Goal: Transaction & Acquisition: Obtain resource

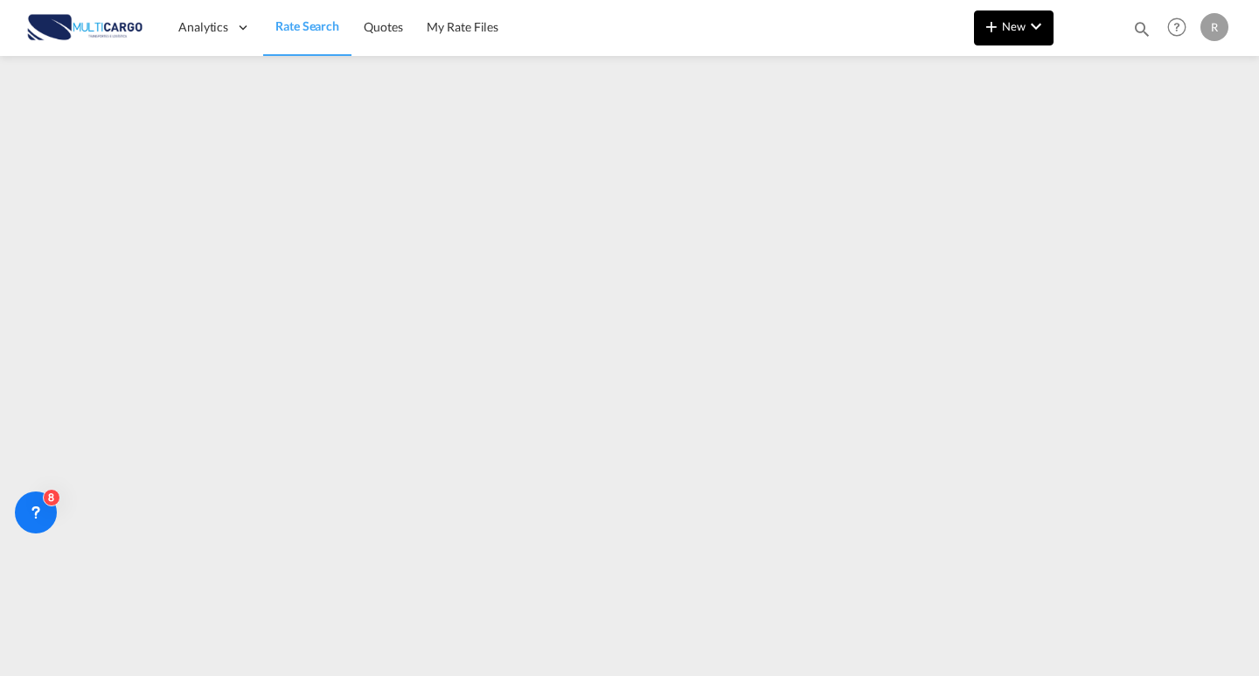
click at [1037, 39] on button "New" at bounding box center [1014, 27] width 80 height 35
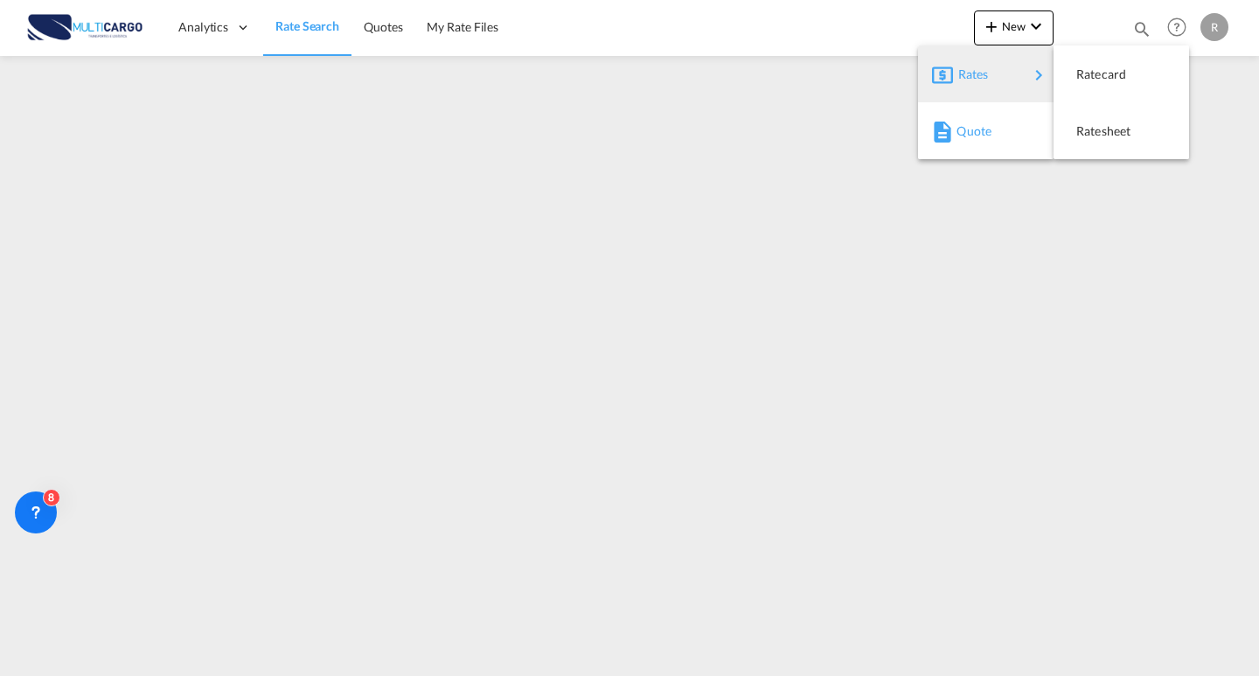
click at [987, 141] on div "Quote" at bounding box center [988, 131] width 65 height 44
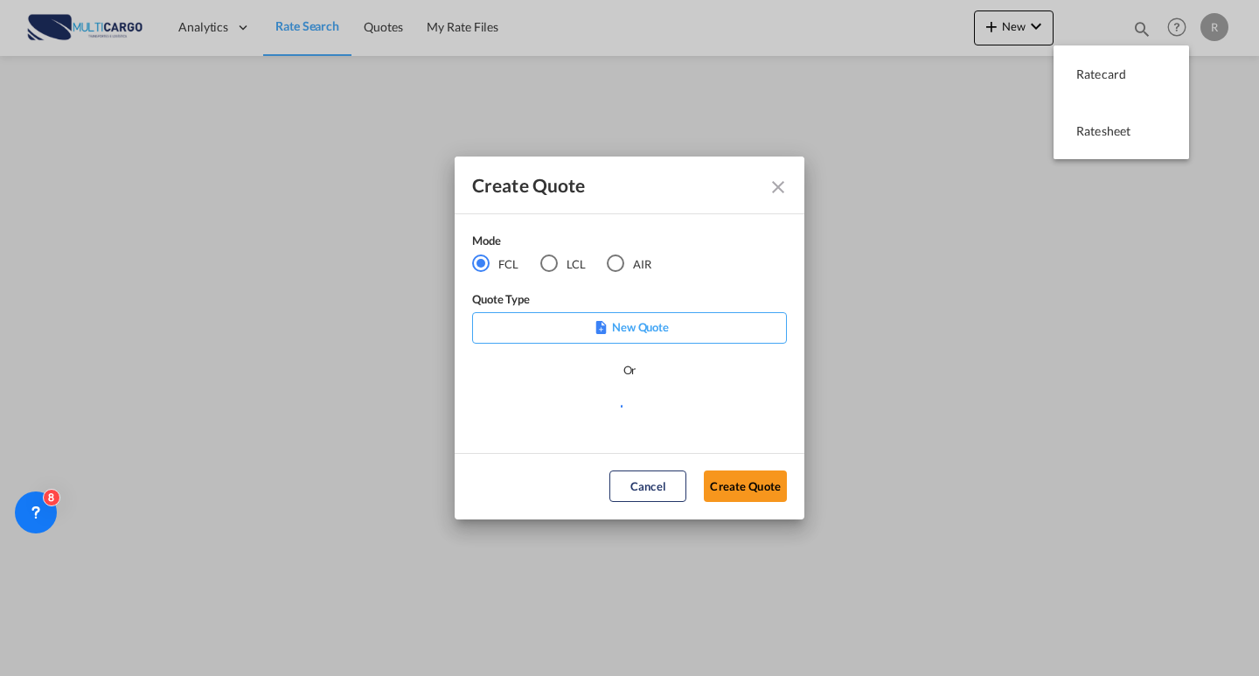
click at [556, 268] on div "LCL" at bounding box center [548, 262] width 17 height 17
click at [615, 274] on div "Mode FCL LCL AIR" at bounding box center [572, 261] width 201 height 59
click at [620, 265] on div "AIR" at bounding box center [615, 262] width 17 height 17
click at [615, 407] on md-select "Select template EXP EXW AIR 09/2025 [PERSON_NAME] | [DATE] IMP_DAP_AIR <500KG -…" at bounding box center [629, 413] width 315 height 35
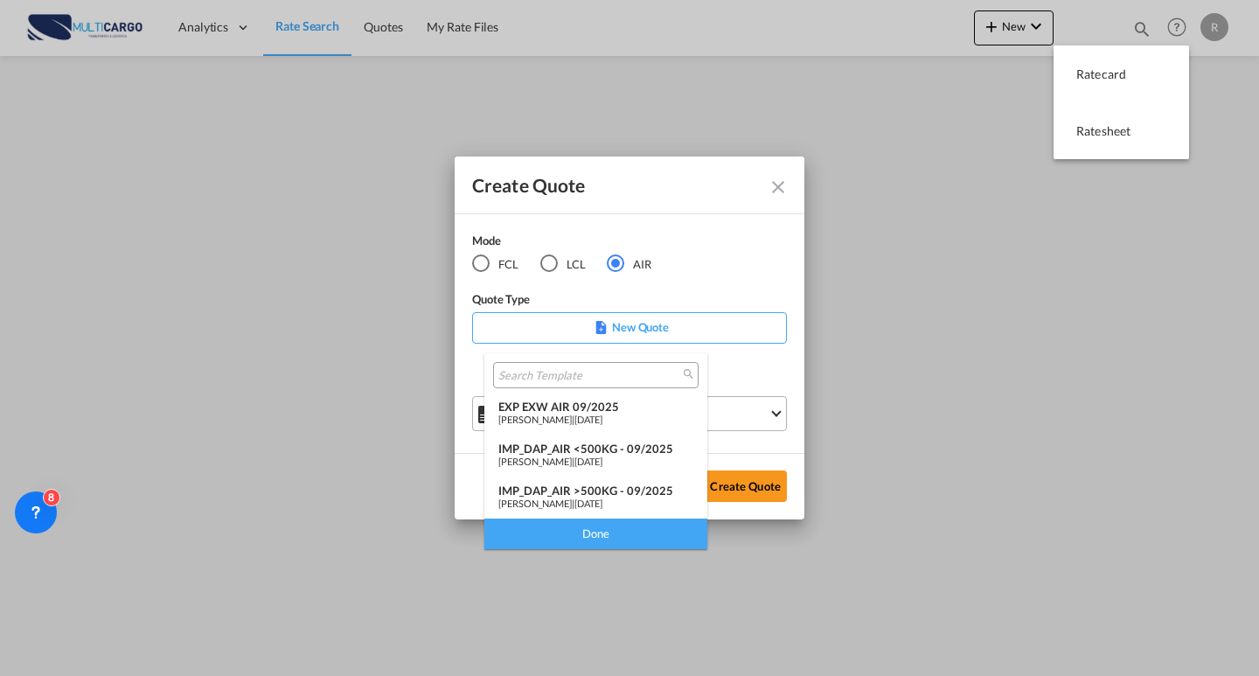
click at [602, 416] on span "[DATE]" at bounding box center [588, 418] width 28 height 11
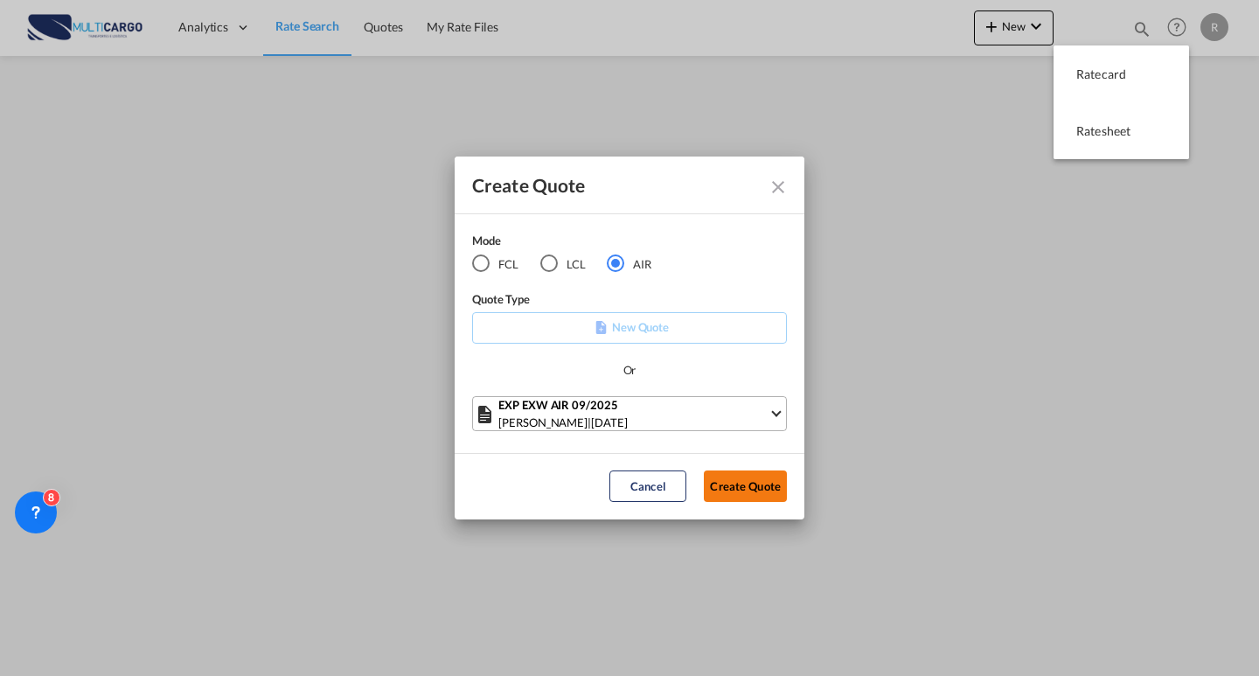
click at [736, 486] on button "Create Quote" at bounding box center [745, 485] width 83 height 31
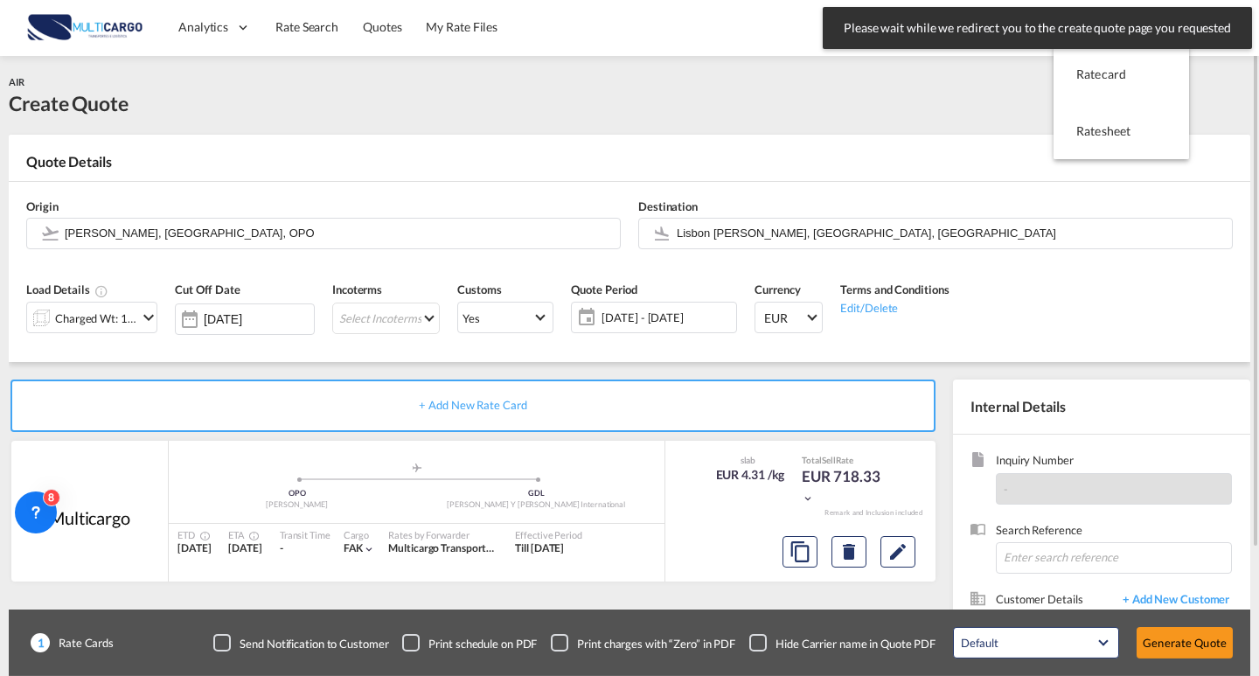
scroll to position [87, 0]
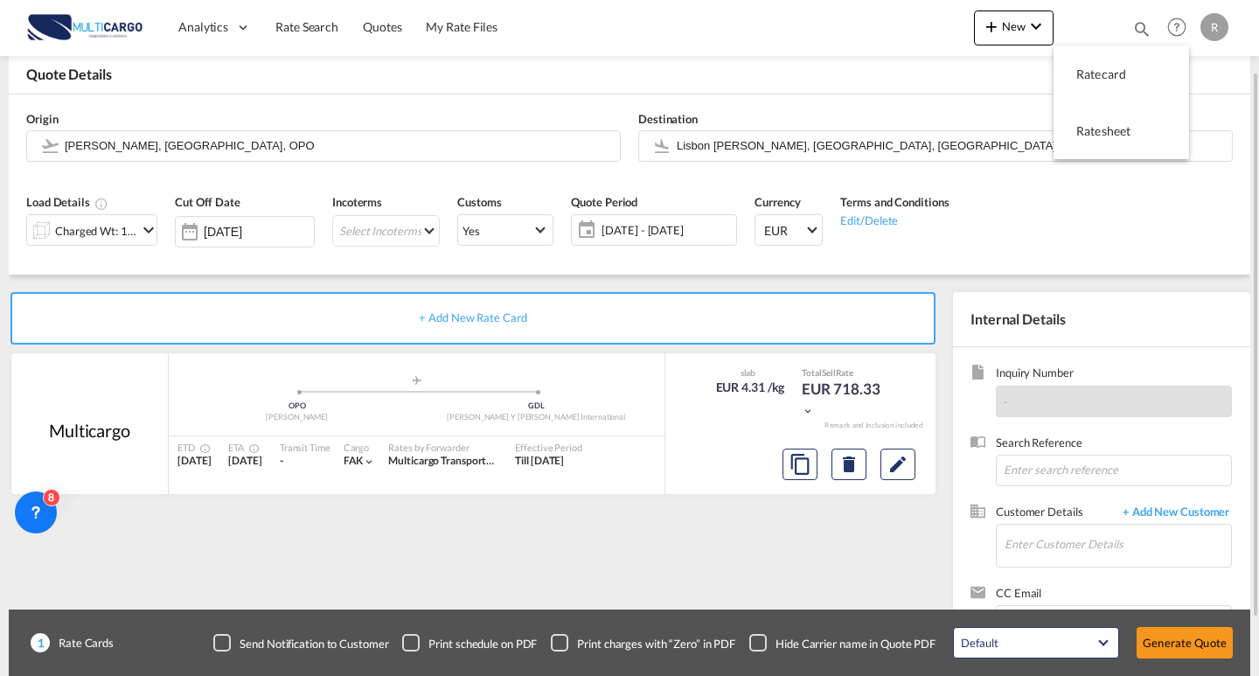
click at [145, 233] on md-icon "icon-chevron-down" at bounding box center [148, 229] width 21 height 21
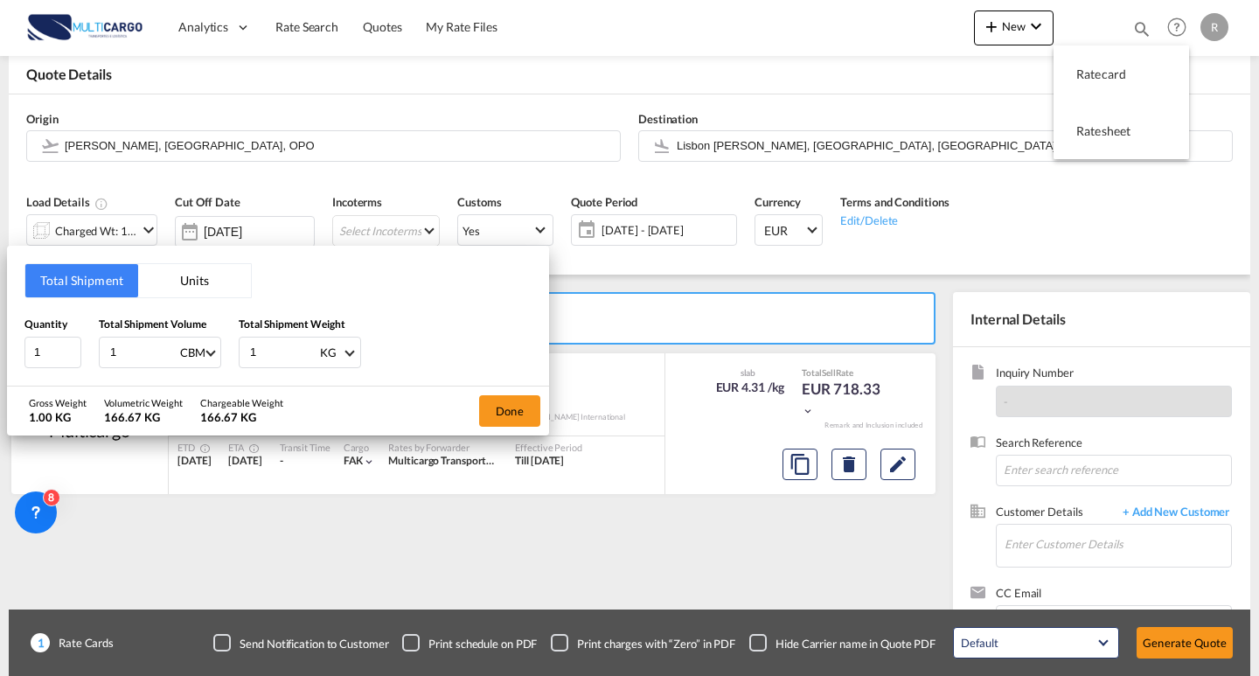
click at [185, 282] on button "Units" at bounding box center [194, 280] width 113 height 33
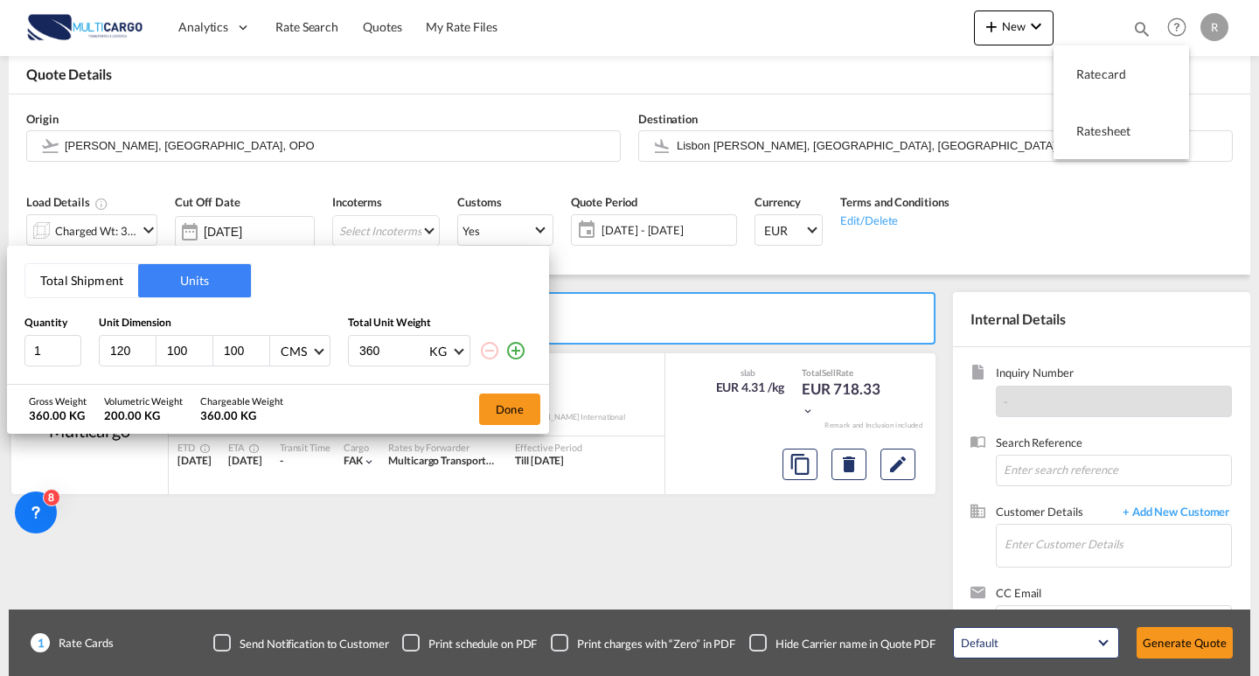
drag, startPoint x: 361, startPoint y: 345, endPoint x: 295, endPoint y: 341, distance: 65.7
click at [295, 341] on div "1 120 100 100 CMS CMS Inches 360 KG KG LB" at bounding box center [277, 350] width 507 height 31
type input "40"
click at [518, 348] on md-icon "icon-plus-circle-outline" at bounding box center [515, 350] width 21 height 21
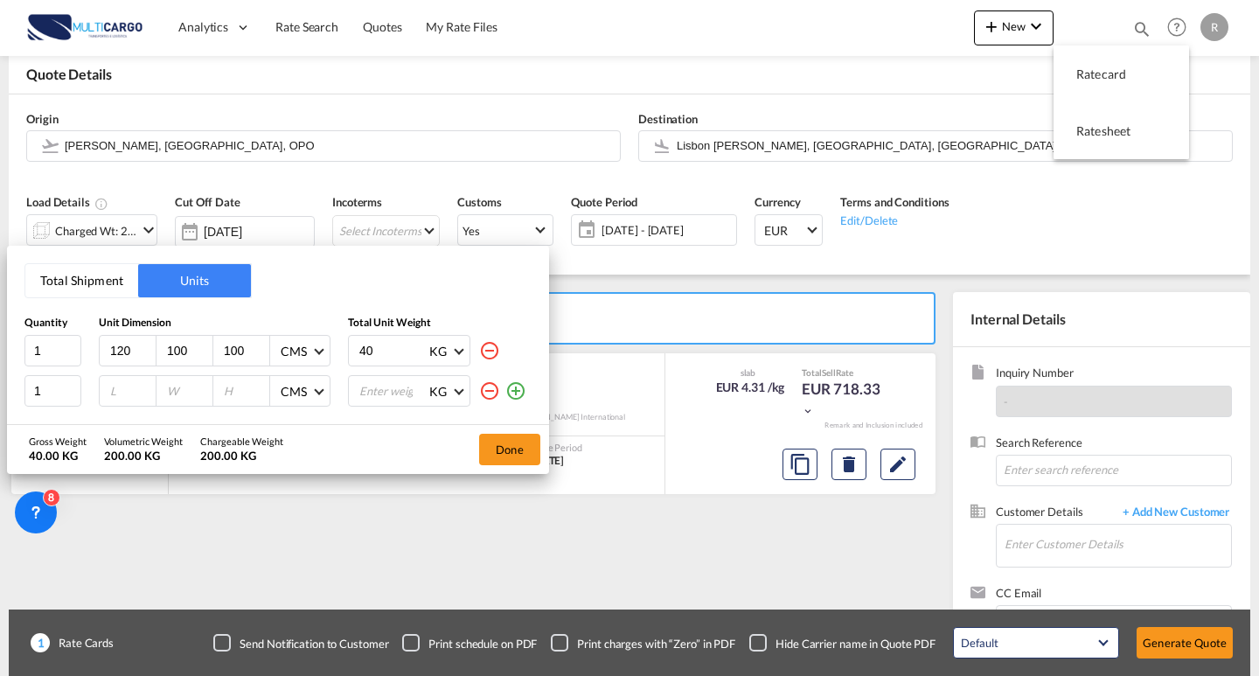
click at [515, 387] on md-icon "icon-plus-circle-outline" at bounding box center [515, 390] width 21 height 21
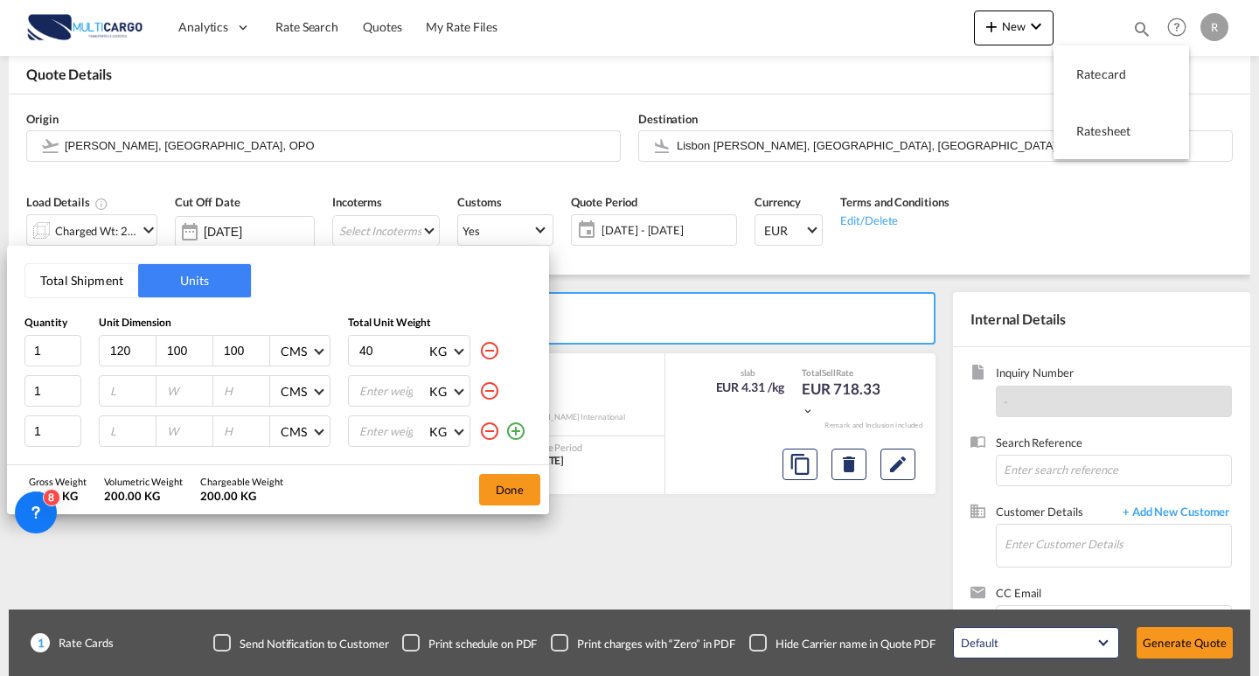
click at [383, 384] on input "number" at bounding box center [393, 391] width 70 height 30
type input "40"
click at [377, 421] on input "number" at bounding box center [393, 431] width 70 height 30
type input "40"
drag, startPoint x: 151, startPoint y: 351, endPoint x: 101, endPoint y: 345, distance: 50.1
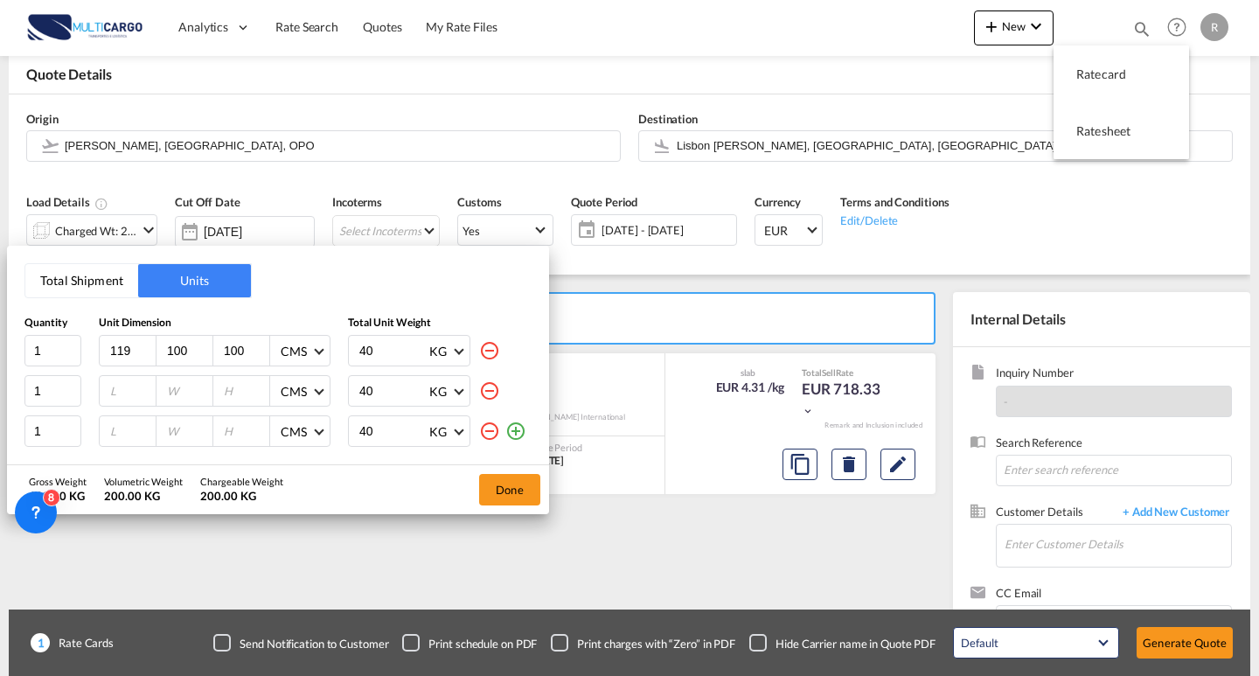
click at [108, 345] on input "119" at bounding box center [131, 351] width 47 height 16
drag, startPoint x: 130, startPoint y: 348, endPoint x: 102, endPoint y: 348, distance: 28.0
click at [102, 348] on div "119" at bounding box center [128, 351] width 57 height 30
type input "133"
drag, startPoint x: 191, startPoint y: 352, endPoint x: 161, endPoint y: 352, distance: 30.6
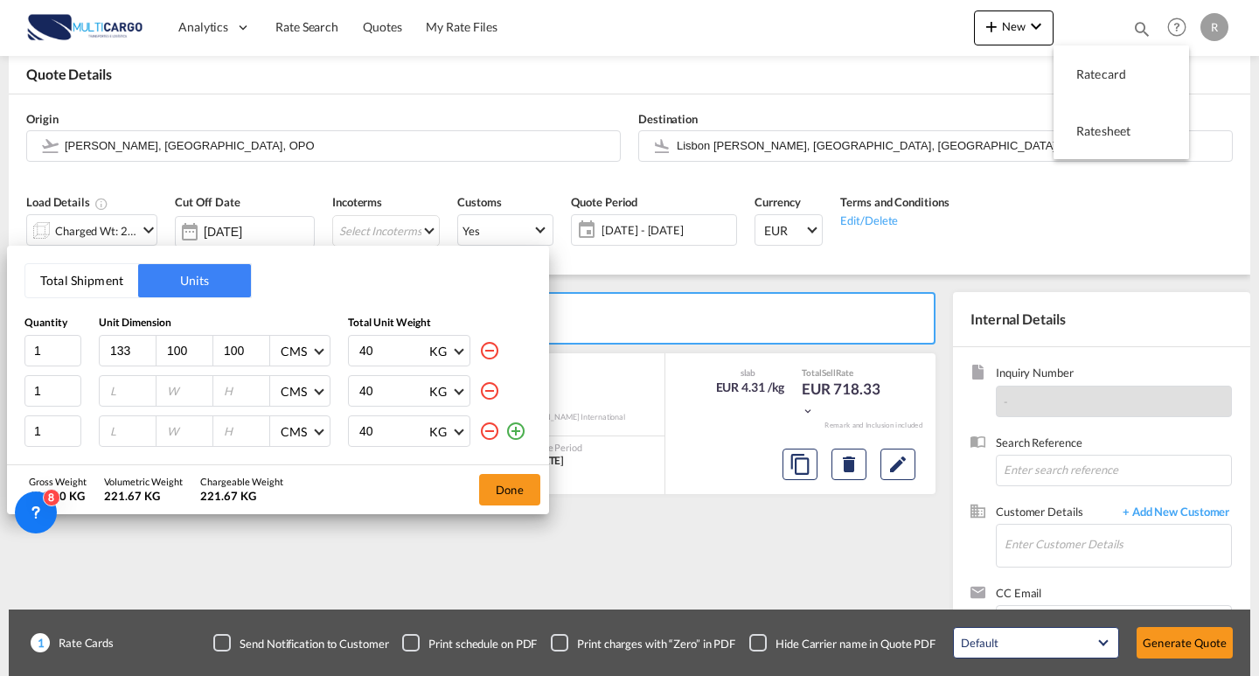
click at [161, 352] on div "100" at bounding box center [184, 351] width 57 height 30
type input "110"
click at [222, 352] on input "99" at bounding box center [245, 351] width 47 height 16
drag, startPoint x: 242, startPoint y: 351, endPoint x: 211, endPoint y: 351, distance: 31.5
click at [216, 350] on div "99" at bounding box center [241, 351] width 57 height 30
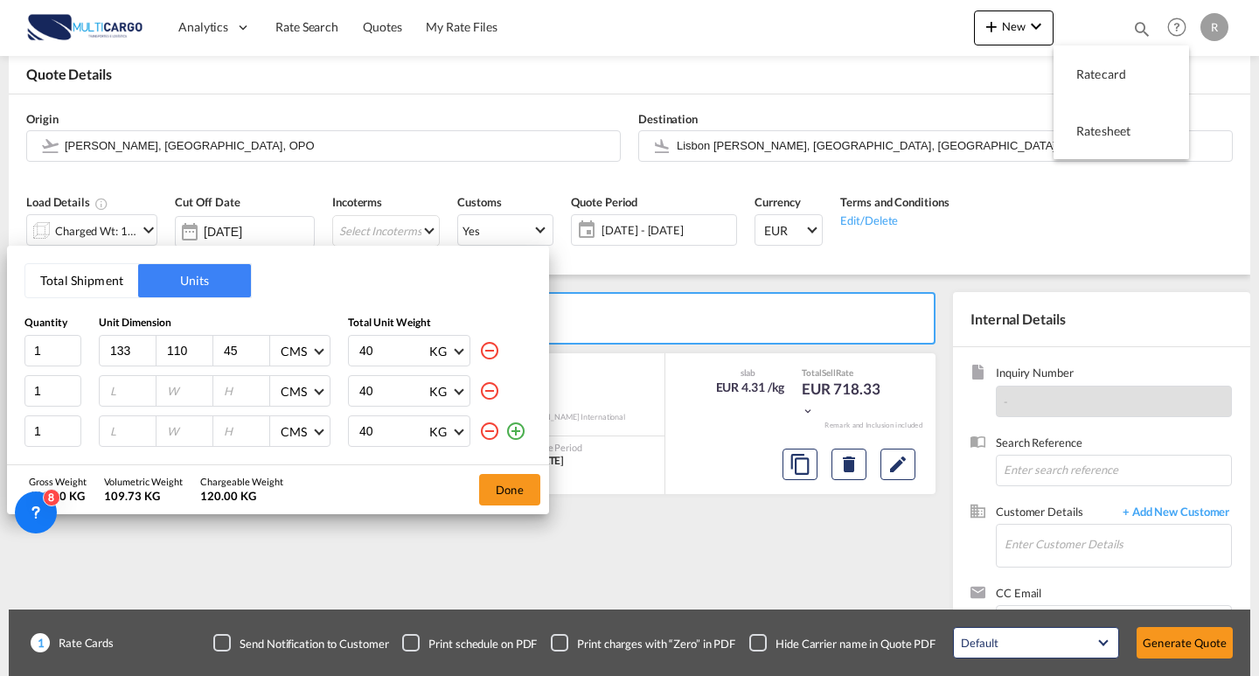
type input "45"
click at [125, 385] on input "number" at bounding box center [131, 391] width 47 height 16
type input "108"
click at [198, 386] on input "0.001" at bounding box center [188, 391] width 47 height 16
click at [176, 389] on input "0.001" at bounding box center [188, 391] width 47 height 16
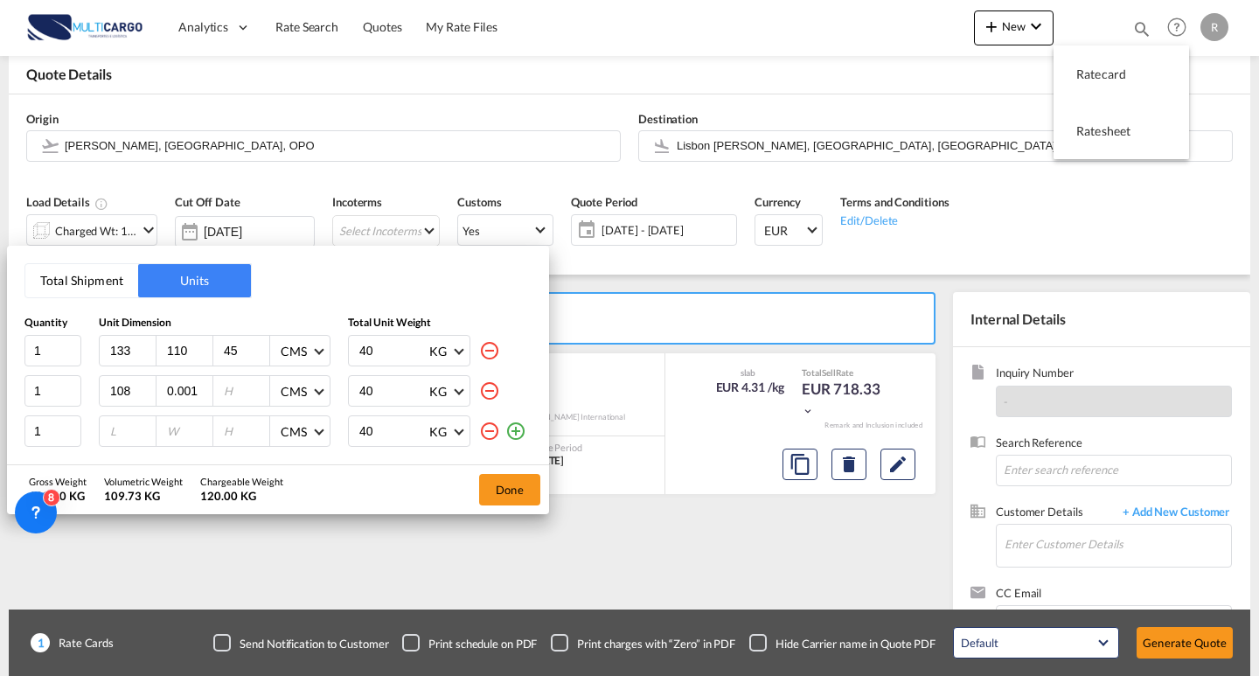
drag, startPoint x: 192, startPoint y: 388, endPoint x: 161, endPoint y: 388, distance: 31.5
click at [161, 388] on div "0.001" at bounding box center [184, 391] width 57 height 30
click at [177, 386] on input "0.001" at bounding box center [188, 391] width 47 height 16
drag, startPoint x: 168, startPoint y: 387, endPoint x: 231, endPoint y: 387, distance: 62.9
click at [231, 387] on div "108 0.001 CMS CMS Inches" at bounding box center [215, 390] width 232 height 31
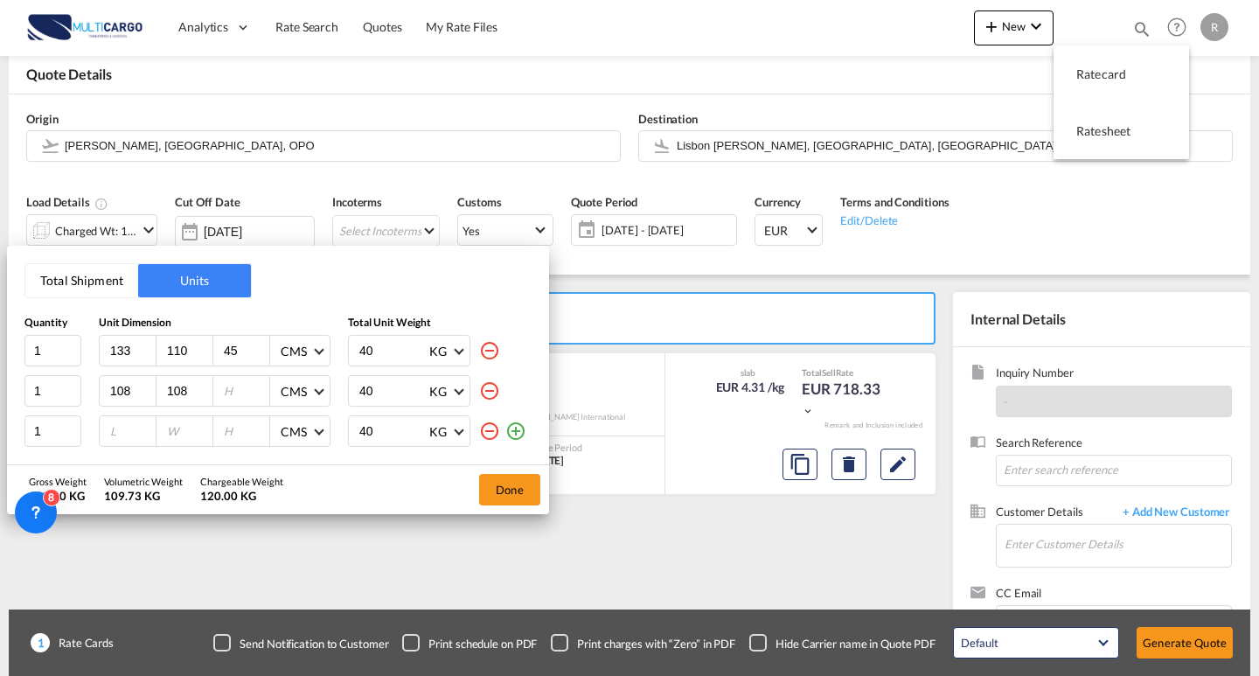
type input "108"
click at [228, 390] on input "number" at bounding box center [245, 391] width 47 height 16
type input "41"
click at [124, 427] on input "number" at bounding box center [131, 431] width 47 height 16
type input "128"
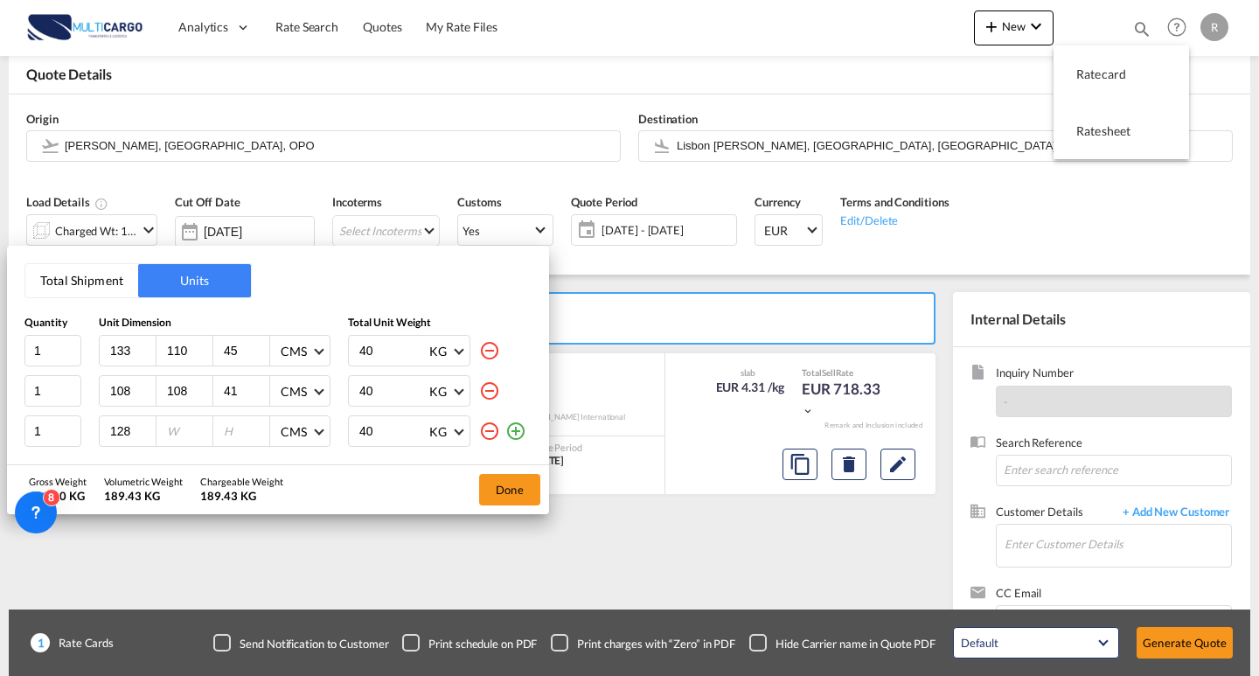
click at [170, 428] on input "number" at bounding box center [188, 431] width 47 height 16
type input "79"
click at [235, 429] on input "number" at bounding box center [245, 431] width 47 height 16
type input "47"
click at [422, 477] on div "Gross Weight 120.00 KG Volumetric Weight 268.64 KG Chargeable Weight 268.64 KG …" at bounding box center [278, 489] width 542 height 49
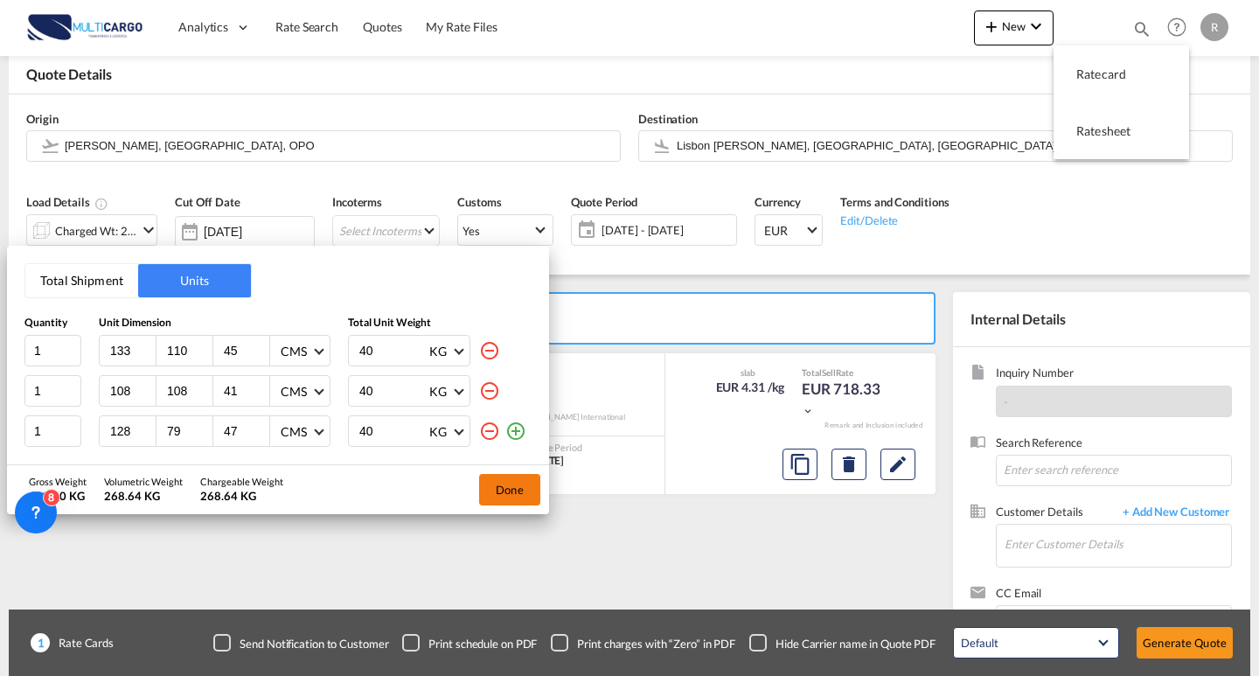
click at [492, 485] on button "Done" at bounding box center [509, 489] width 61 height 31
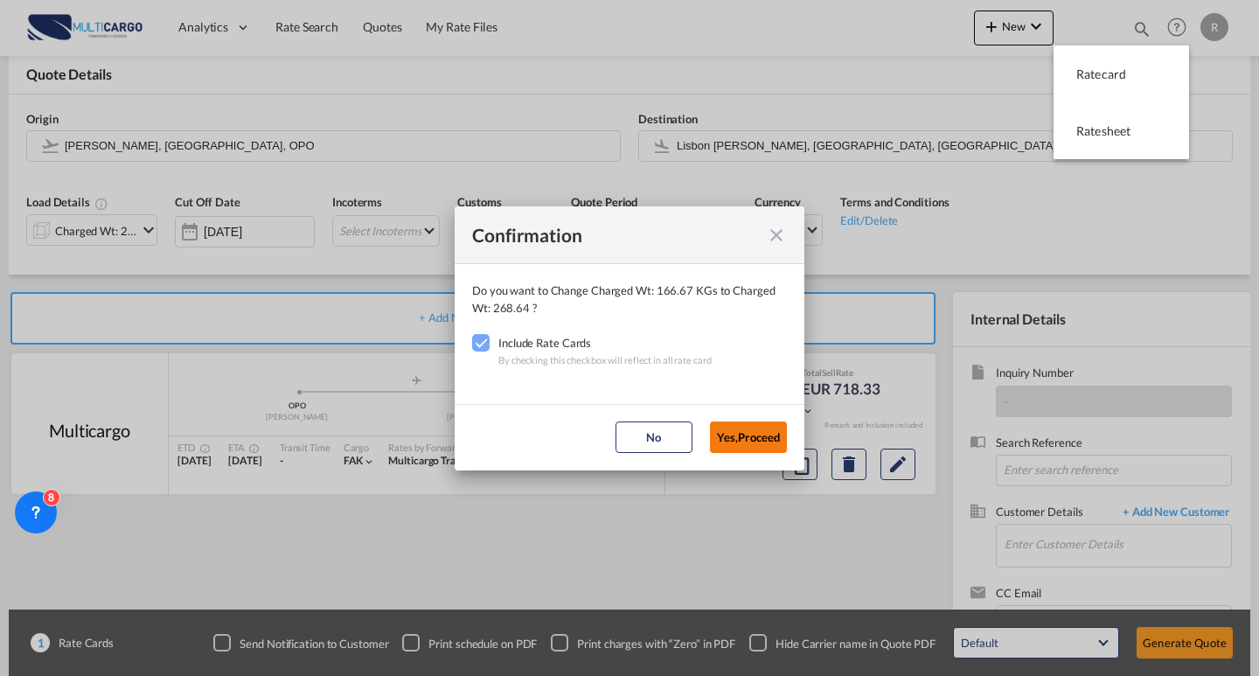
click at [756, 451] on button "Yes,Proceed" at bounding box center [748, 436] width 77 height 31
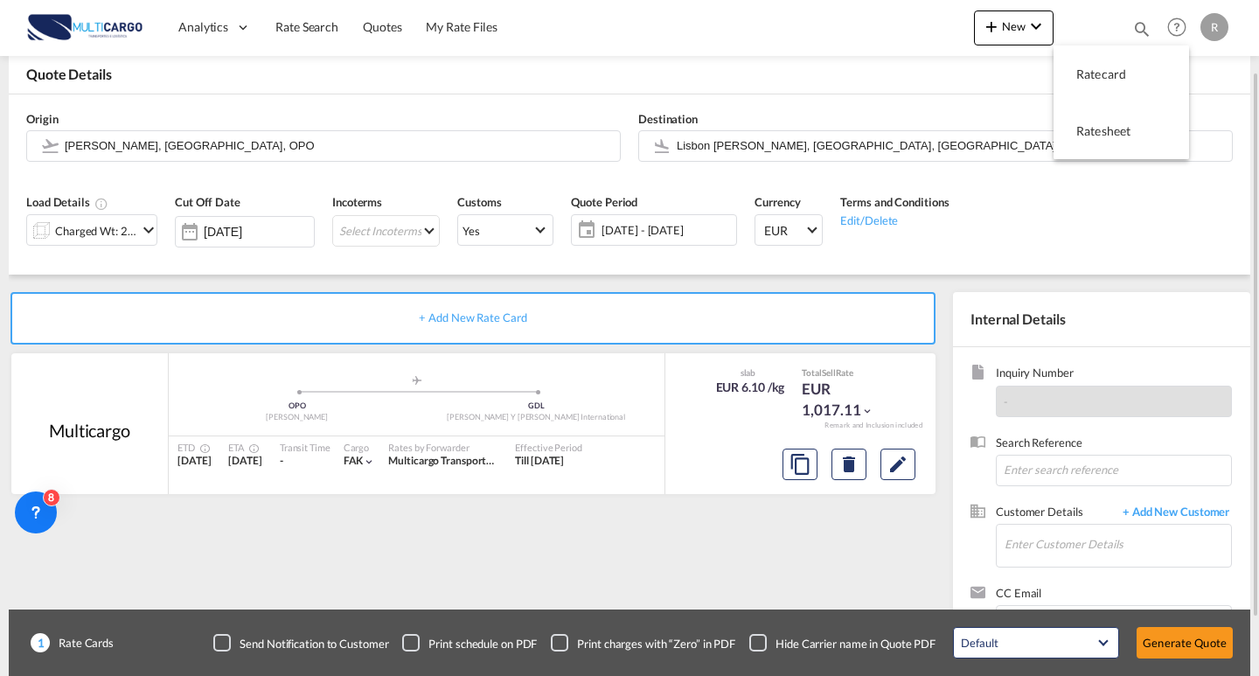
click at [139, 235] on md-icon "icon-chevron-down" at bounding box center [148, 229] width 21 height 21
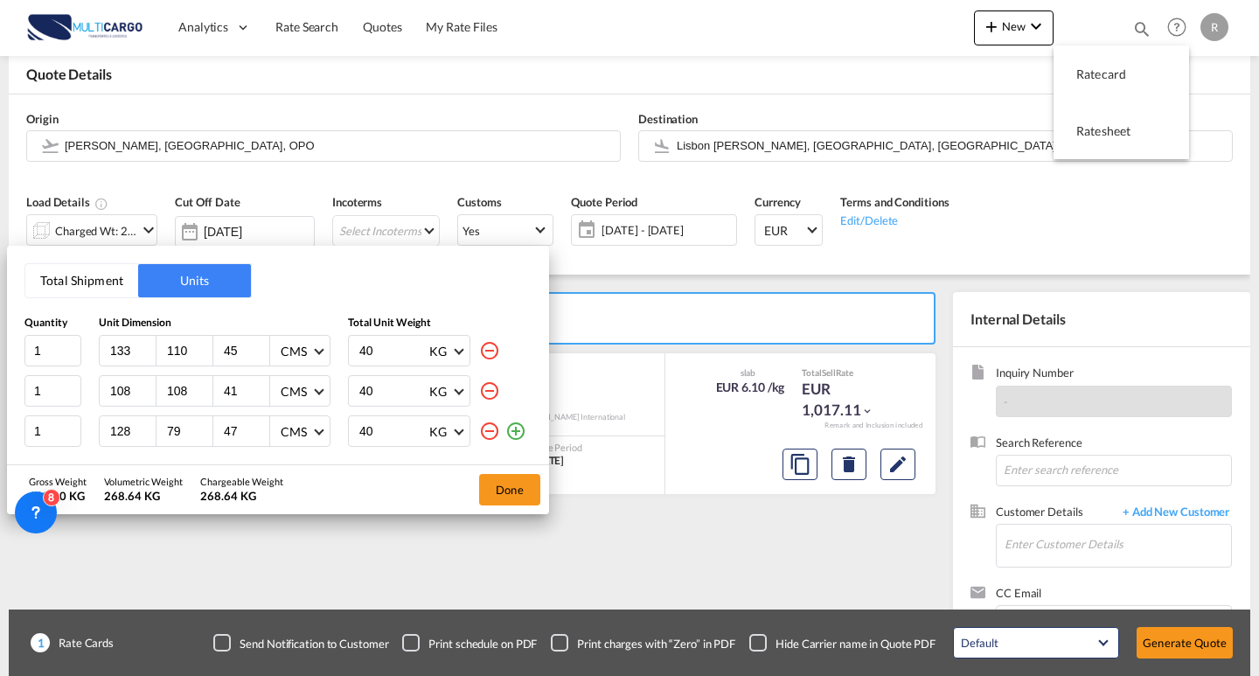
drag, startPoint x: 41, startPoint y: 553, endPoint x: 65, endPoint y: 583, distance: 38.0
click at [65, 583] on body "Analytics Reports Dashboard Rate Search Quotes My Rate Files Analytics" at bounding box center [629, 338] width 1259 height 676
drag, startPoint x: 54, startPoint y: 524, endPoint x: 1289, endPoint y: 125, distance: 1297.1
click at [1258, 125] on html "Analytics Reports Dashboard Rate Search Quotes My Rate Files" at bounding box center [629, 338] width 1259 height 676
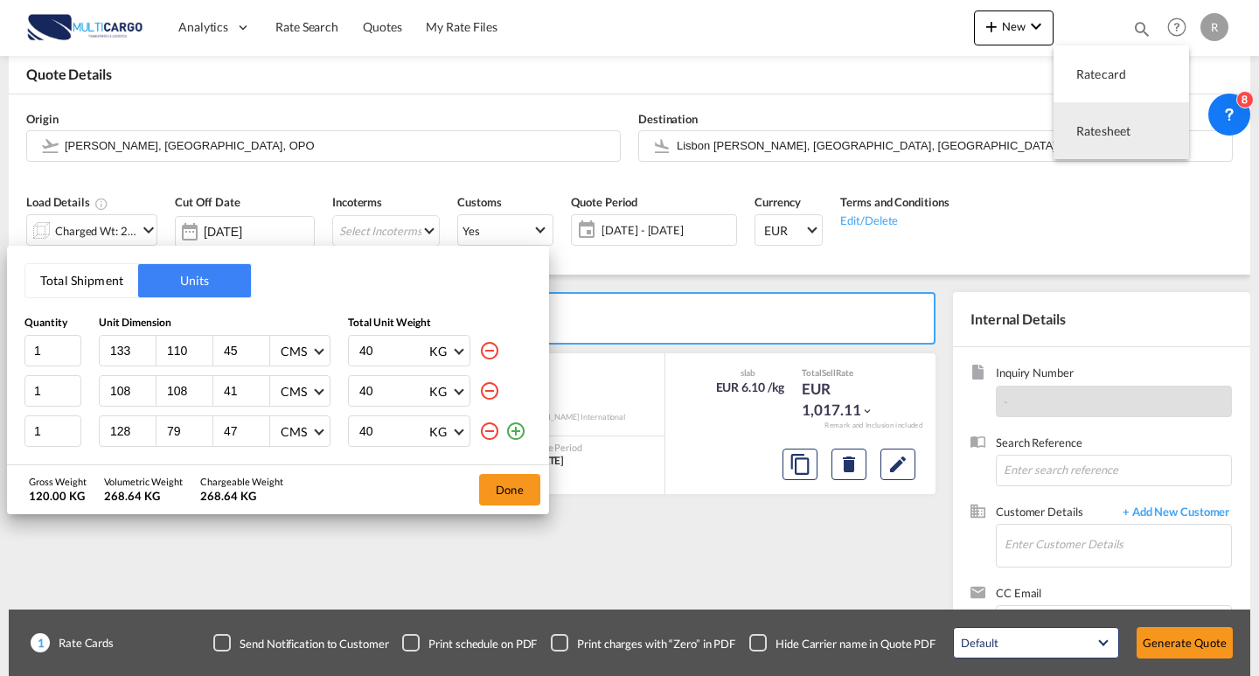
click at [474, 199] on div "Total Shipment Units Quantity Unit Dimension Total Unit Weight 1 133 110 45 CMS…" at bounding box center [629, 338] width 1259 height 676
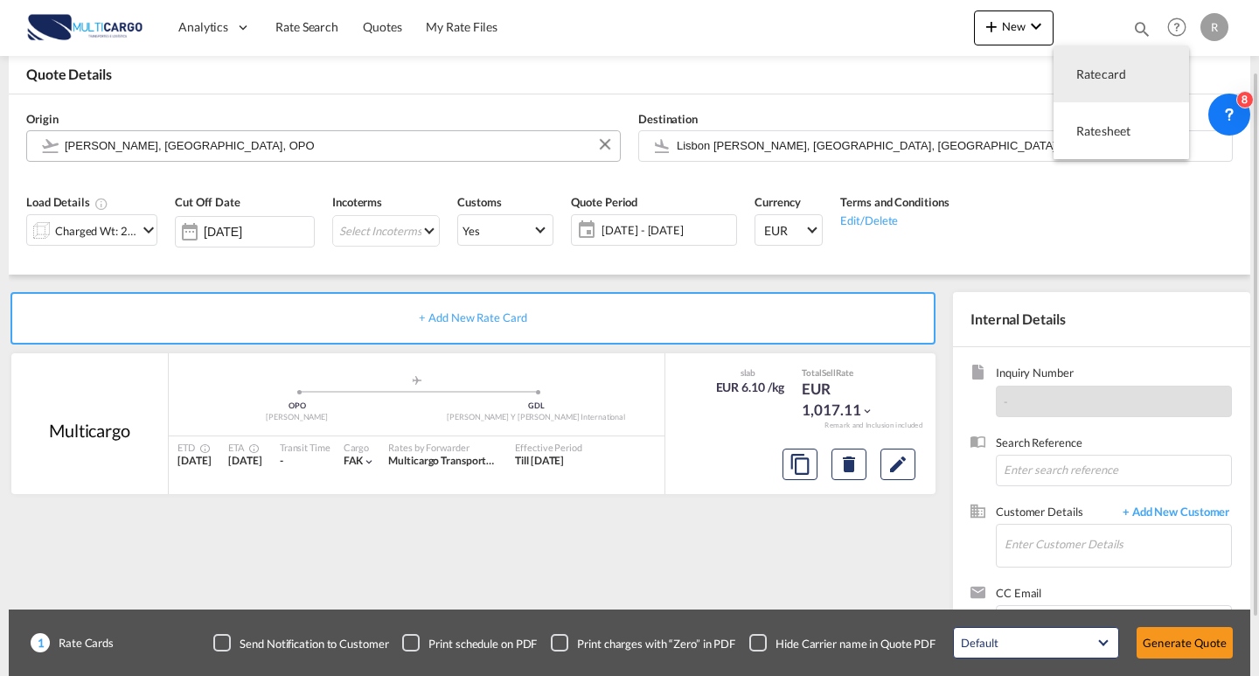
click at [310, 145] on input "[PERSON_NAME], [GEOGRAPHIC_DATA], OPO" at bounding box center [338, 145] width 546 height 31
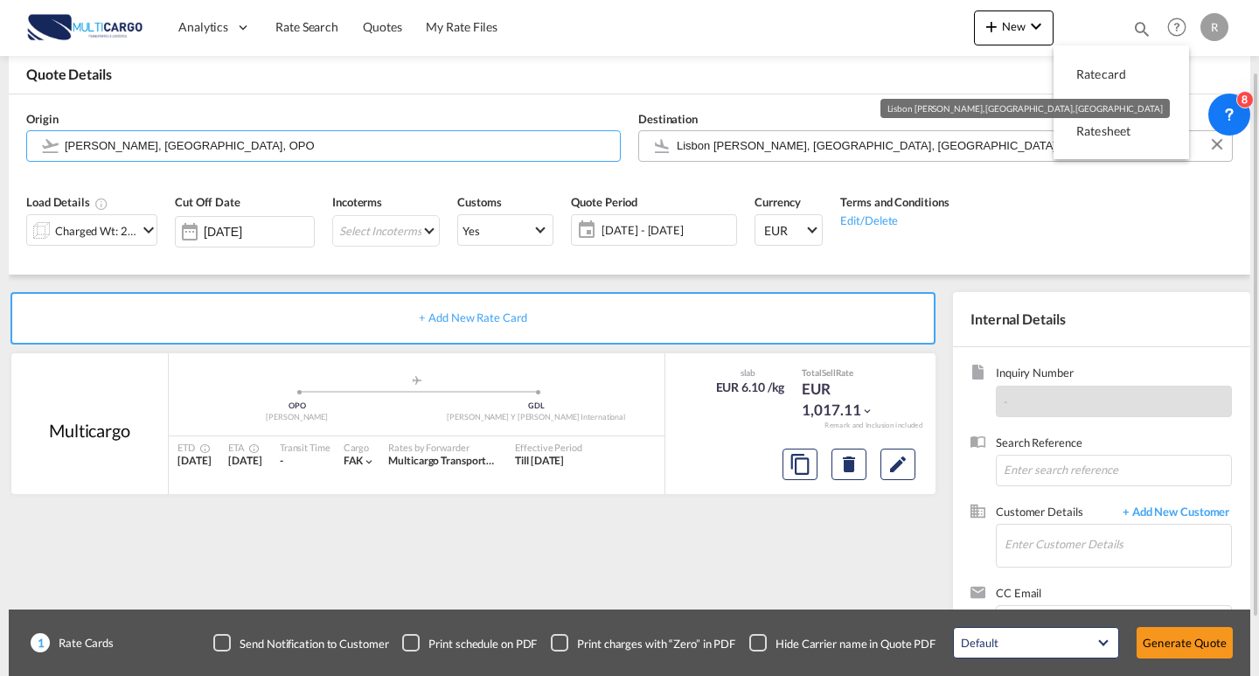
click at [879, 150] on input "Lisbon [PERSON_NAME], [GEOGRAPHIC_DATA], [GEOGRAPHIC_DATA]" at bounding box center [950, 145] width 546 height 31
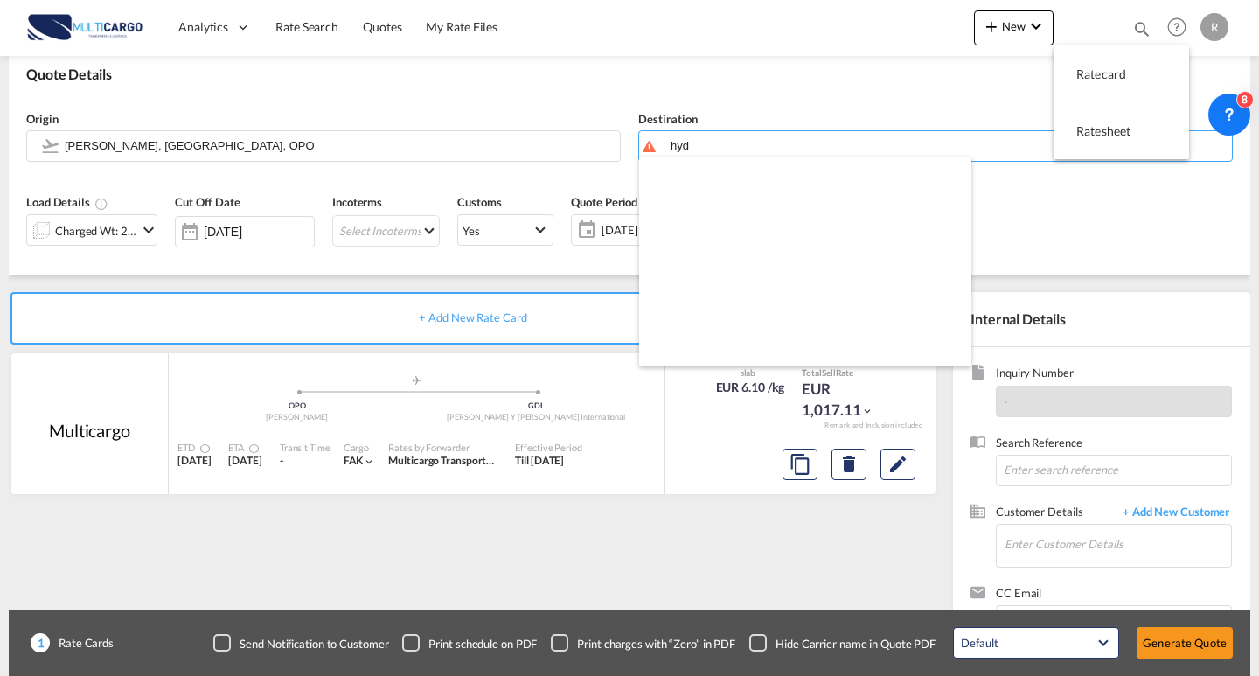
scroll to position [0, 0]
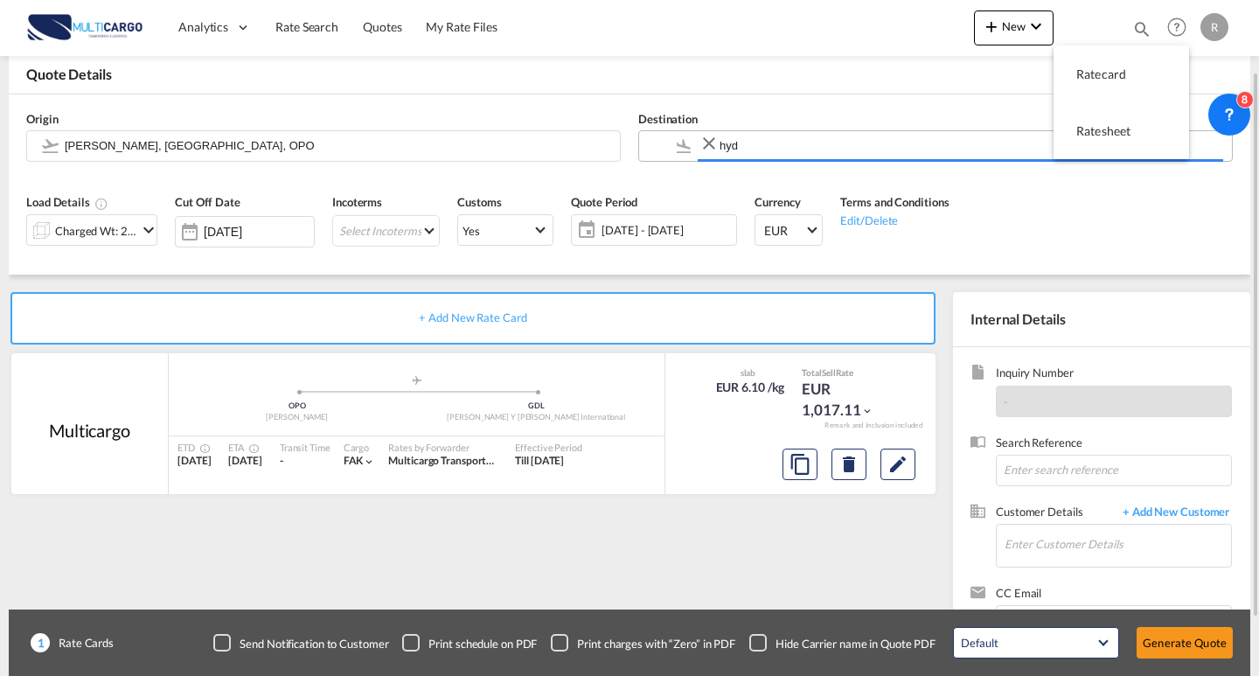
click at [761, 144] on body "Analytics Reports Dashboard Rate Search Quotes My Rate Files Analytics" at bounding box center [629, 338] width 1259 height 676
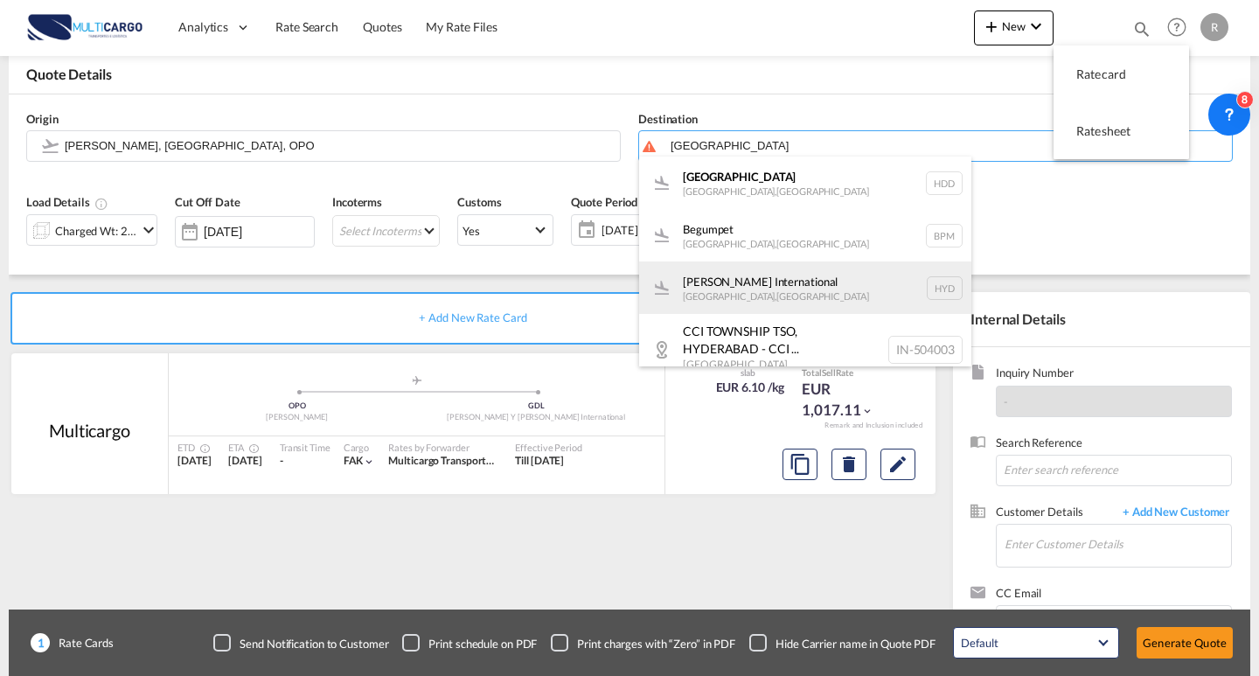
click at [881, 291] on div "[PERSON_NAME] International [GEOGRAPHIC_DATA] , [GEOGRAPHIC_DATA] HYD" at bounding box center [805, 287] width 332 height 52
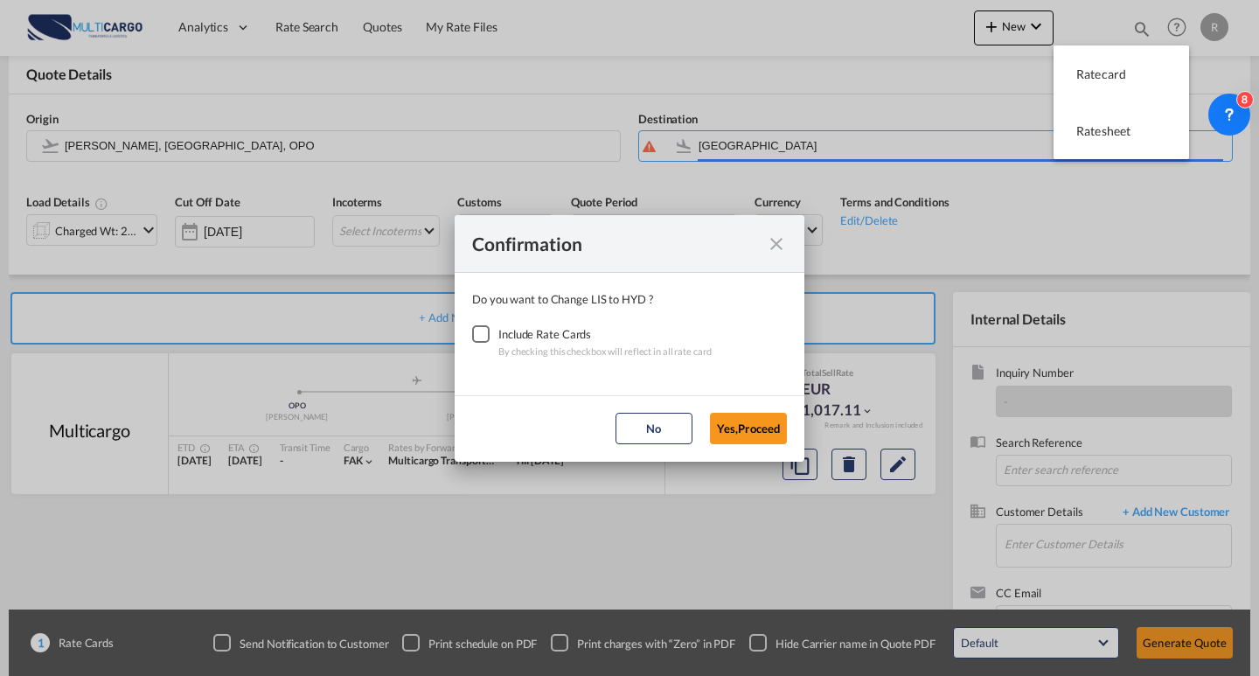
type input "[PERSON_NAME] International, [GEOGRAPHIC_DATA], HYD"
click at [483, 333] on div "Checkbox No Ink" at bounding box center [480, 333] width 17 height 17
drag, startPoint x: 774, startPoint y: 428, endPoint x: 736, endPoint y: 375, distance: 65.2
click at [772, 427] on button "Yes,Proceed" at bounding box center [748, 428] width 77 height 31
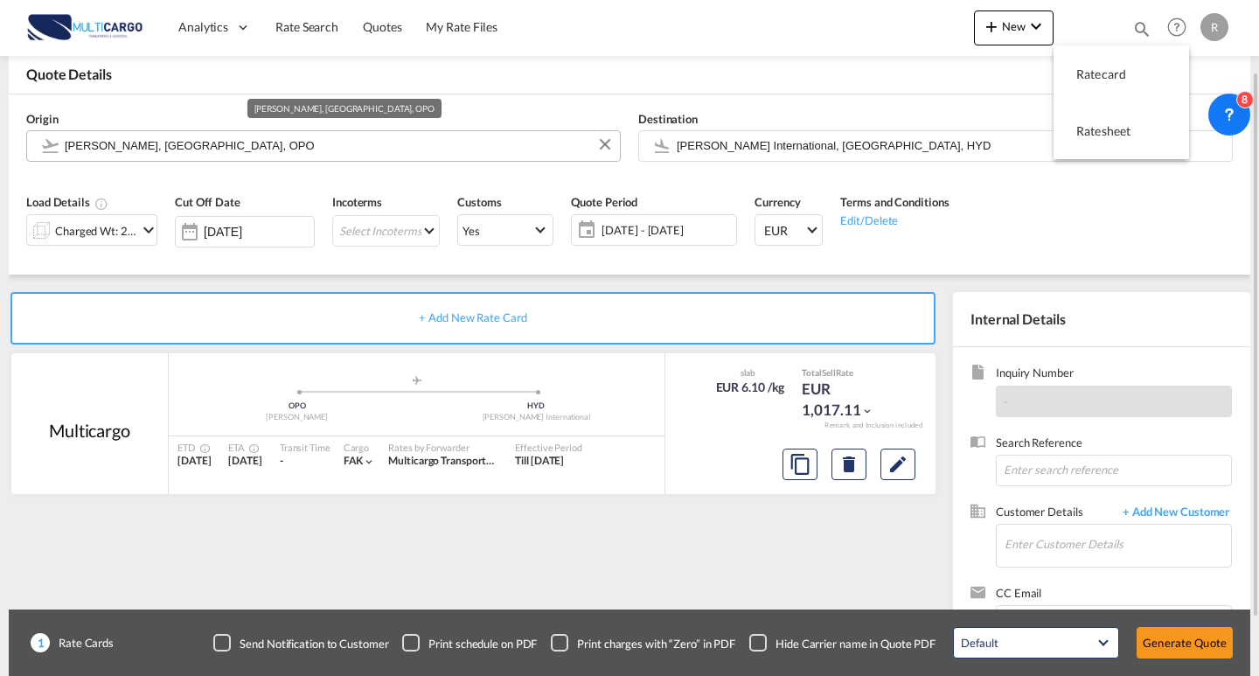
click at [476, 142] on input "[PERSON_NAME], [GEOGRAPHIC_DATA], OPO" at bounding box center [338, 145] width 546 height 31
click at [323, 143] on input "[PERSON_NAME], [GEOGRAPHIC_DATA], OPO" at bounding box center [338, 145] width 546 height 31
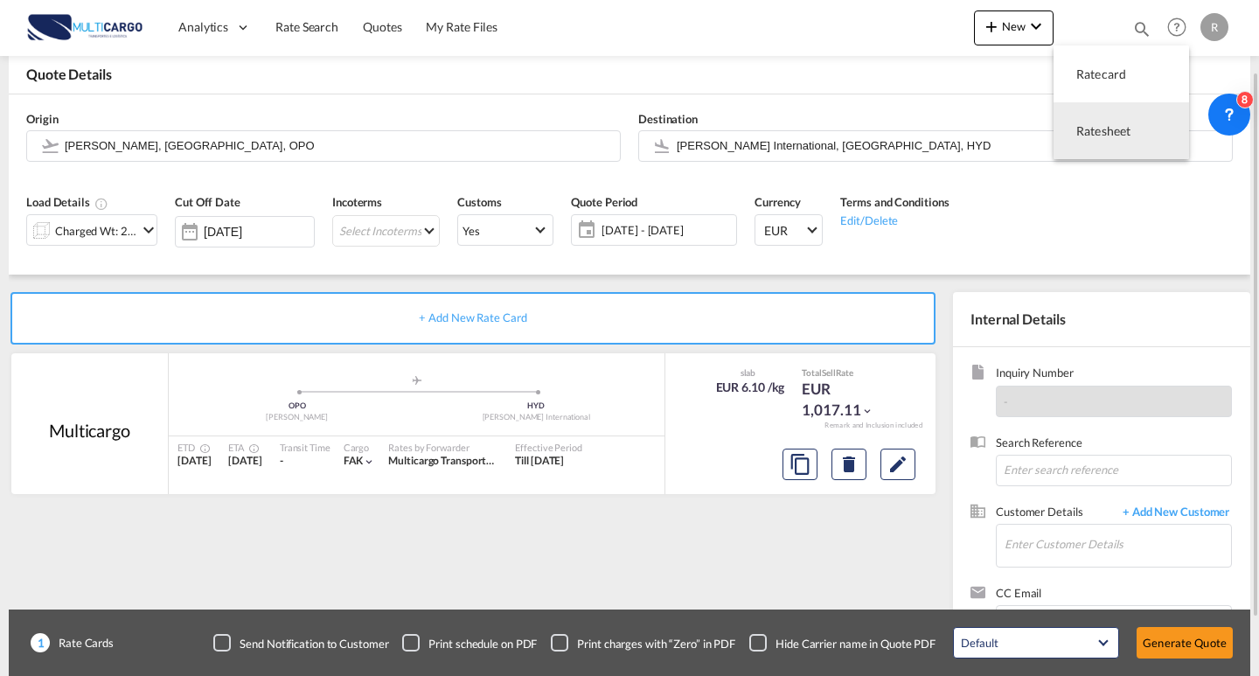
click at [1070, 236] on div "Load Details Charged Wt: 268.64 KG Cut Off Date [DATE] Incoterms Select Incoter…" at bounding box center [629, 225] width 1224 height 97
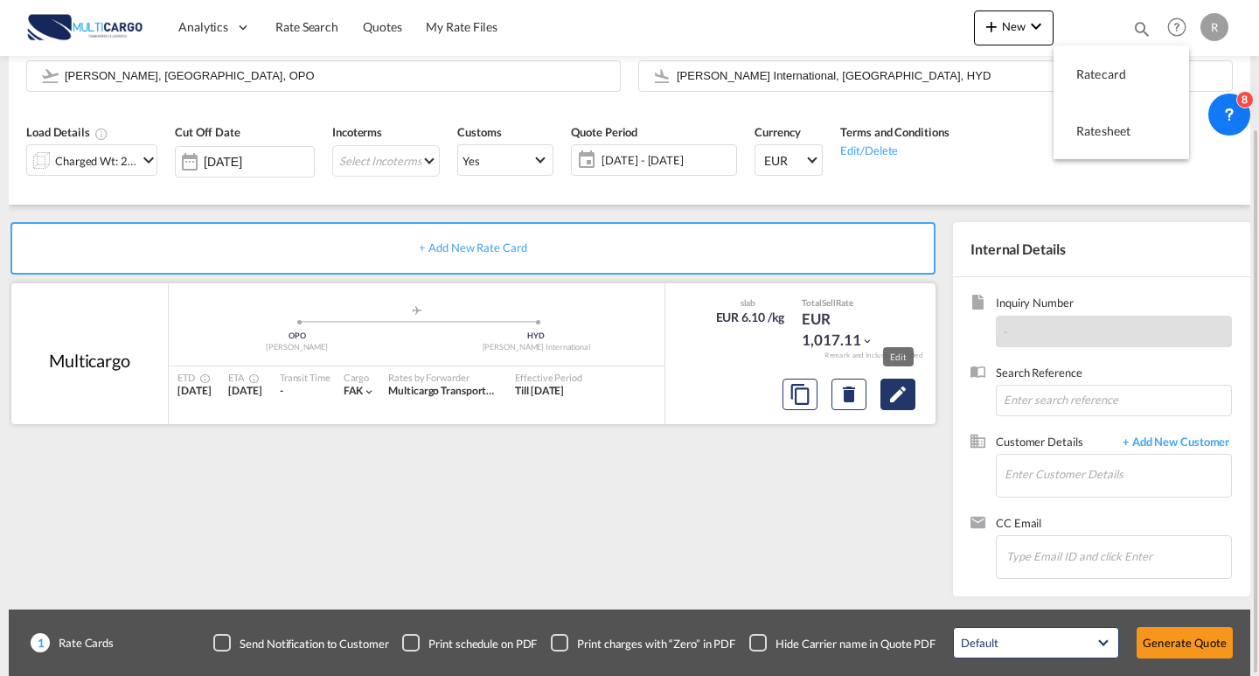
click at [893, 386] on md-icon "Edit" at bounding box center [897, 394] width 21 height 21
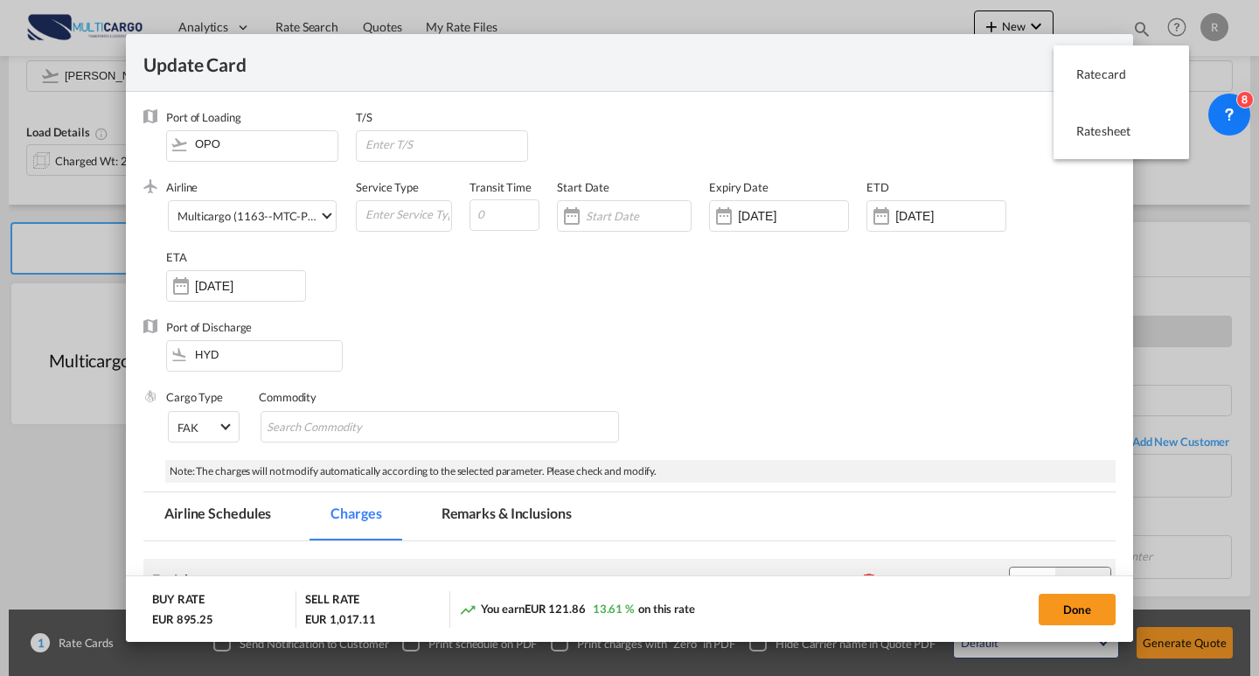
select select "per_shipment"
select select "per_awb"
select select "per_document"
select select "per_shipment"
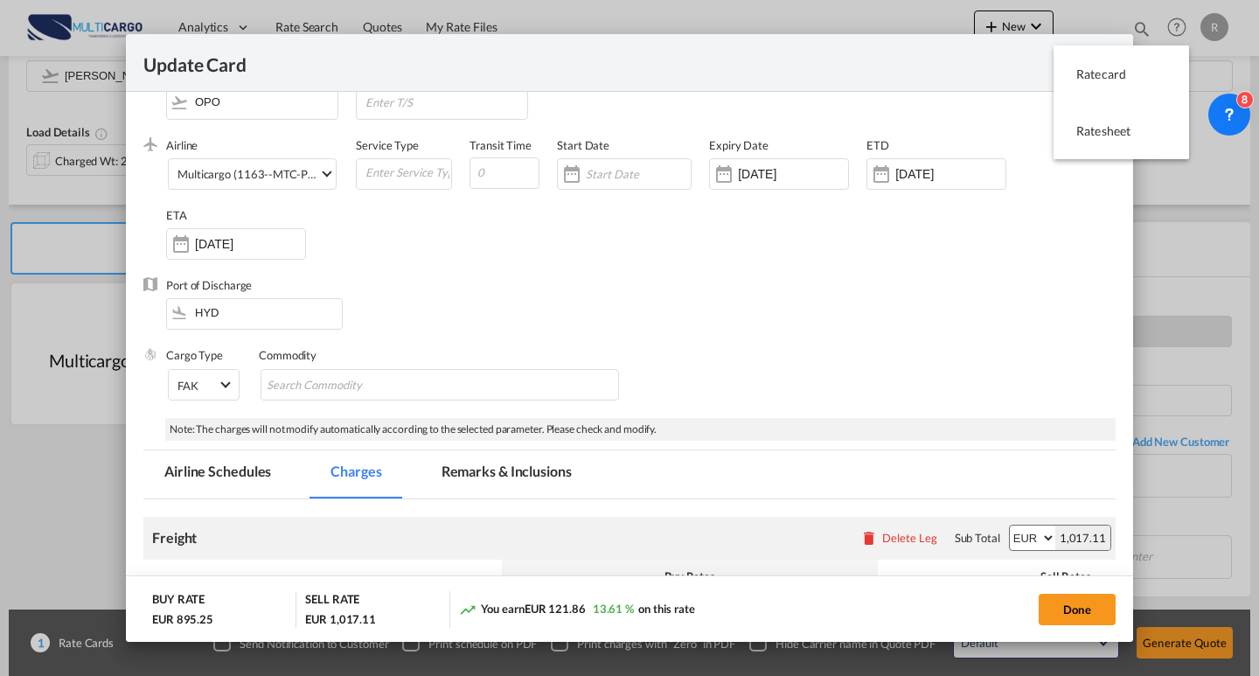
scroll to position [0, 0]
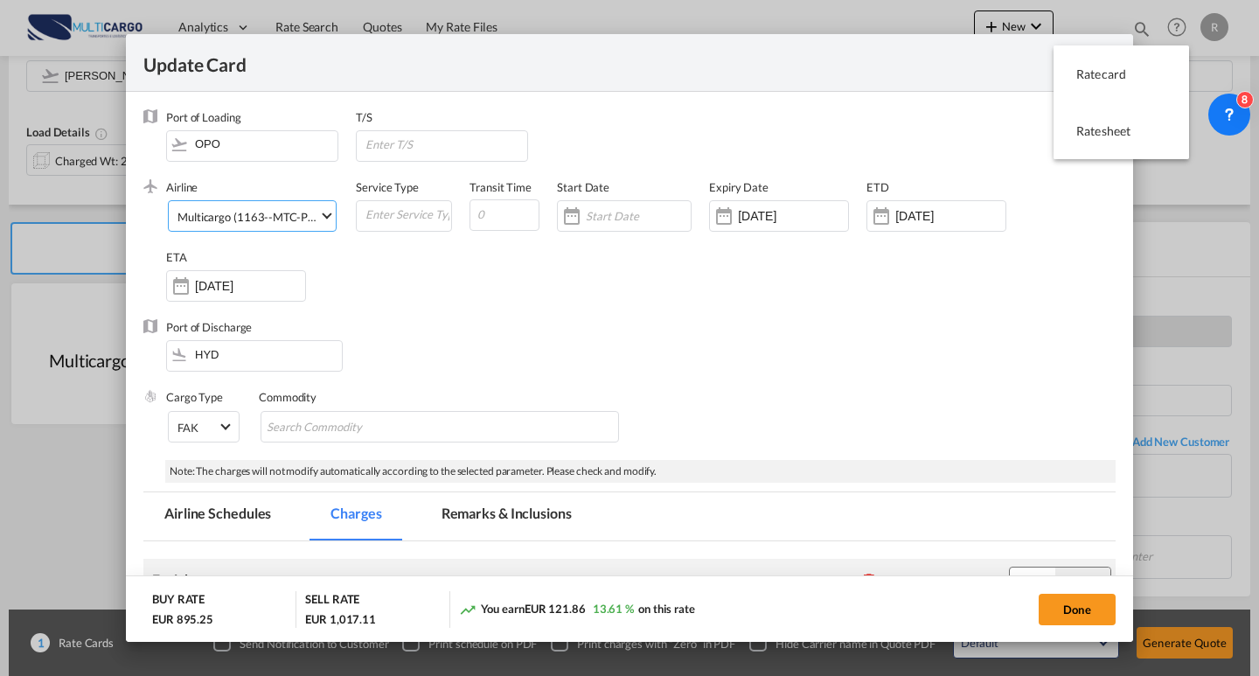
click at [211, 216] on div "Multicargo (1163--MTC-PT / -)" at bounding box center [254, 217] width 154 height 14
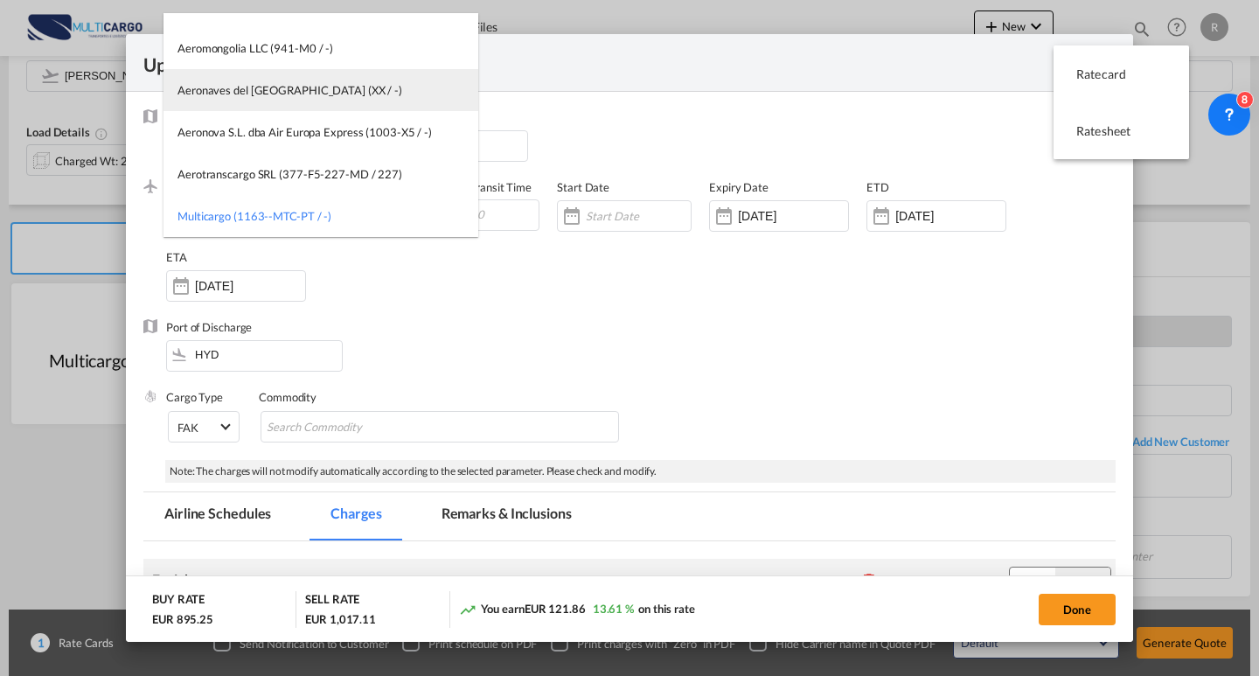
scroll to position [2203, 0]
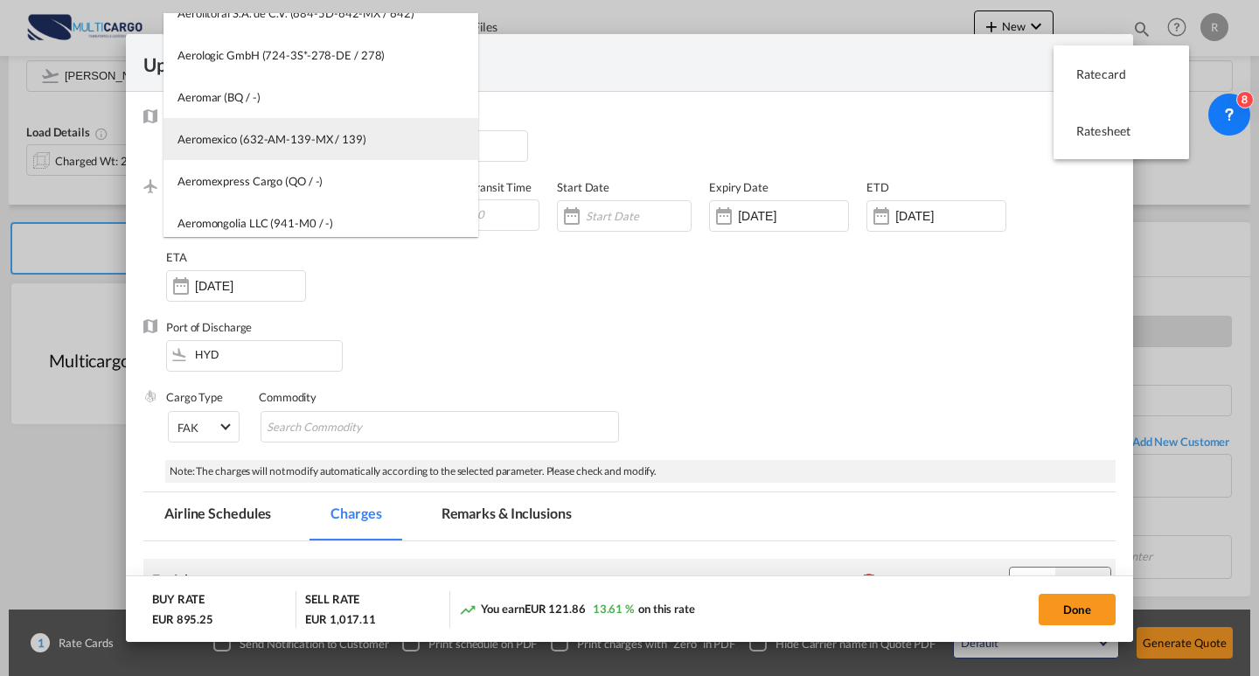
type md-option "1163--MTC-PT"
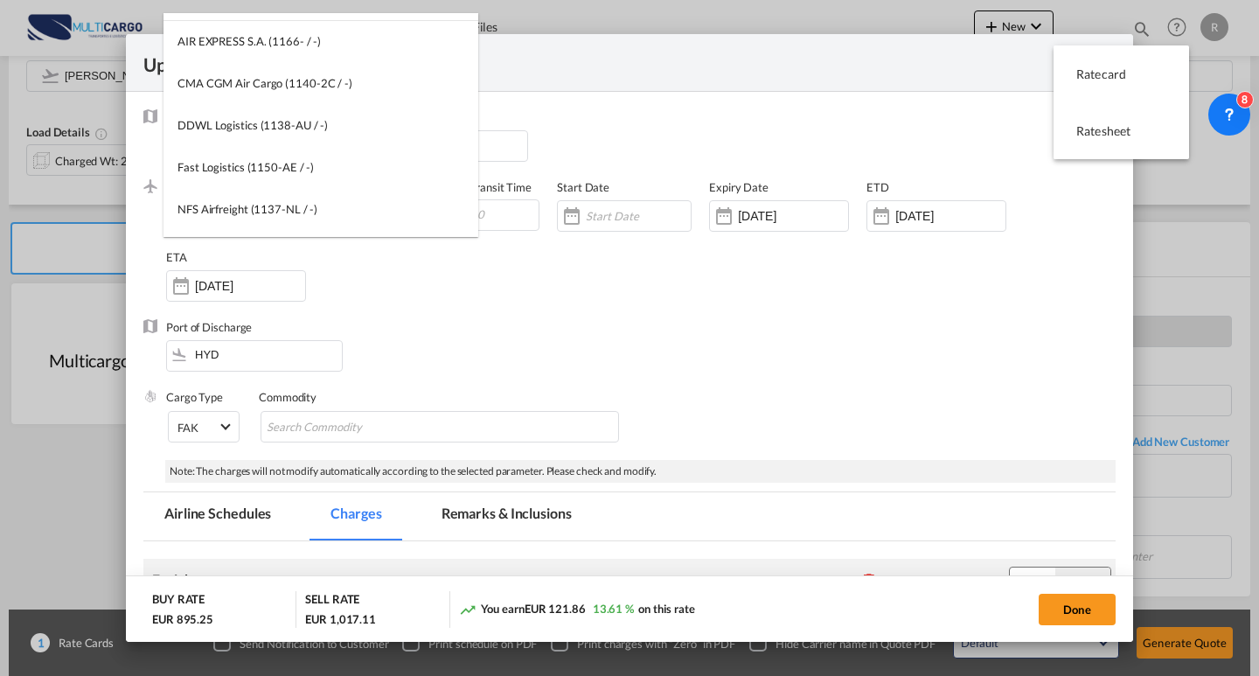
scroll to position [0, 0]
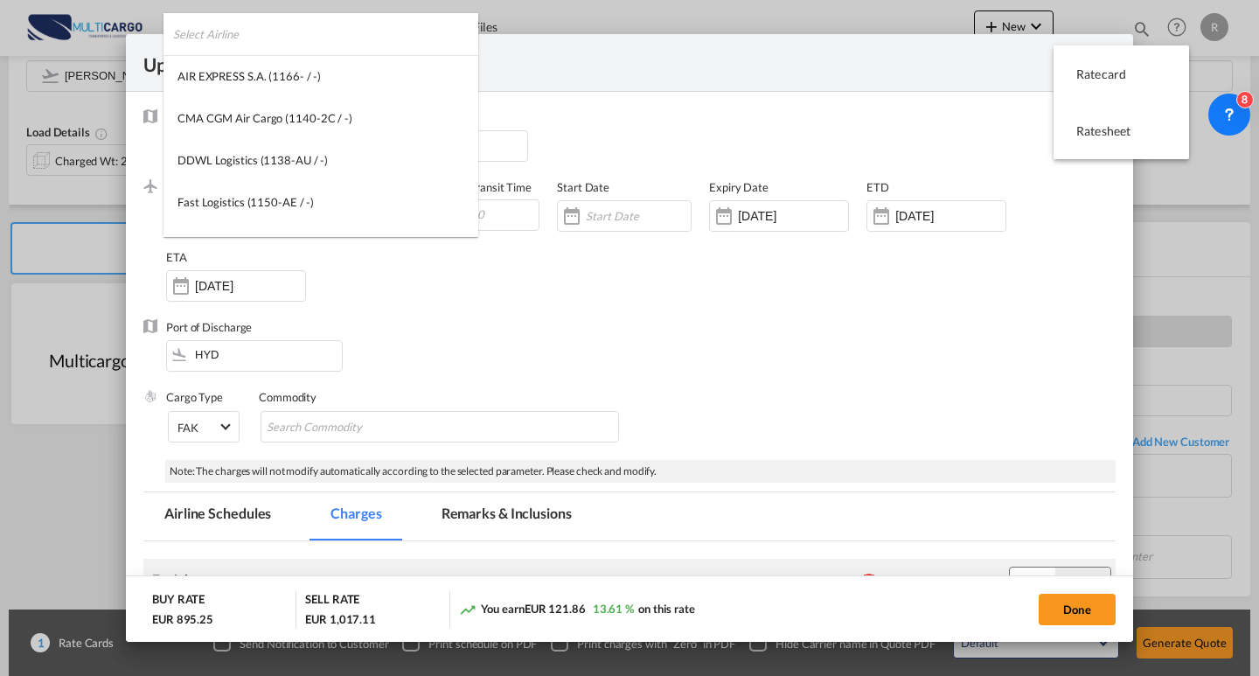
click at [268, 35] on input "search" at bounding box center [325, 34] width 305 height 42
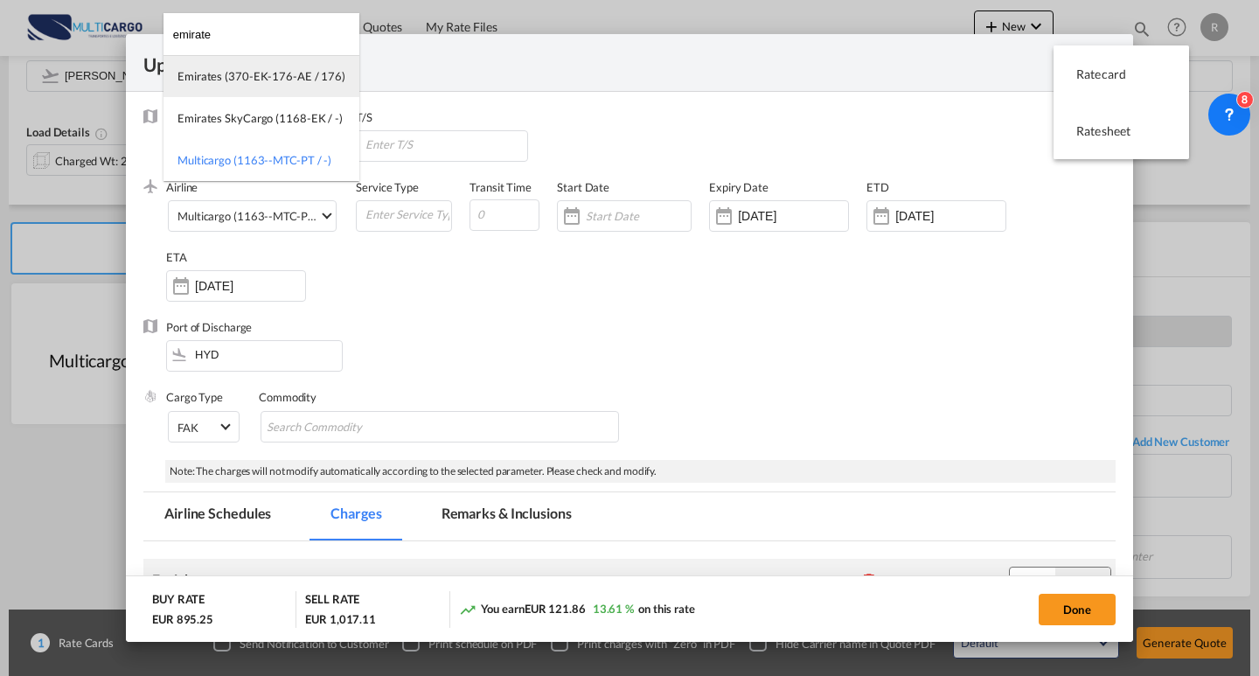
type input "emirate"
click at [310, 82] on div "Emirates (370-EK-176-AE / 176)" at bounding box center [261, 76] width 168 height 16
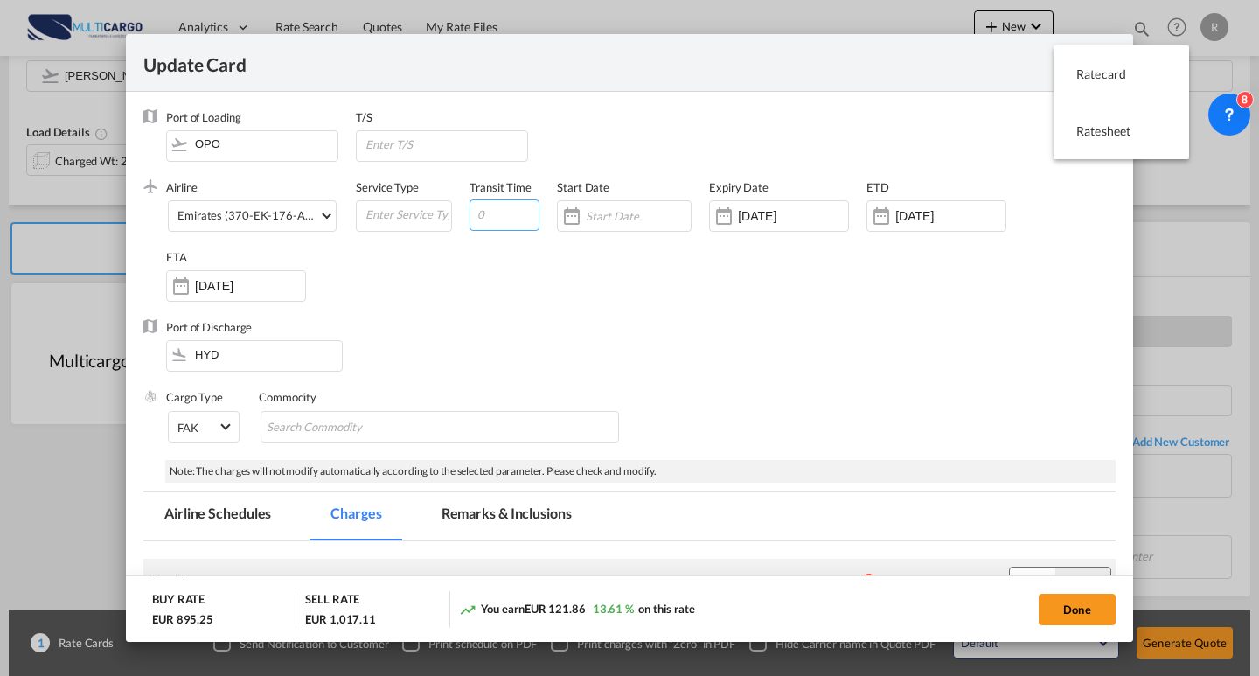
click at [532, 301] on div "Airline Emirates (370-EK-176-AE / 176) (- / -) Service Type Transit Time Start …" at bounding box center [640, 249] width 949 height 140
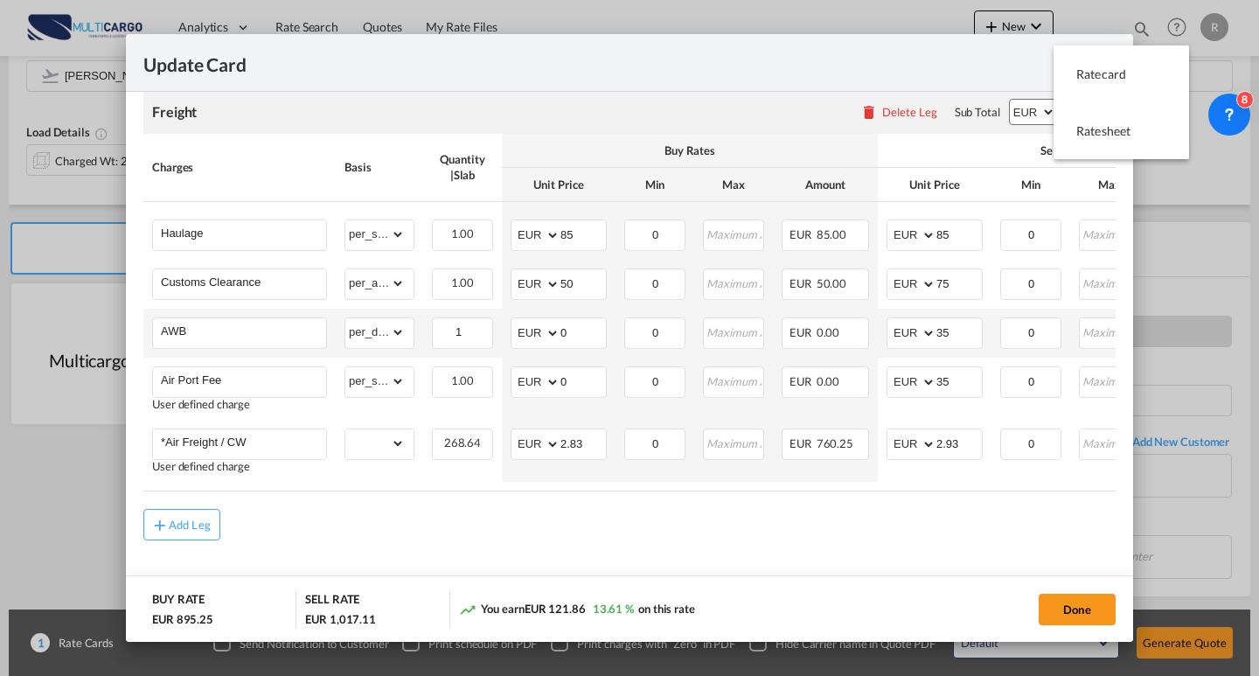
scroll to position [487, 0]
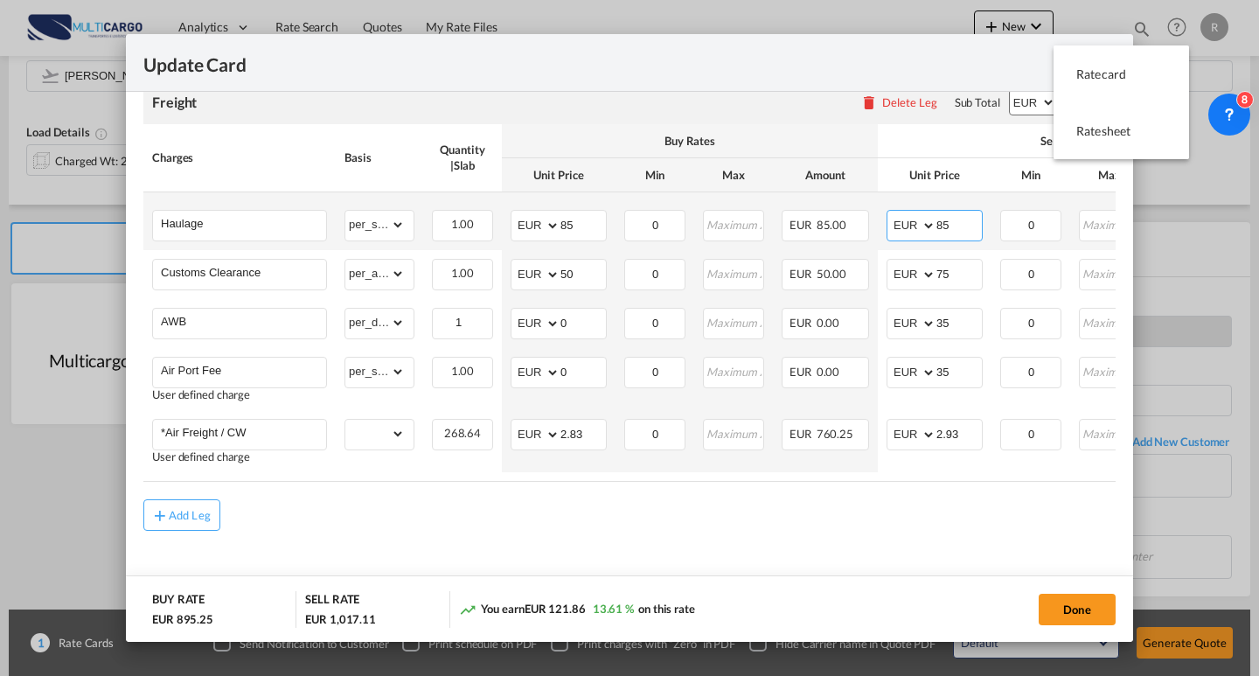
drag, startPoint x: 966, startPoint y: 214, endPoint x: 933, endPoint y: 212, distance: 33.3
click at [933, 212] on md-input-container "AED AFN ALL AMD ANG AOA ARS AUD AWG AZN BAM BBD BDT BGN BHD BIF BMD BND BOB BRL…" at bounding box center [934, 225] width 96 height 31
type input "120"
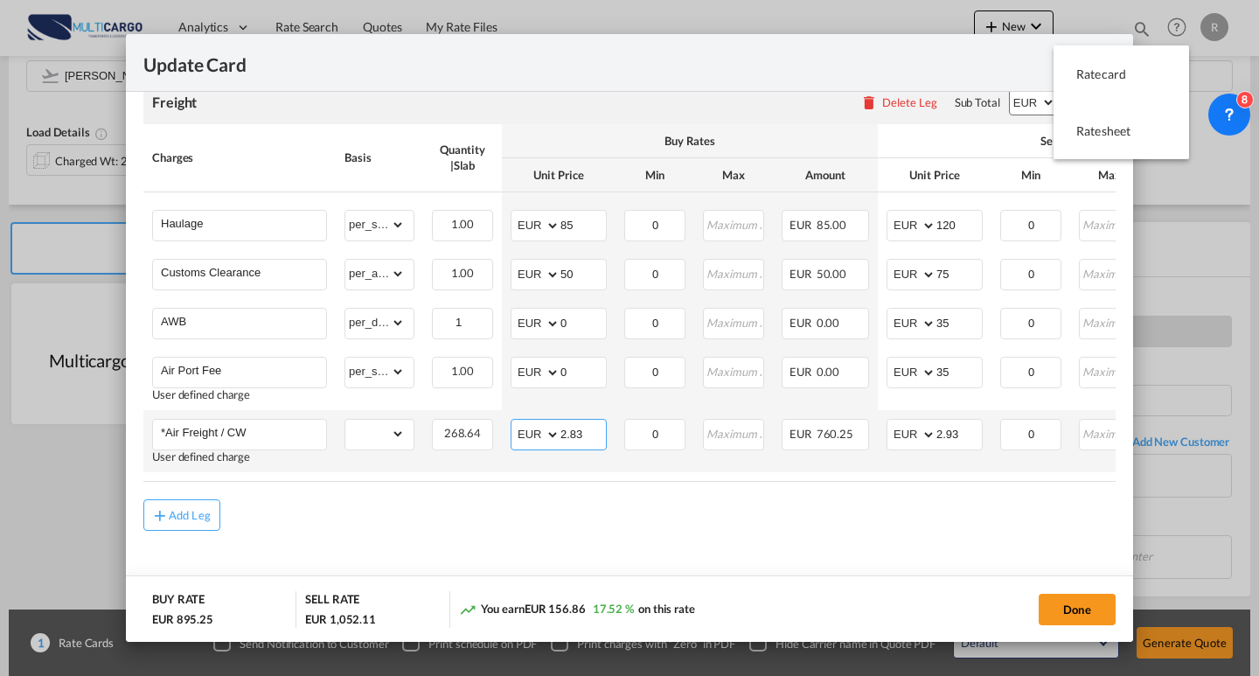
drag, startPoint x: 593, startPoint y: 423, endPoint x: 582, endPoint y: 420, distance: 11.1
click at [564, 422] on input "2.83" at bounding box center [582, 433] width 45 height 26
type input "2"
type input "1.5"
drag, startPoint x: 950, startPoint y: 426, endPoint x: 907, endPoint y: 421, distance: 43.1
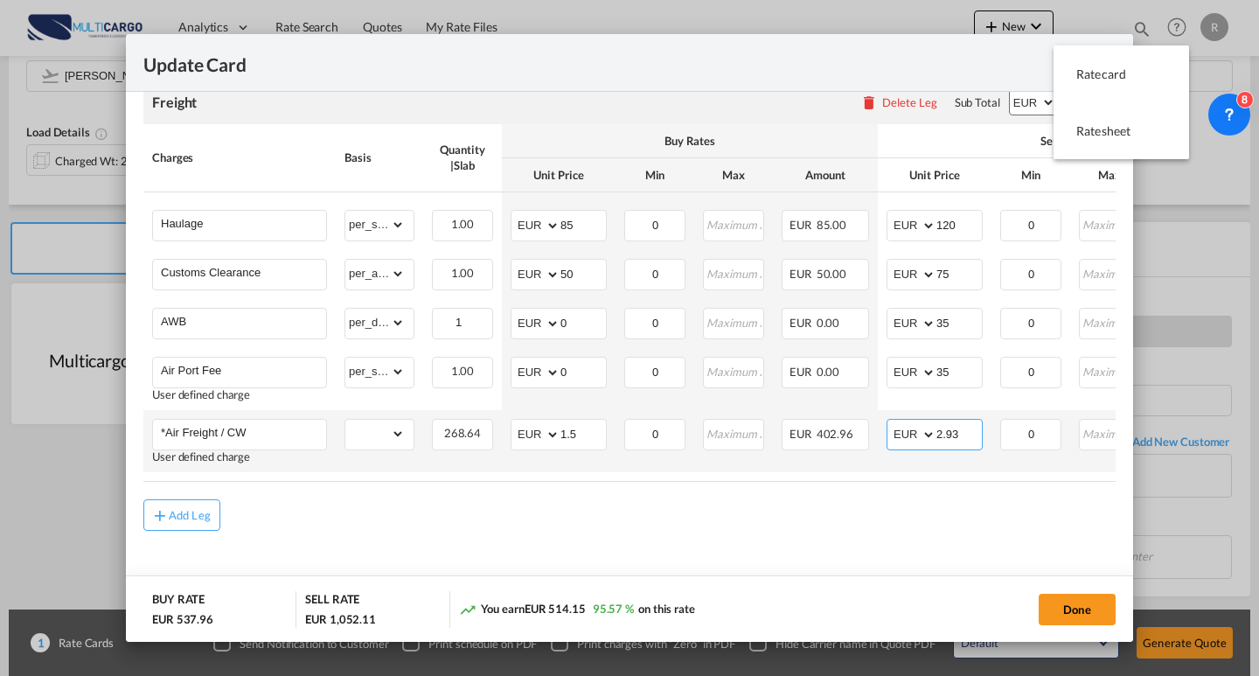
click at [907, 421] on md-input-container "AED AFN ALL AMD ANG AOA ARS AUD AWG AZN BAM BBD BDT BGN BHD BIF BMD BND [PERSON…" at bounding box center [934, 434] width 96 height 31
type input "1.8"
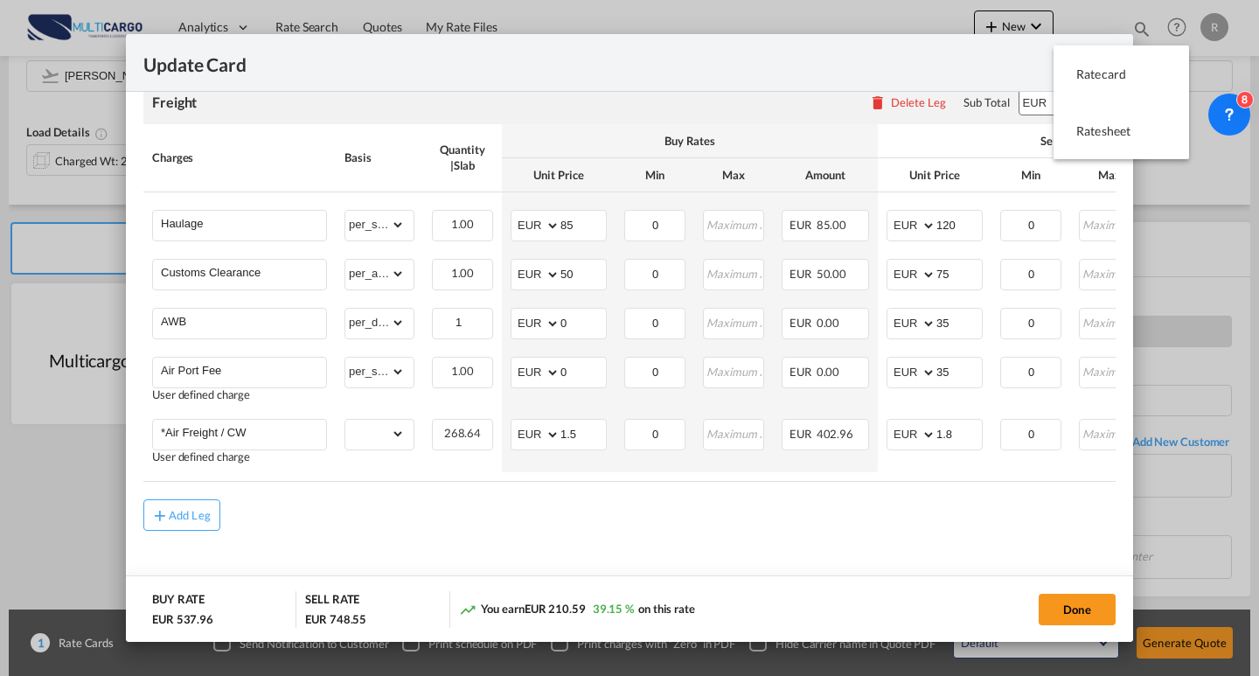
click at [825, 507] on div "Add Leg" at bounding box center [629, 514] width 972 height 31
click at [1053, 612] on button "Done" at bounding box center [1077, 609] width 77 height 31
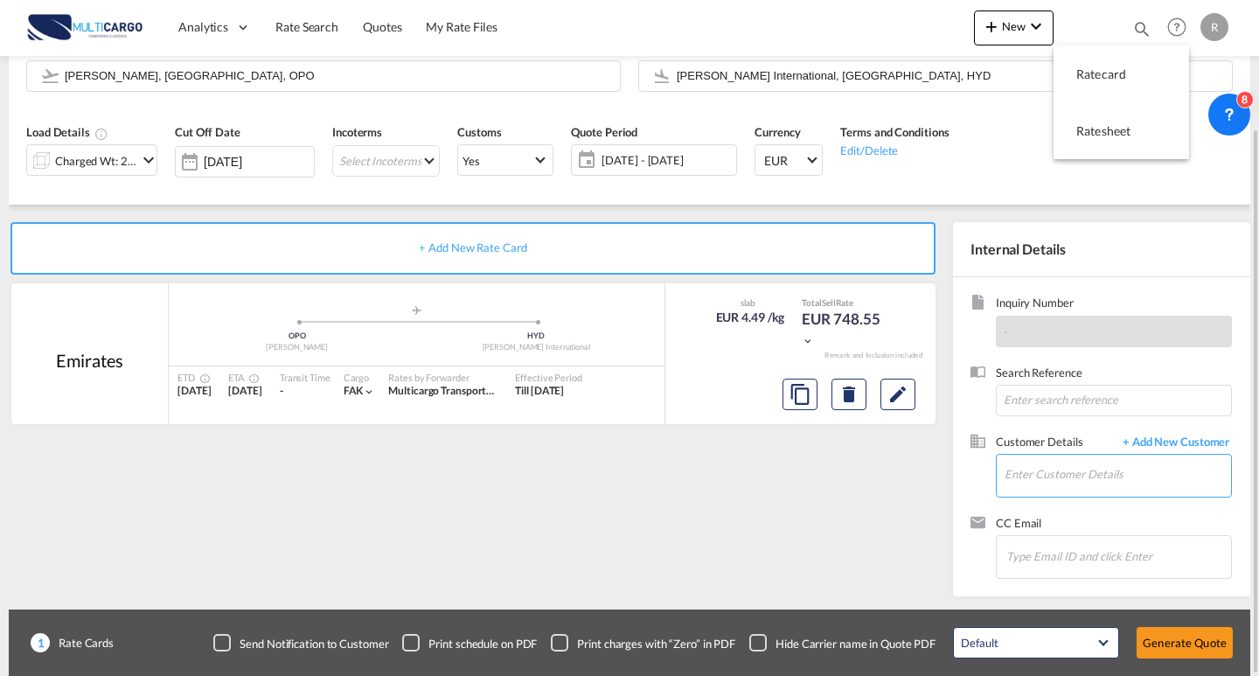
click at [1056, 482] on input "Enter Customer Details" at bounding box center [1117, 474] width 226 height 39
click at [106, 147] on div "Charged Wt: 268.64 KG" at bounding box center [82, 160] width 110 height 30
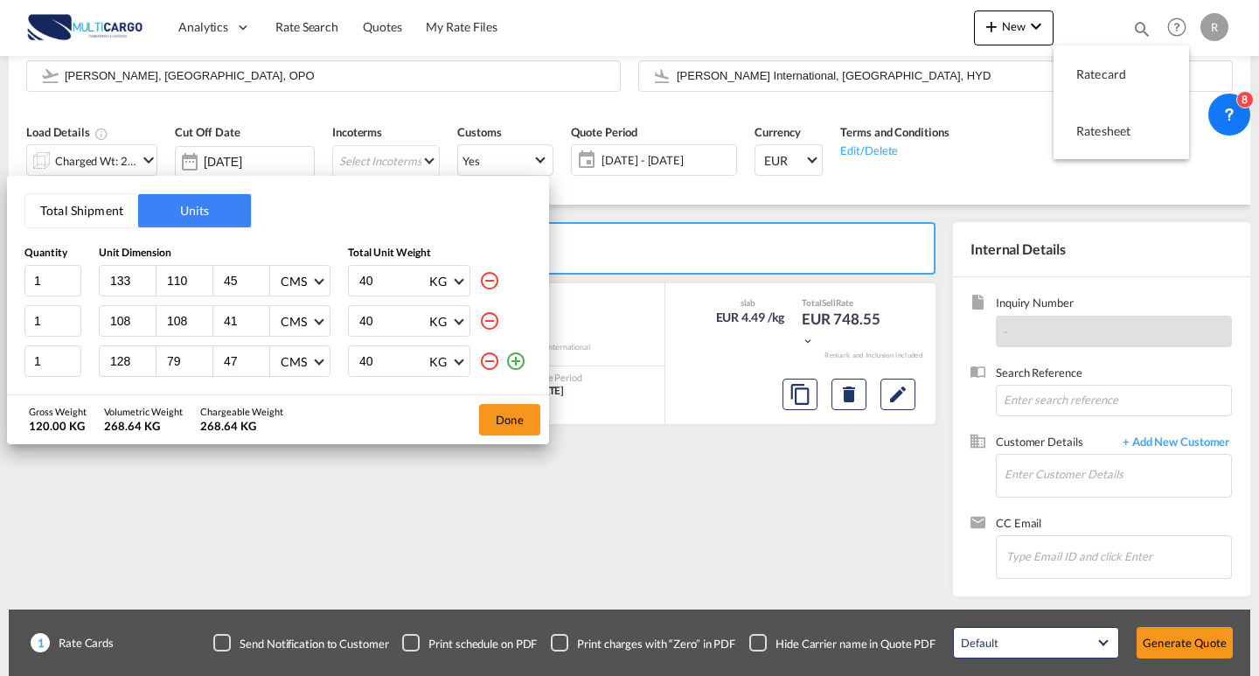
click at [110, 153] on div "Total Shipment Units Quantity Unit Dimension Total Unit Weight 1 133 110 45 CMS…" at bounding box center [629, 338] width 1259 height 676
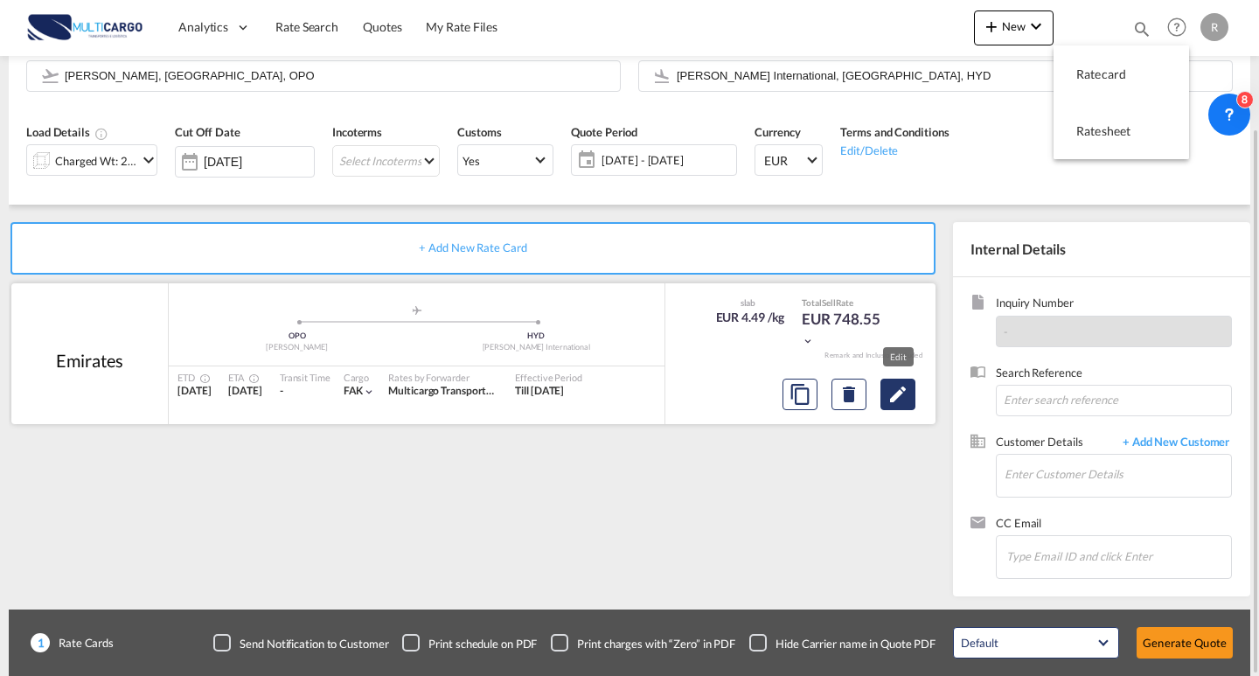
click at [913, 394] on button "Edit" at bounding box center [897, 394] width 35 height 31
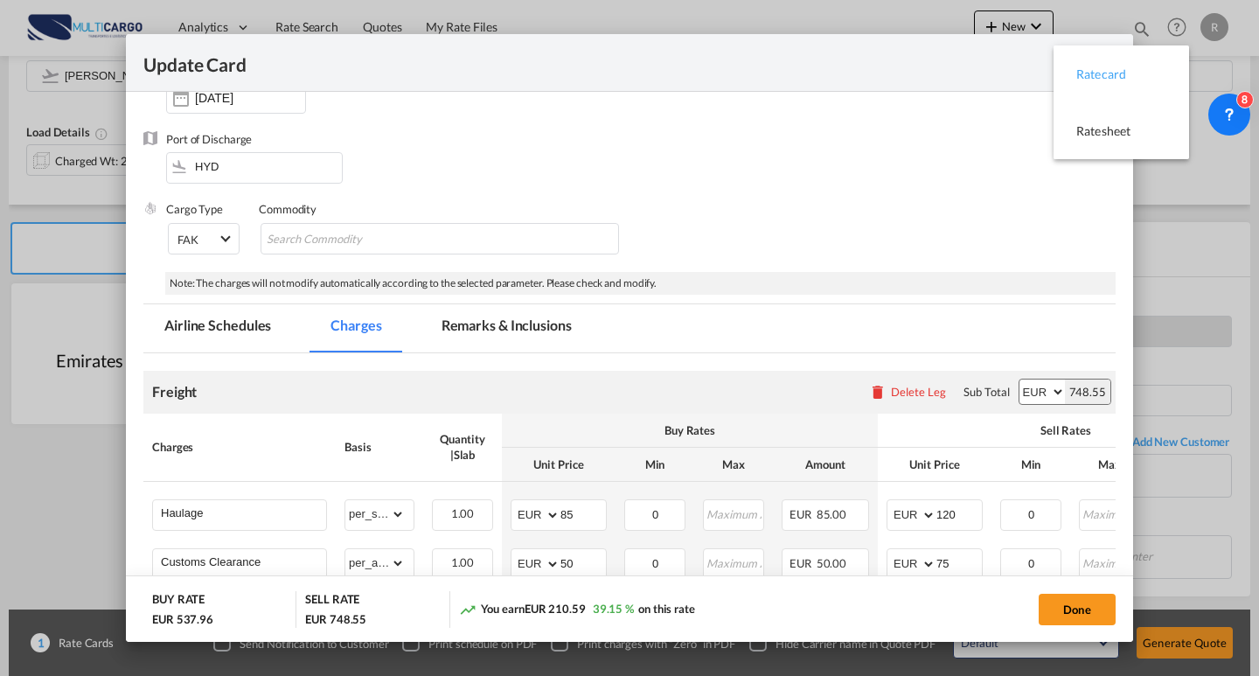
scroll to position [175, 0]
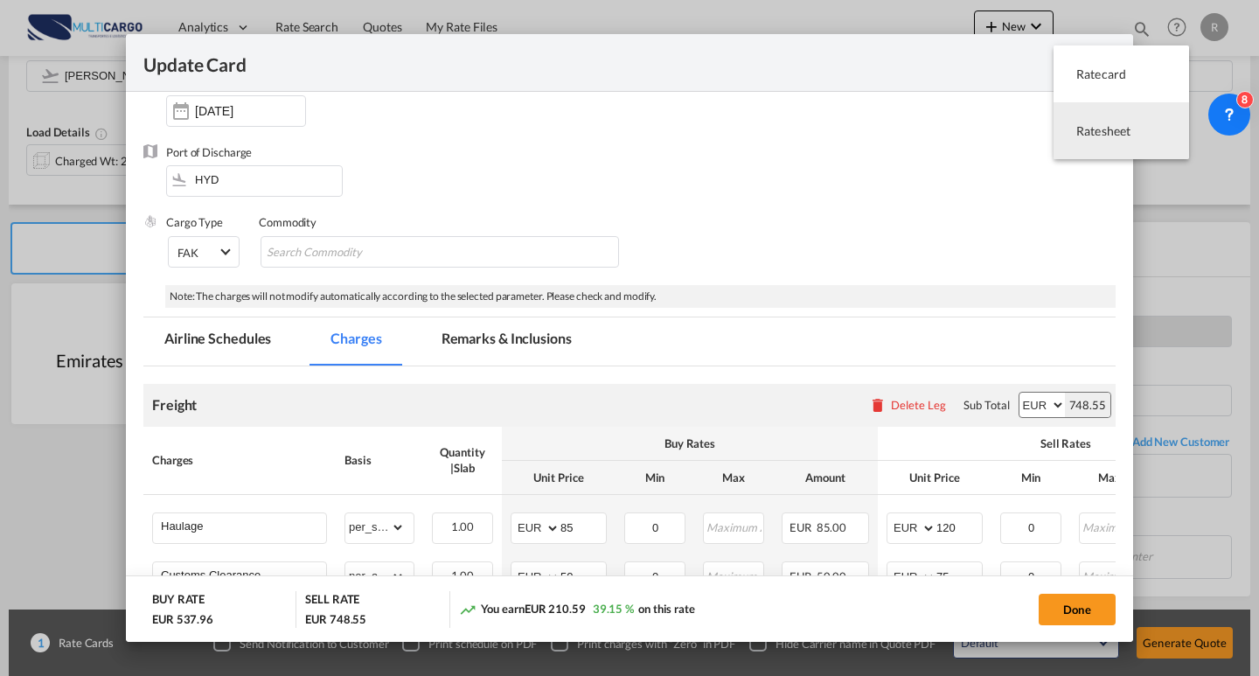
click at [961, 77] on div "Update Card" at bounding box center [629, 63] width 1007 height 58
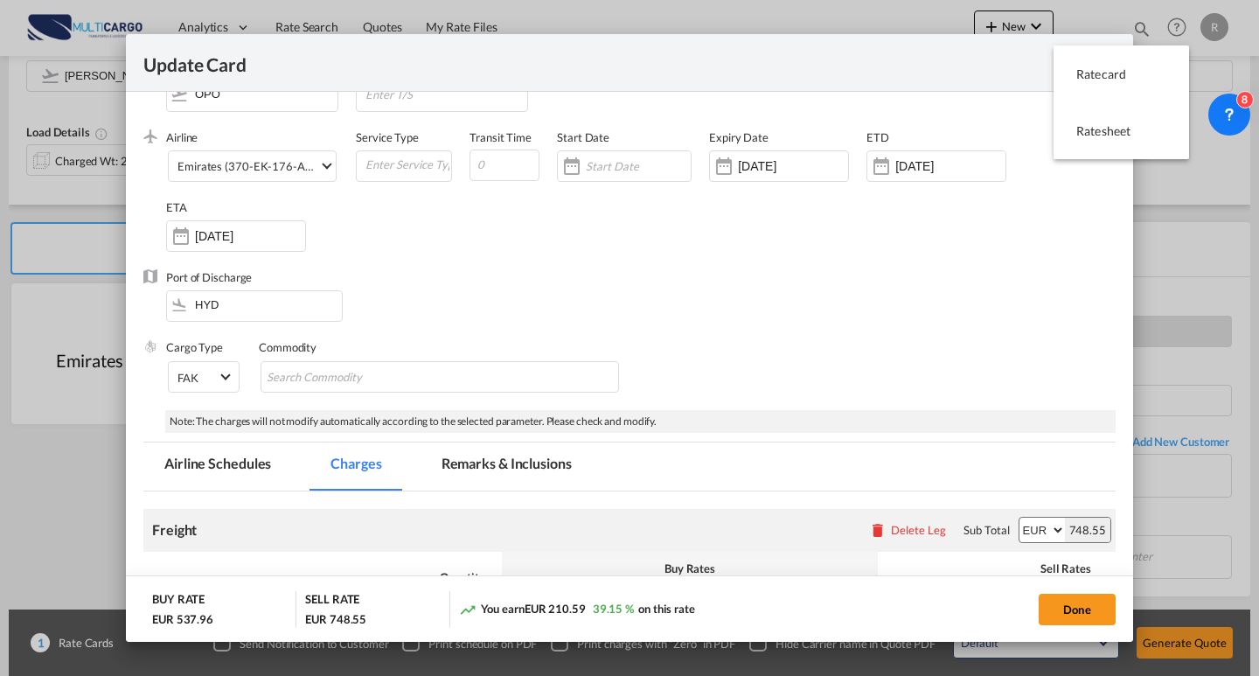
scroll to position [0, 0]
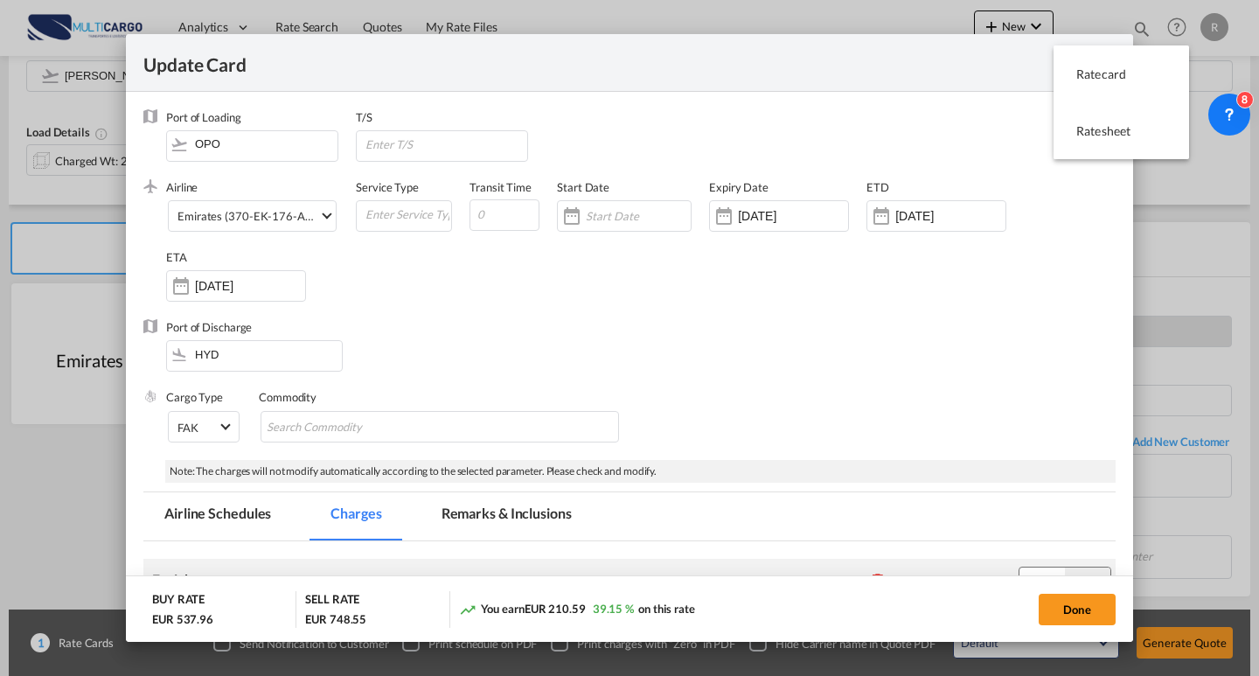
click at [1207, 266] on div "Update Card Port of [GEOGRAPHIC_DATA] OPO T/S .a{fill:#aaa8ad;} Airline Emirate…" at bounding box center [629, 338] width 1259 height 676
click at [949, 28] on div "Update Card Port of [GEOGRAPHIC_DATA] OPO T/S .a{fill:#aaa8ad;} Airline Emirate…" at bounding box center [629, 338] width 1259 height 676
click at [1063, 602] on button "Done" at bounding box center [1077, 609] width 77 height 31
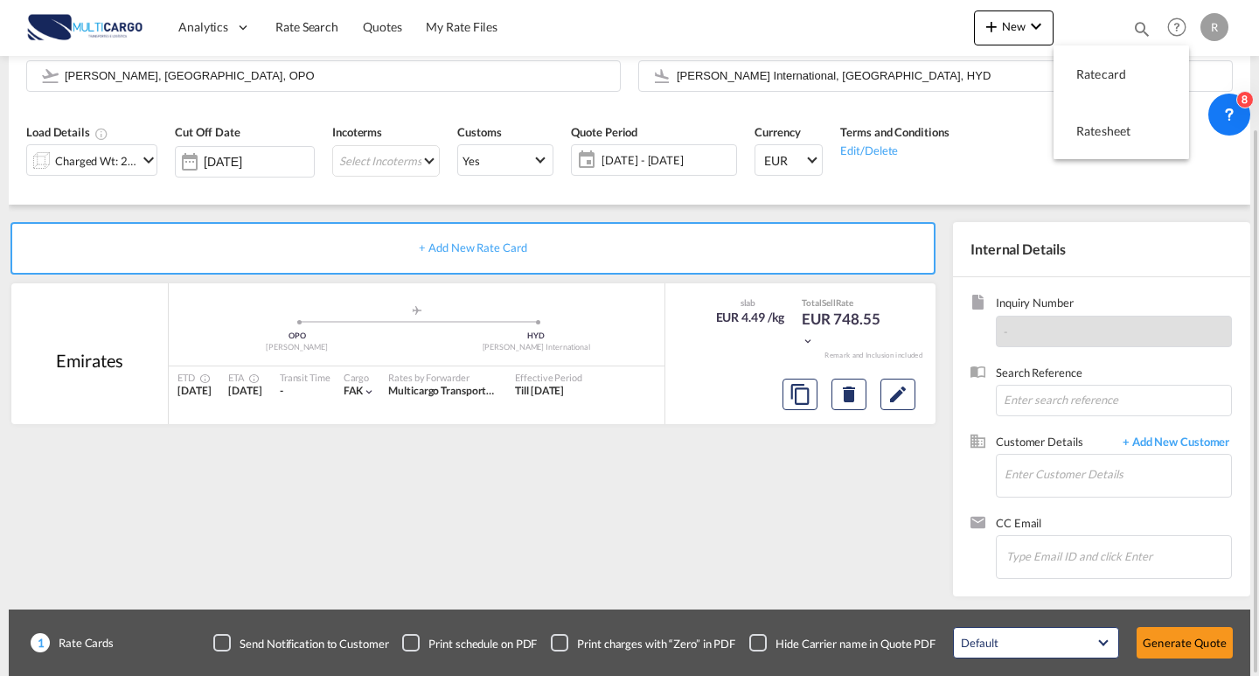
click at [130, 163] on div "Charged Wt: 268.64 KG" at bounding box center [96, 161] width 82 height 24
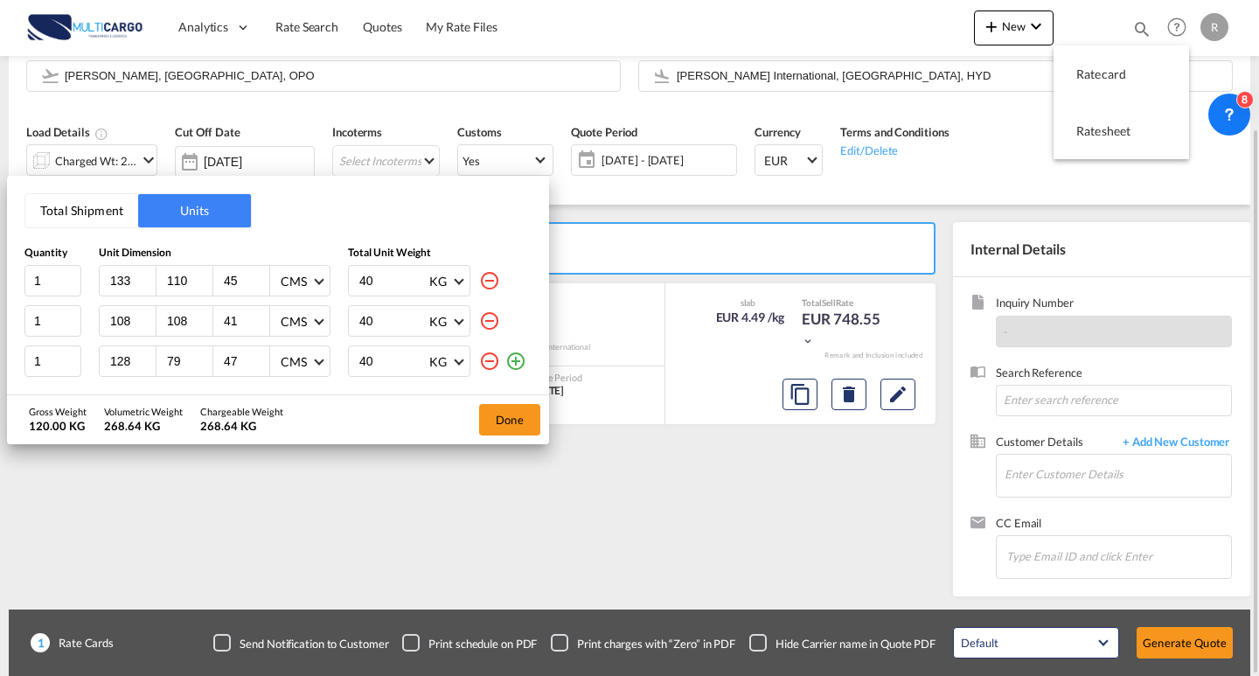
click at [694, 504] on div "Total Shipment Units Quantity Unit Dimension Total Unit Weight 1 133 110 45 CMS…" at bounding box center [629, 338] width 1259 height 676
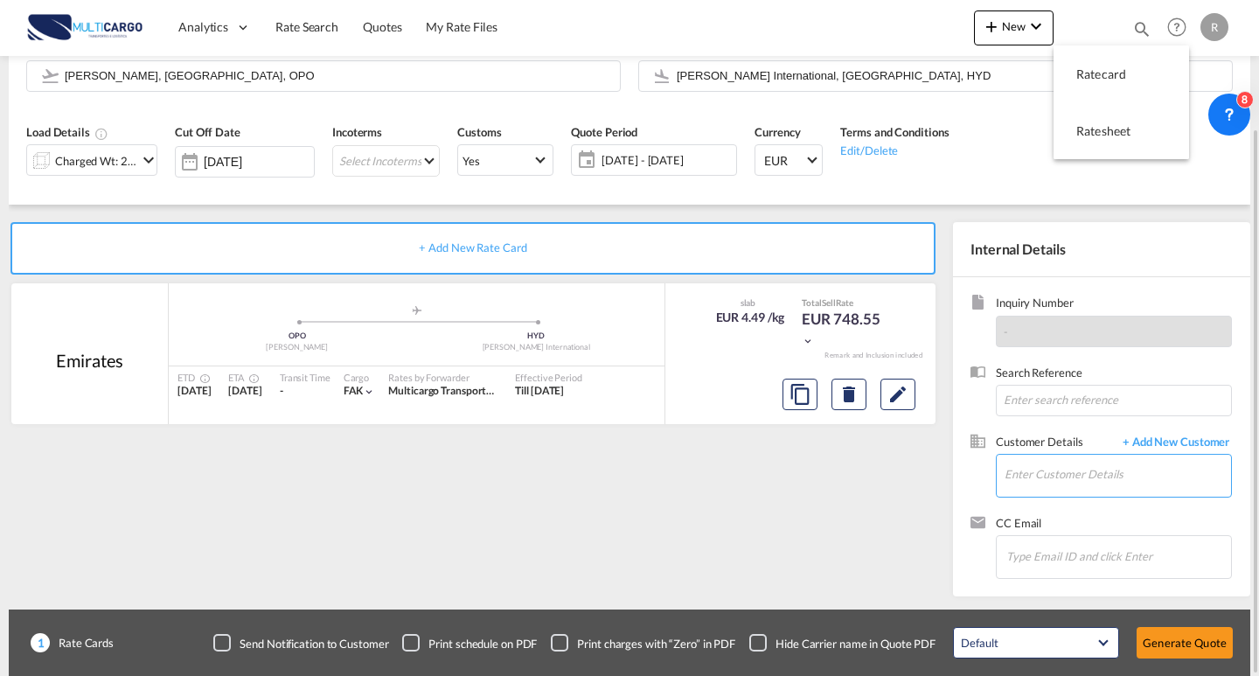
click at [1053, 487] on input "Enter Customer Details" at bounding box center [1117, 474] width 226 height 39
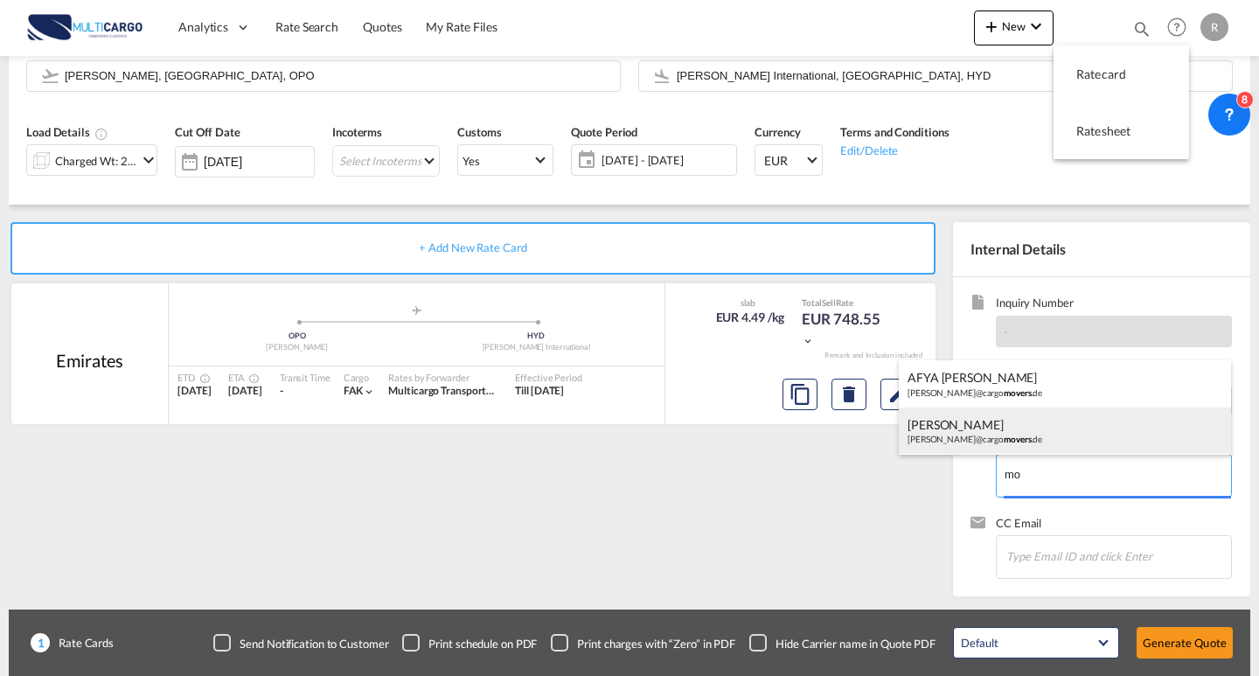
type input "m"
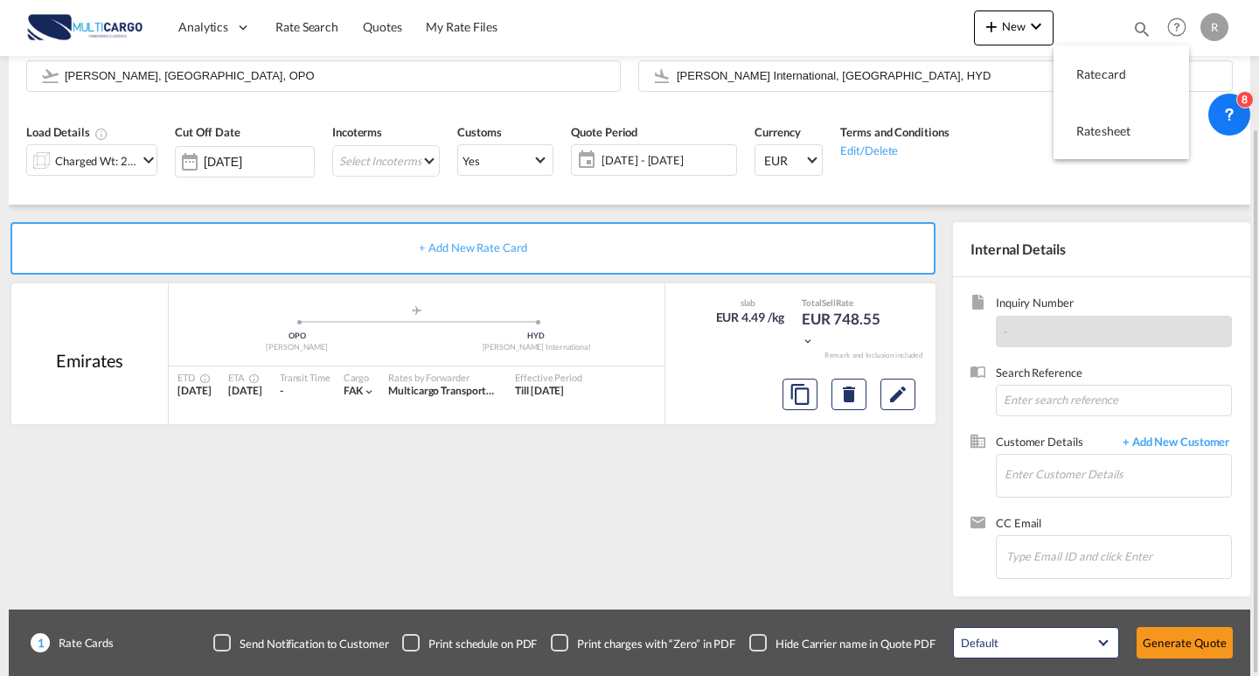
drag, startPoint x: 697, startPoint y: 516, endPoint x: 993, endPoint y: 497, distance: 297.0
click at [697, 516] on div "+ Add New Rate Card [GEOGRAPHIC_DATA] added by you .a{fill:#aaa8ad;} .a{fill:#a…" at bounding box center [476, 404] width 935 height 365
click at [1105, 471] on input "Enter Customer Details" at bounding box center [1117, 474] width 226 height 39
click at [1166, 437] on span "+ Add New Customer" at bounding box center [1173, 444] width 118 height 20
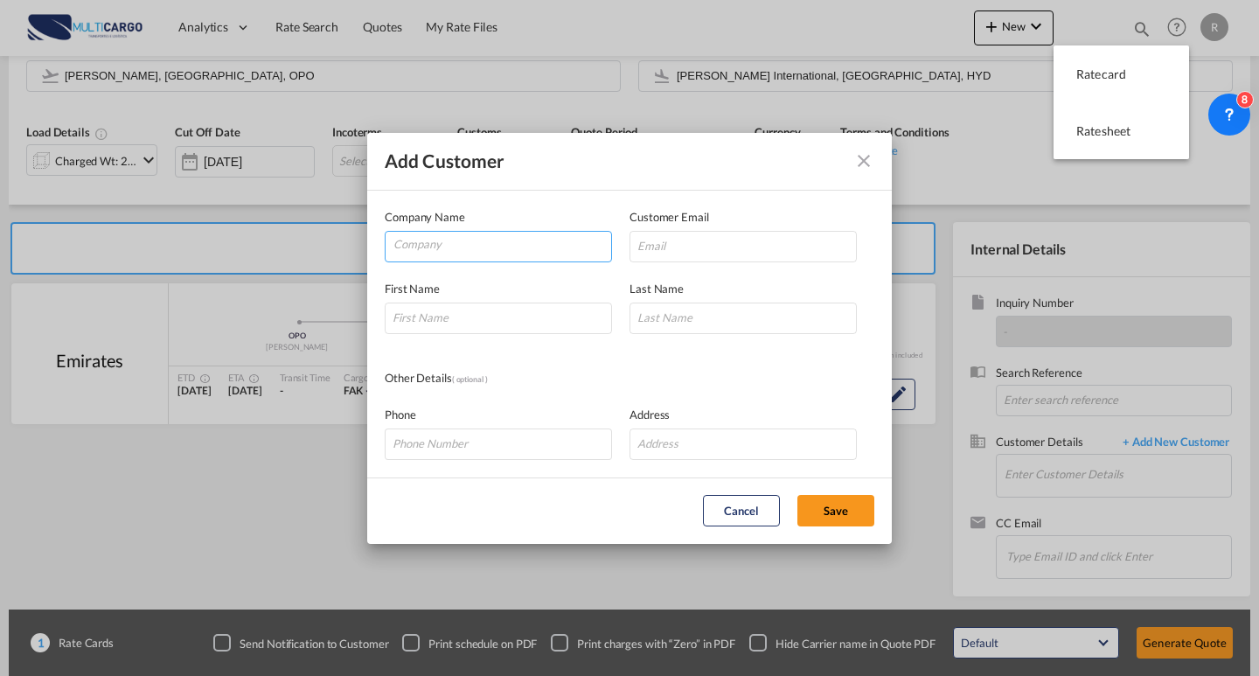
click at [458, 245] on input "Company" at bounding box center [502, 245] width 218 height 26
click at [685, 255] on input "Add Customer Company ..." at bounding box center [742, 246] width 227 height 31
paste input "[EMAIL_ADDRESS][DOMAIN_NAME]"
type input "[EMAIL_ADDRESS][DOMAIN_NAME]"
click at [528, 246] on input "Company" at bounding box center [502, 245] width 218 height 26
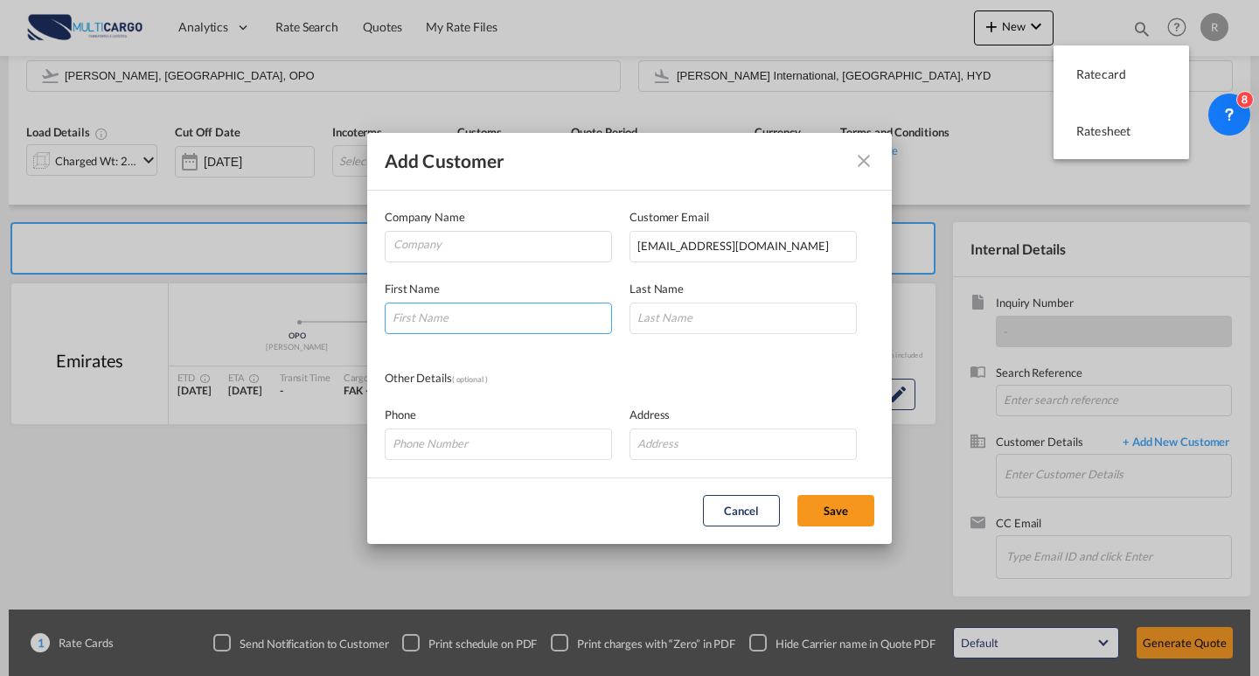
click at [523, 311] on input "Add Customer Company ..." at bounding box center [498, 317] width 227 height 31
paste input "G. ARUNDHATHI"
drag, startPoint x: 498, startPoint y: 323, endPoint x: 402, endPoint y: 320, distance: 96.2
click at [402, 320] on input "G. ARUNDHATHI" at bounding box center [498, 317] width 227 height 31
type input "G."
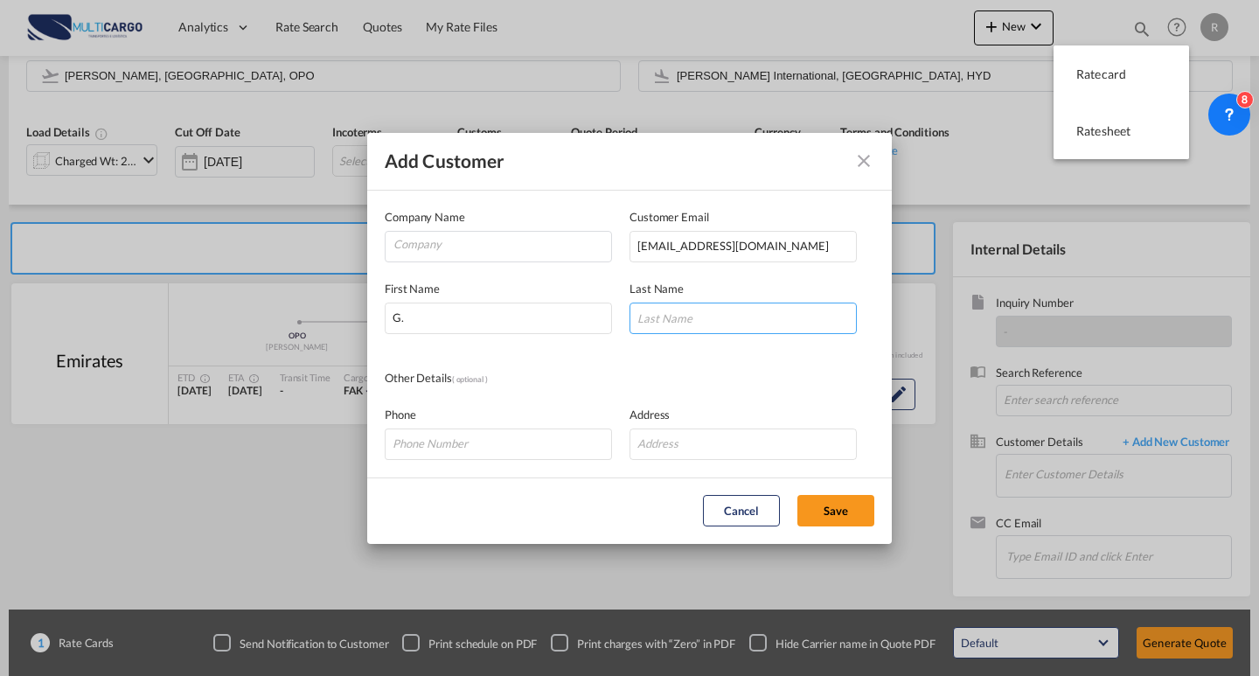
click at [660, 318] on input "Add Customer Company ..." at bounding box center [742, 317] width 227 height 31
paste input "[PERSON_NAME]"
type input "[PERSON_NAME]"
click at [528, 245] on input "Company" at bounding box center [502, 245] width 218 height 26
click at [502, 255] on input "Company" at bounding box center [502, 245] width 218 height 26
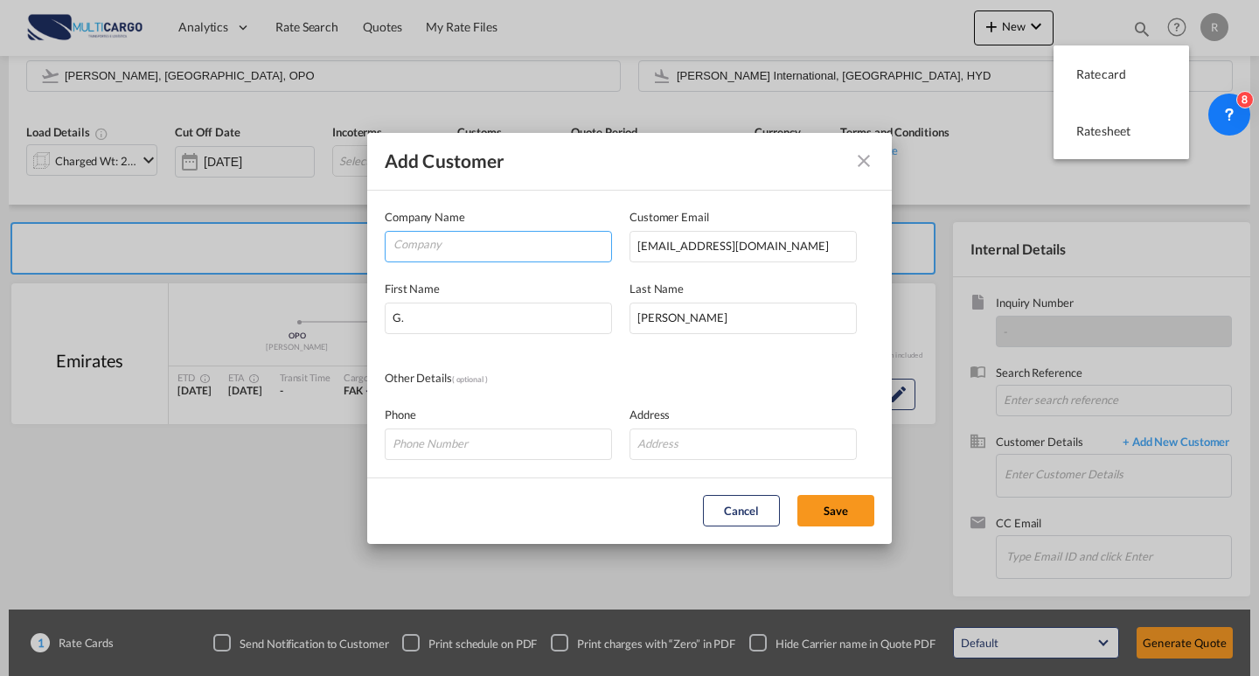
paste input "[PERSON_NAME]"
type input "[PERSON_NAME]"
click at [501, 247] on input "Company" at bounding box center [502, 245] width 218 height 26
paste input "Movers Global Logistics LLP"
type input "Movers Global Logistics LLP"
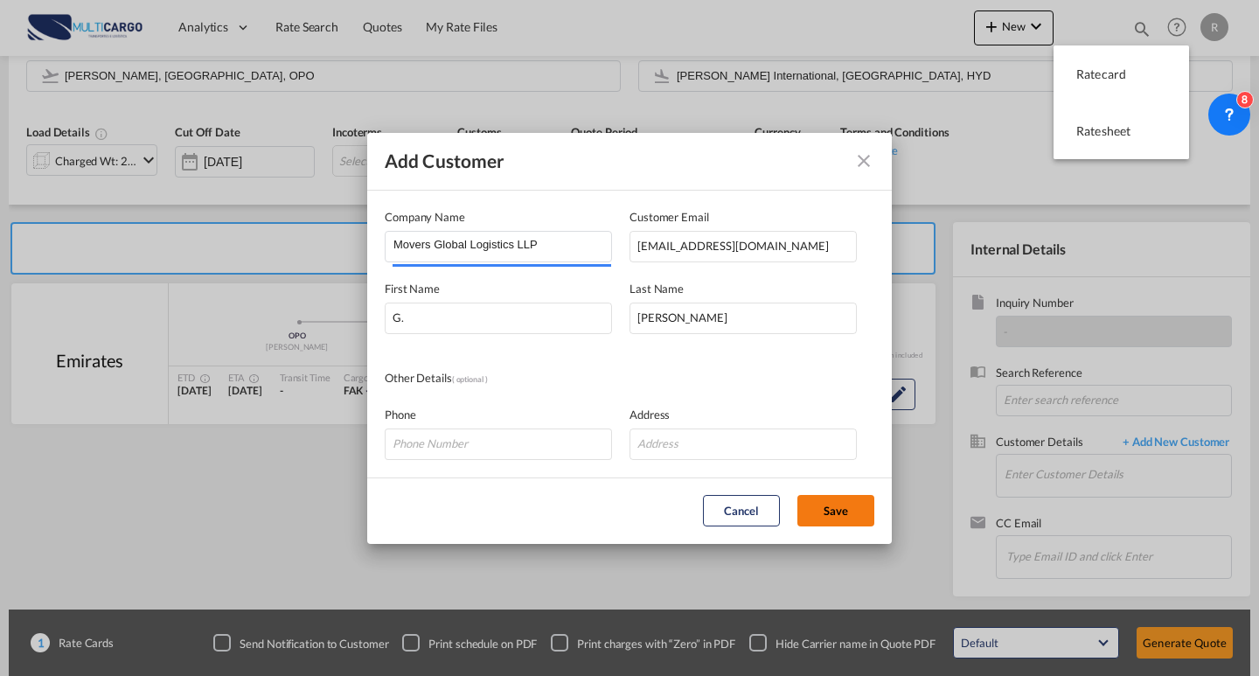
click at [806, 496] on button "Save" at bounding box center [835, 510] width 77 height 31
type input "Movers Global Logistics LLP, G. ARUNDHATHI, [EMAIL_ADDRESS][DOMAIN_NAME]"
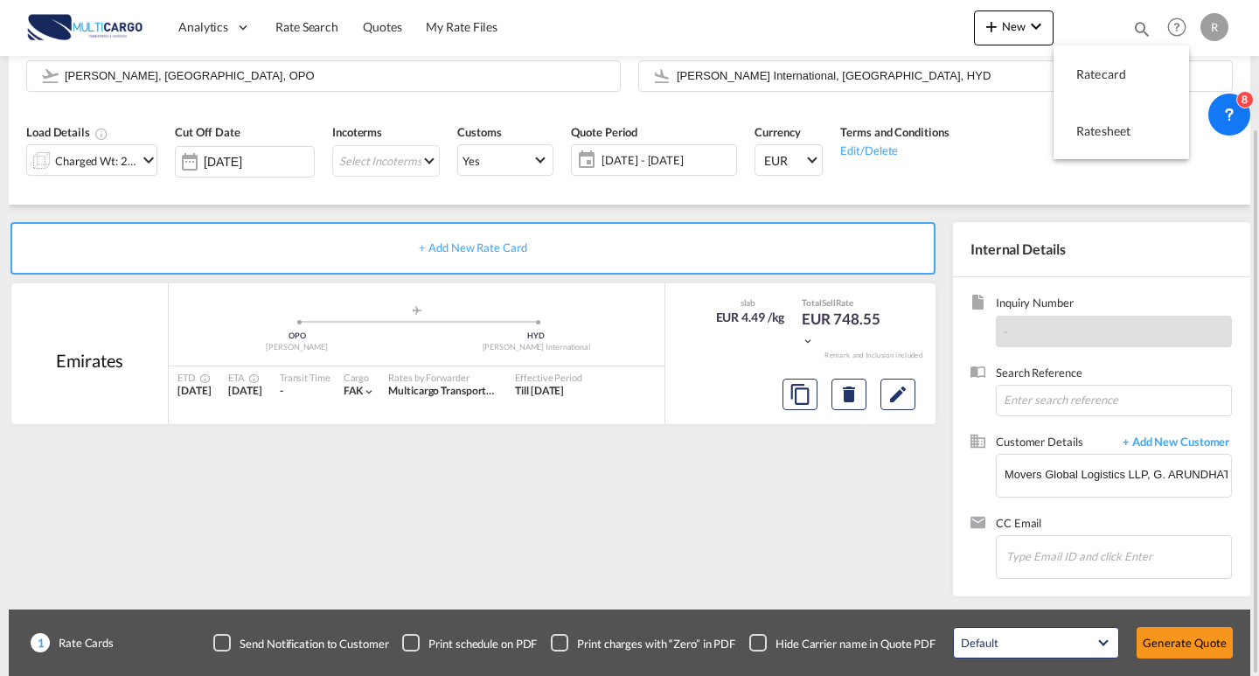
click at [854, 457] on div "+ Add New Rate Card [GEOGRAPHIC_DATA] added by you .a{fill:#aaa8ad;} .a{fill:#a…" at bounding box center [476, 404] width 935 height 365
click at [852, 530] on div "+ Add New Rate Card [GEOGRAPHIC_DATA] added by you .a{fill:#aaa8ad;} .a{fill:#a…" at bounding box center [476, 404] width 935 height 365
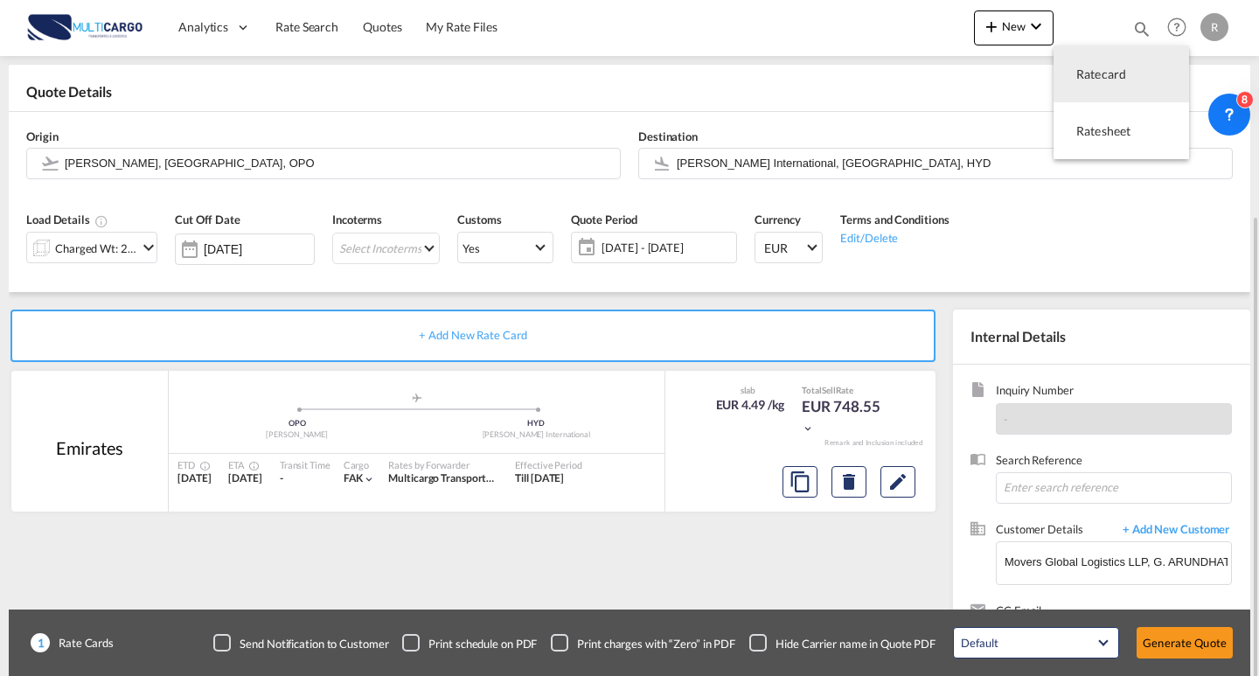
scroll to position [157, 0]
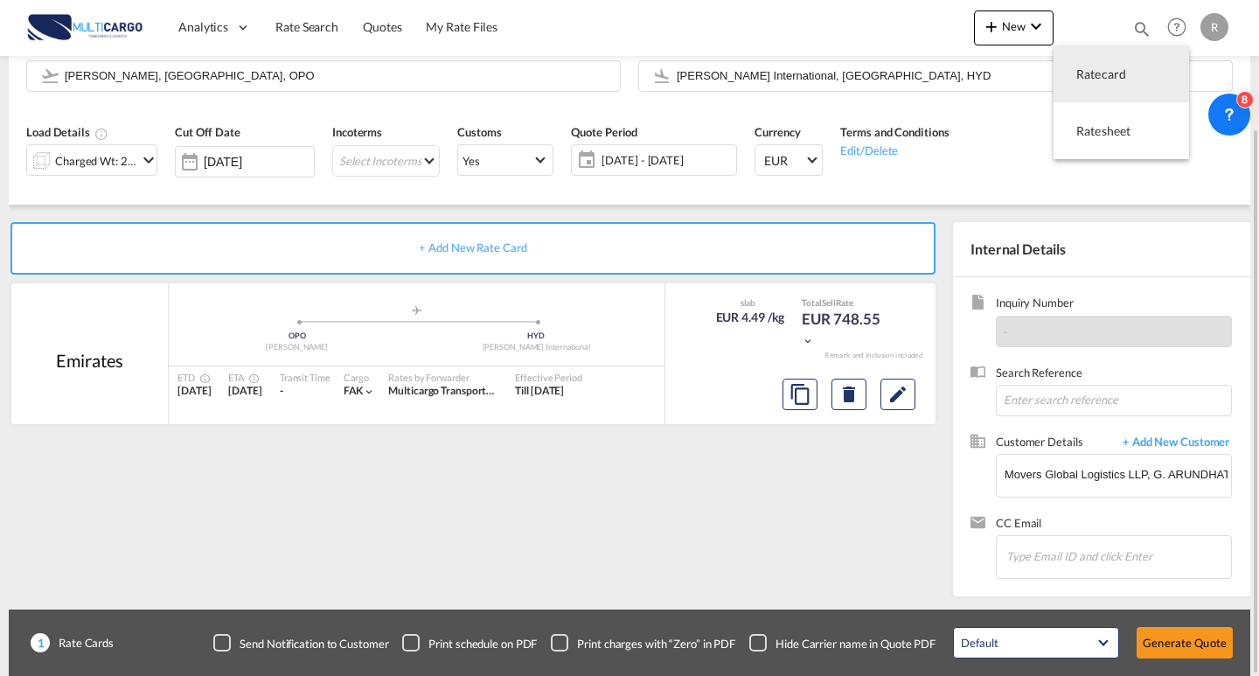
click at [759, 442] on div "+ Add New Rate Card [GEOGRAPHIC_DATA] added by you .a{fill:#aaa8ad;} .a{fill:#a…" at bounding box center [476, 404] width 935 height 365
click at [893, 400] on md-icon "Edit" at bounding box center [897, 394] width 21 height 21
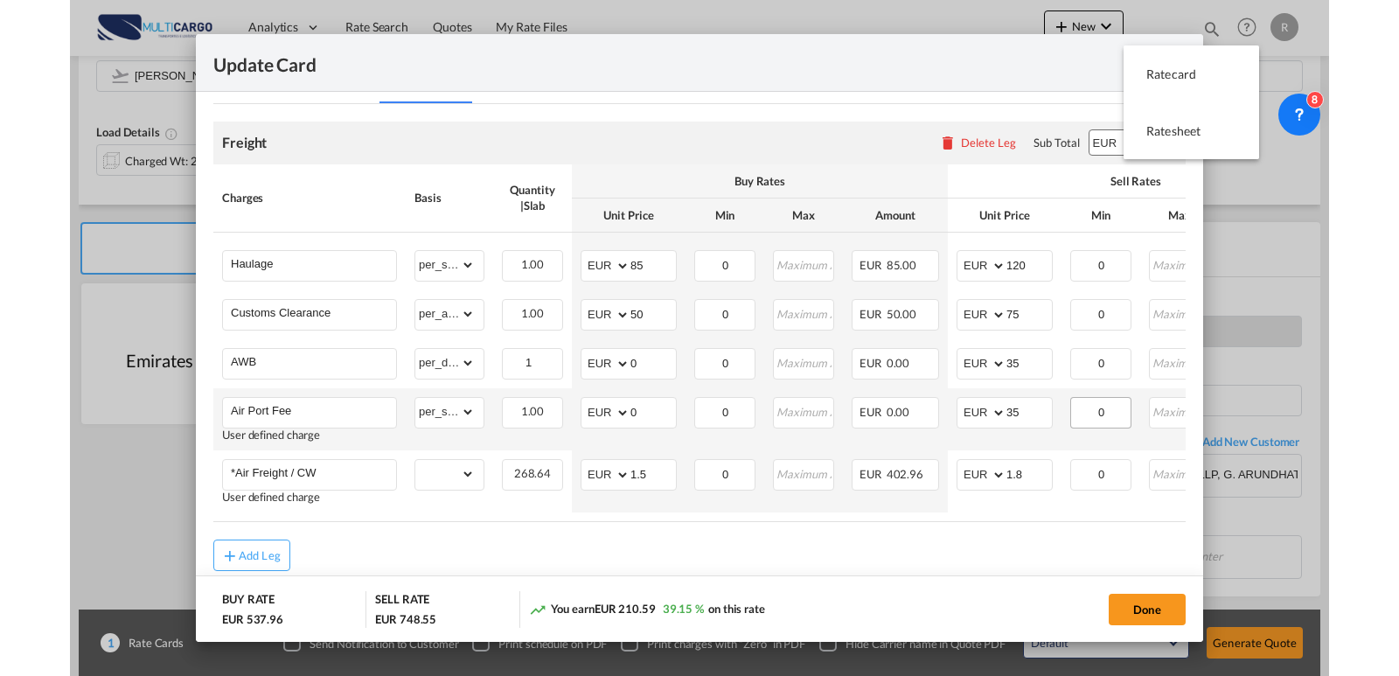
scroll to position [487, 0]
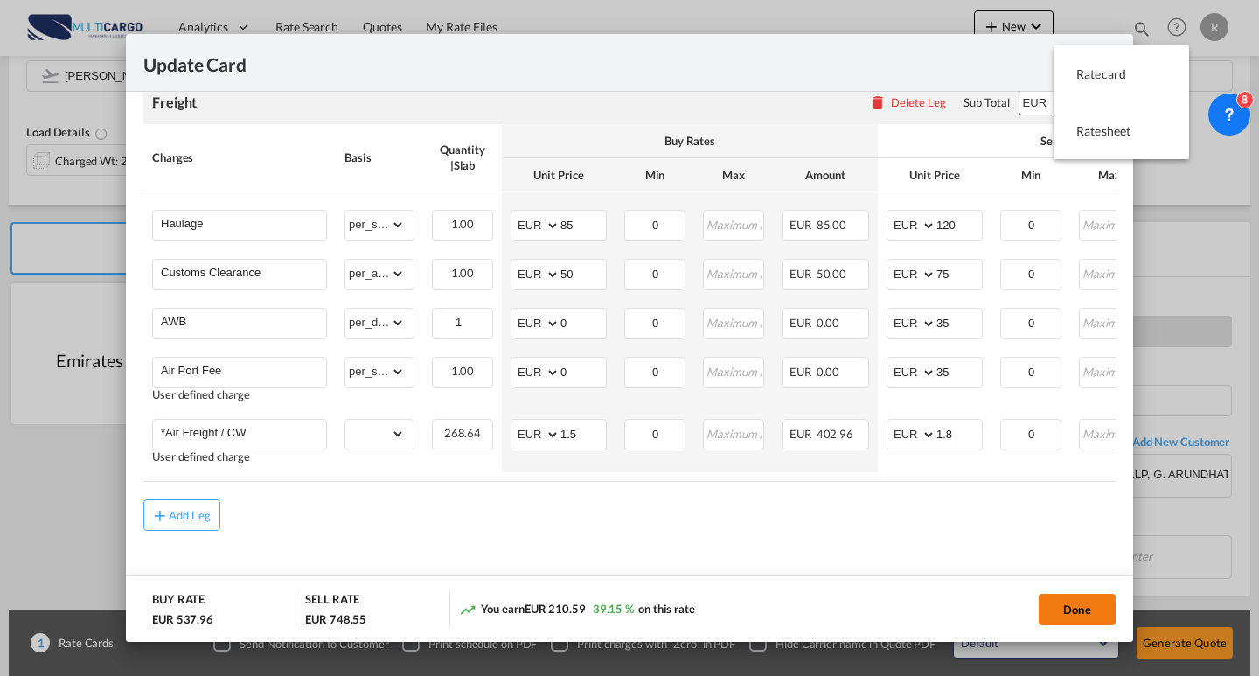
drag, startPoint x: 1072, startPoint y: 609, endPoint x: 1101, endPoint y: 614, distance: 30.0
click at [1072, 609] on button "Done" at bounding box center [1077, 609] width 77 height 31
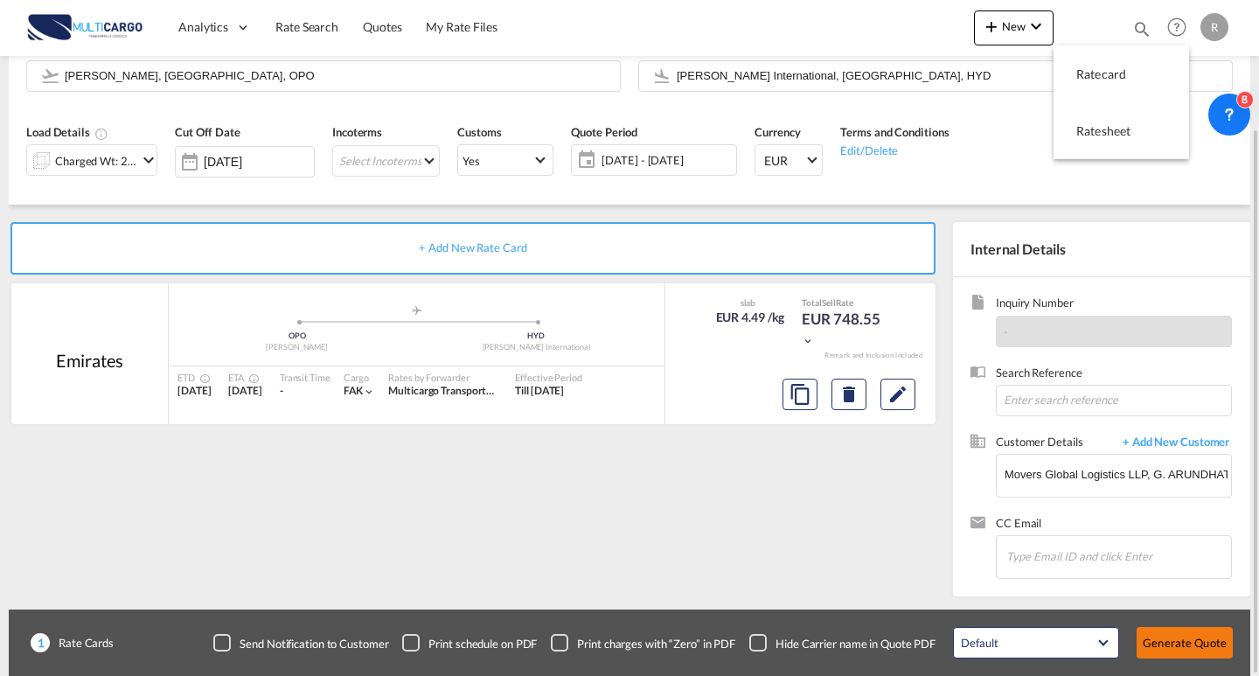
click at [1199, 636] on button "Generate Quote" at bounding box center [1184, 642] width 96 height 31
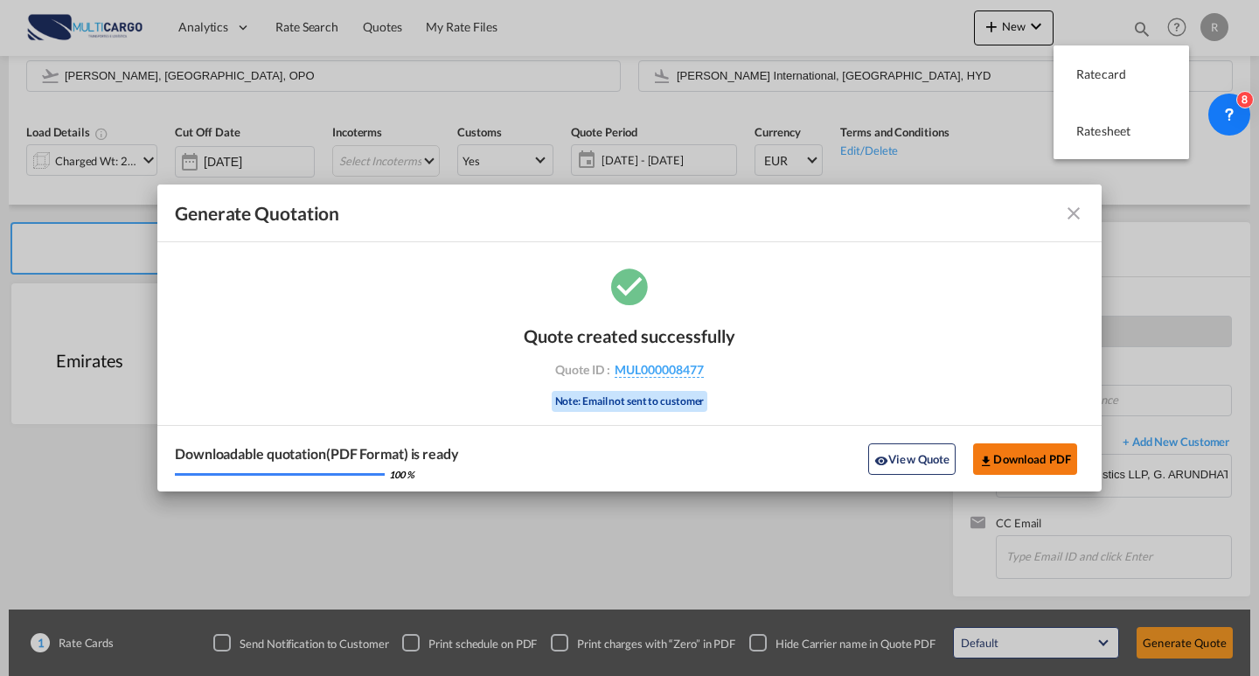
click at [1038, 462] on button "Download PDF" at bounding box center [1025, 458] width 104 height 31
click at [705, 374] on div "Quote ID : MUL000008477" at bounding box center [629, 370] width 203 height 16
drag, startPoint x: 779, startPoint y: 374, endPoint x: 768, endPoint y: 341, distance: 35.1
click at [780, 374] on div "Quote created successfully Quote ID : MUL000008477 Note: Email not sent to cust…" at bounding box center [629, 378] width 944 height 228
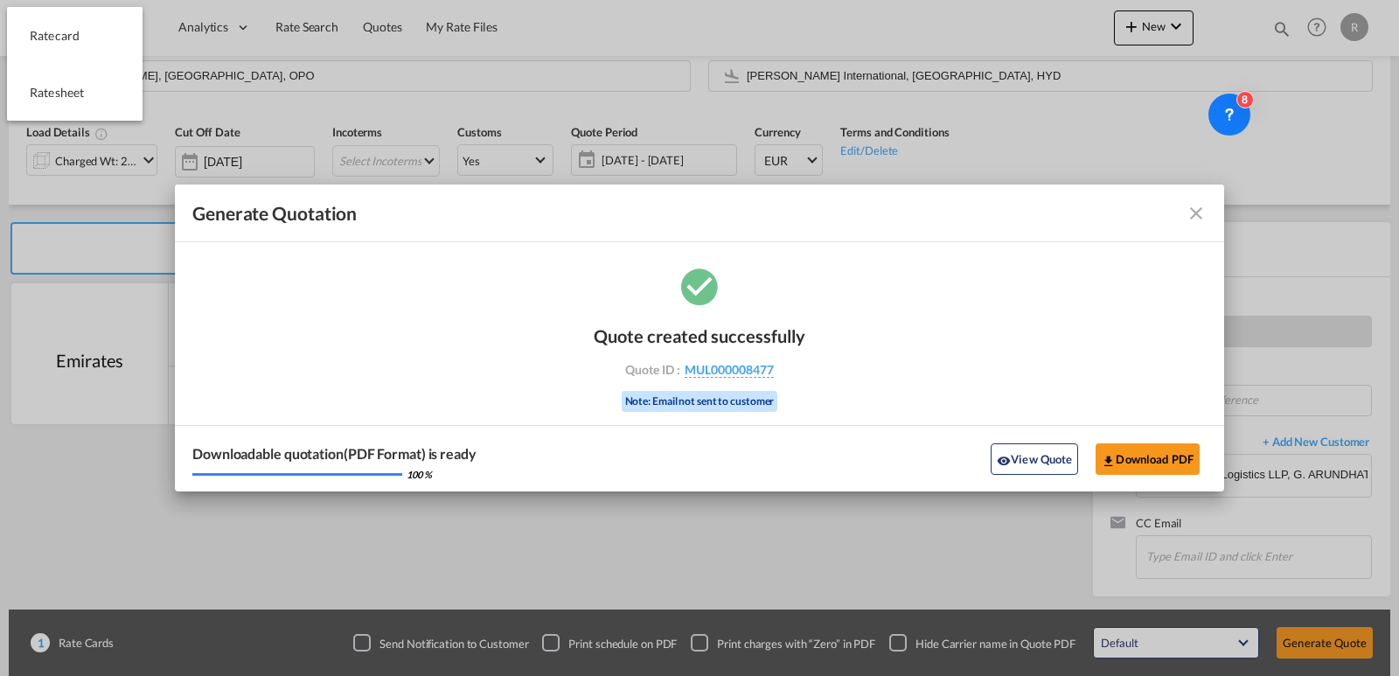
click at [1197, 219] on md-icon "icon-close fg-AAA8AD cursor m-0" at bounding box center [1195, 213] width 21 height 21
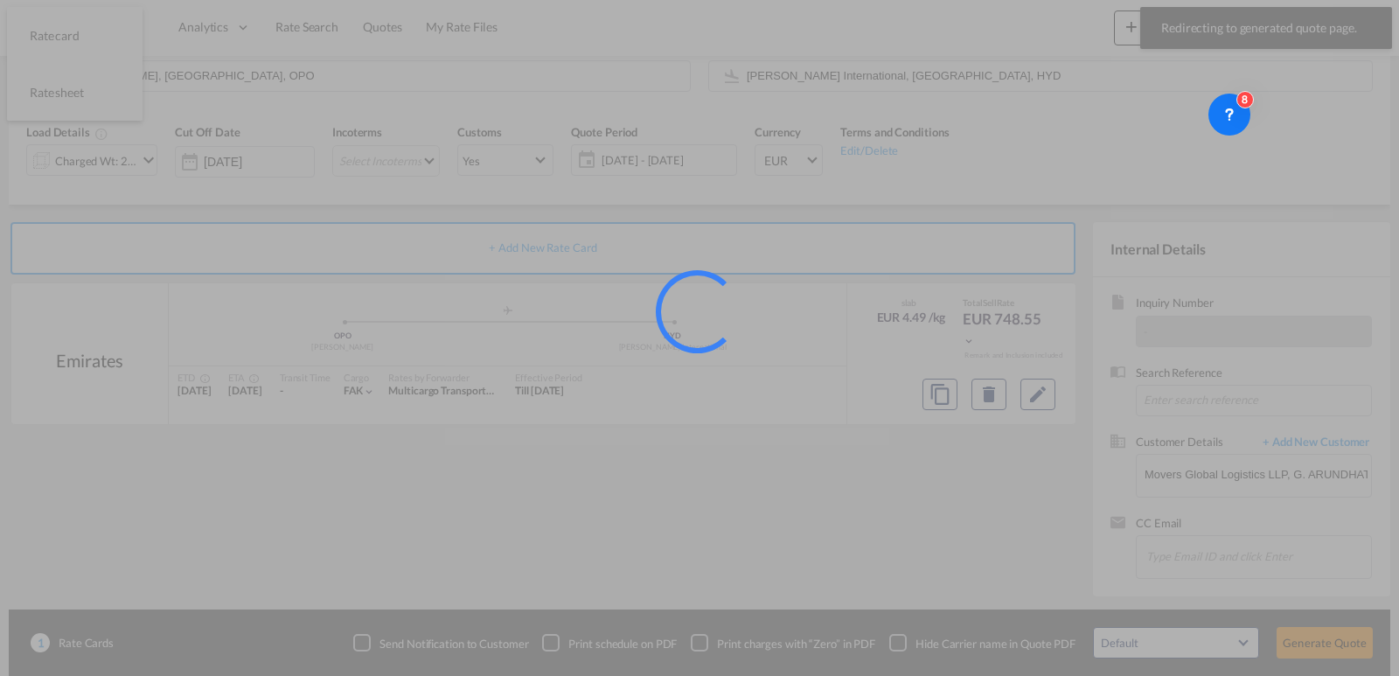
click at [360, 135] on div at bounding box center [699, 338] width 1399 height 676
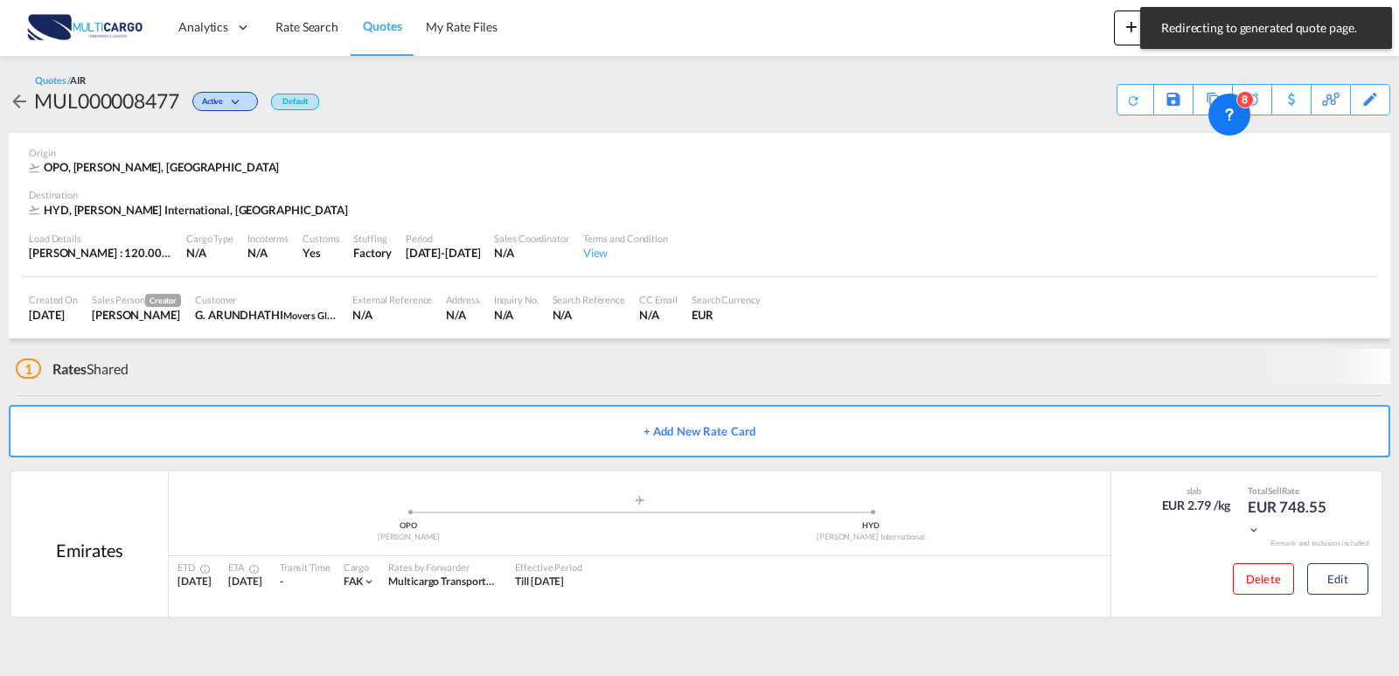
click at [1137, 32] on md-toast "Redirecting to generated quote page. Press Escape to dismiss." at bounding box center [1266, 28] width 266 height 56
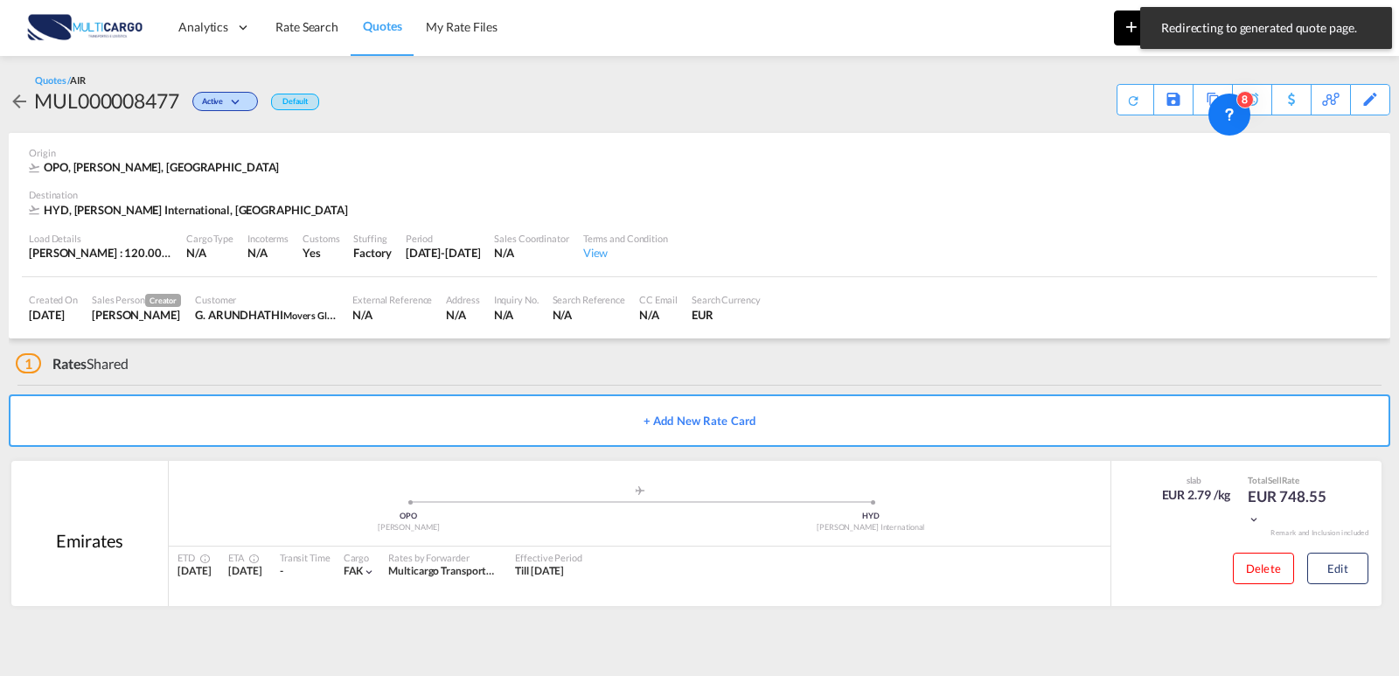
click at [1127, 31] on md-icon "icon-plus 400-fg" at bounding box center [1131, 26] width 21 height 21
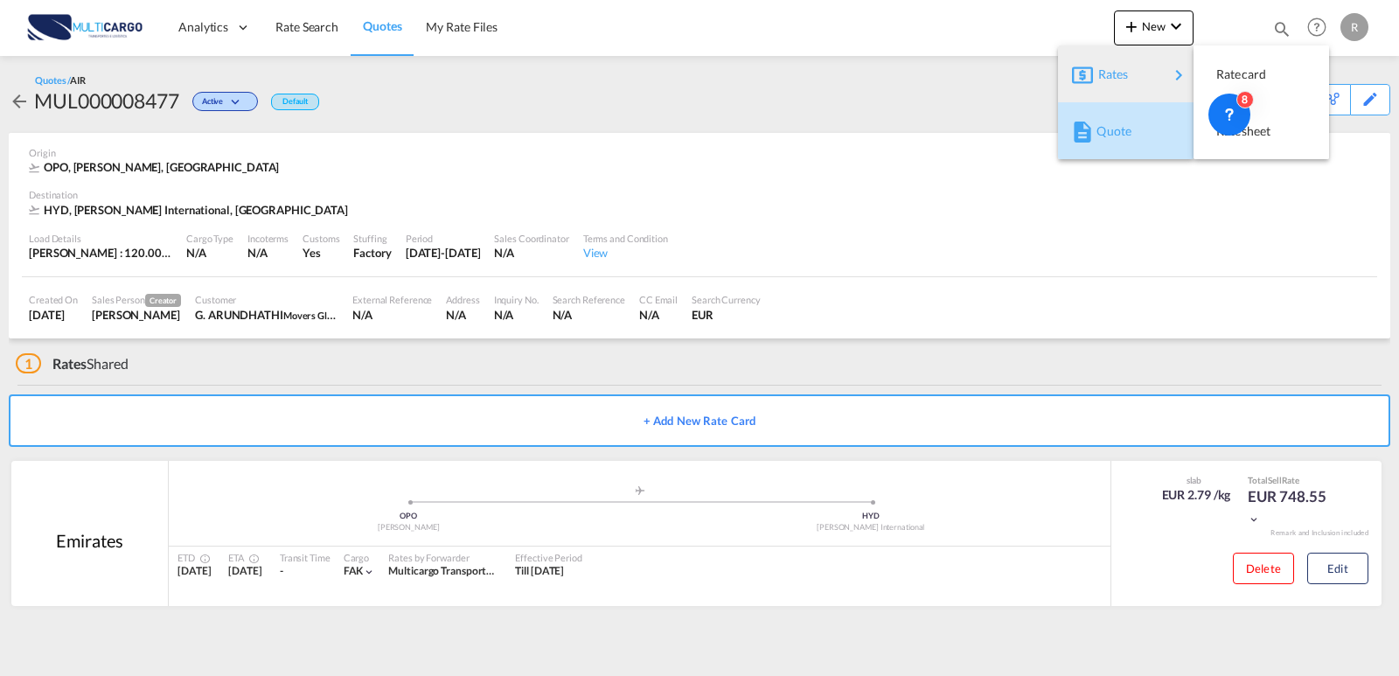
click at [1115, 133] on span "Quote" at bounding box center [1105, 131] width 19 height 35
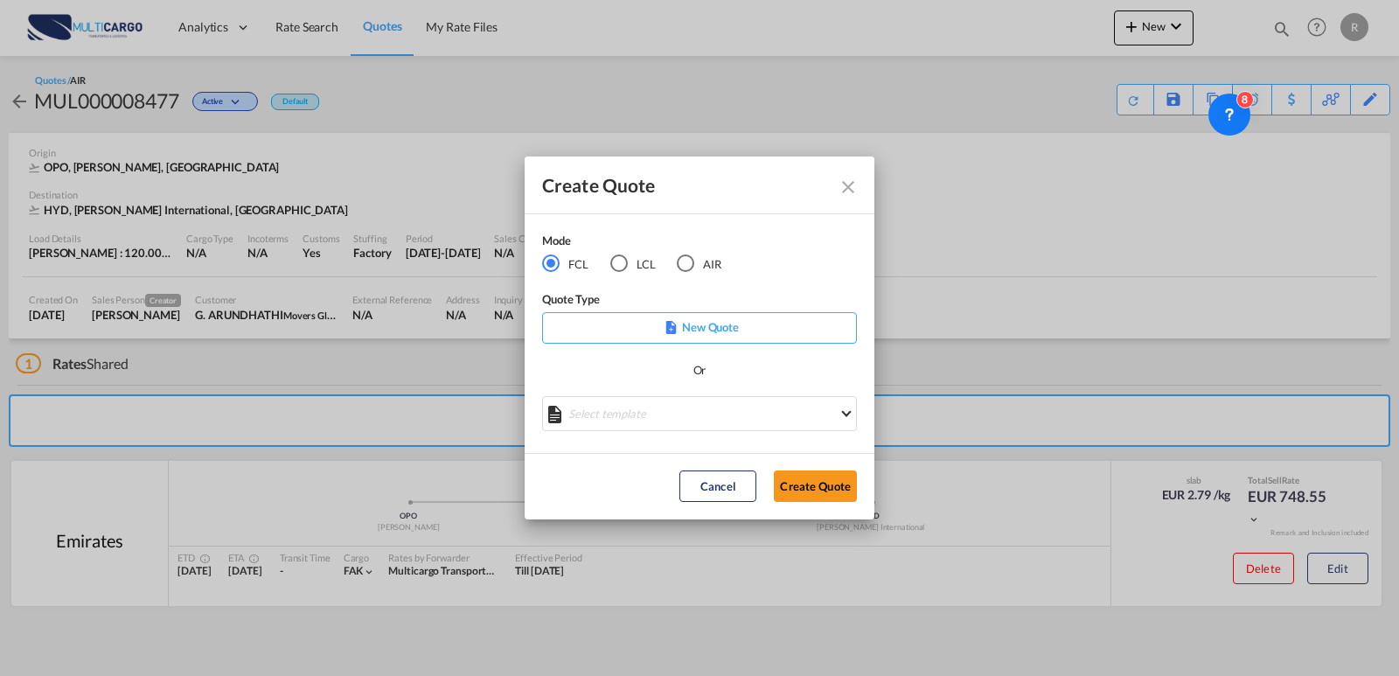
click at [696, 268] on md-radio-button "AIR" at bounding box center [699, 263] width 45 height 19
click at [694, 414] on icon "Create QuoteModeFCL LCLAIR ..." at bounding box center [700, 407] width 22 height 22
click at [683, 416] on md-select "Select template EXP EXW AIR 09/2025 [PERSON_NAME] | [DATE] IMP_DAP_AIR <500KG -…" at bounding box center [699, 413] width 315 height 35
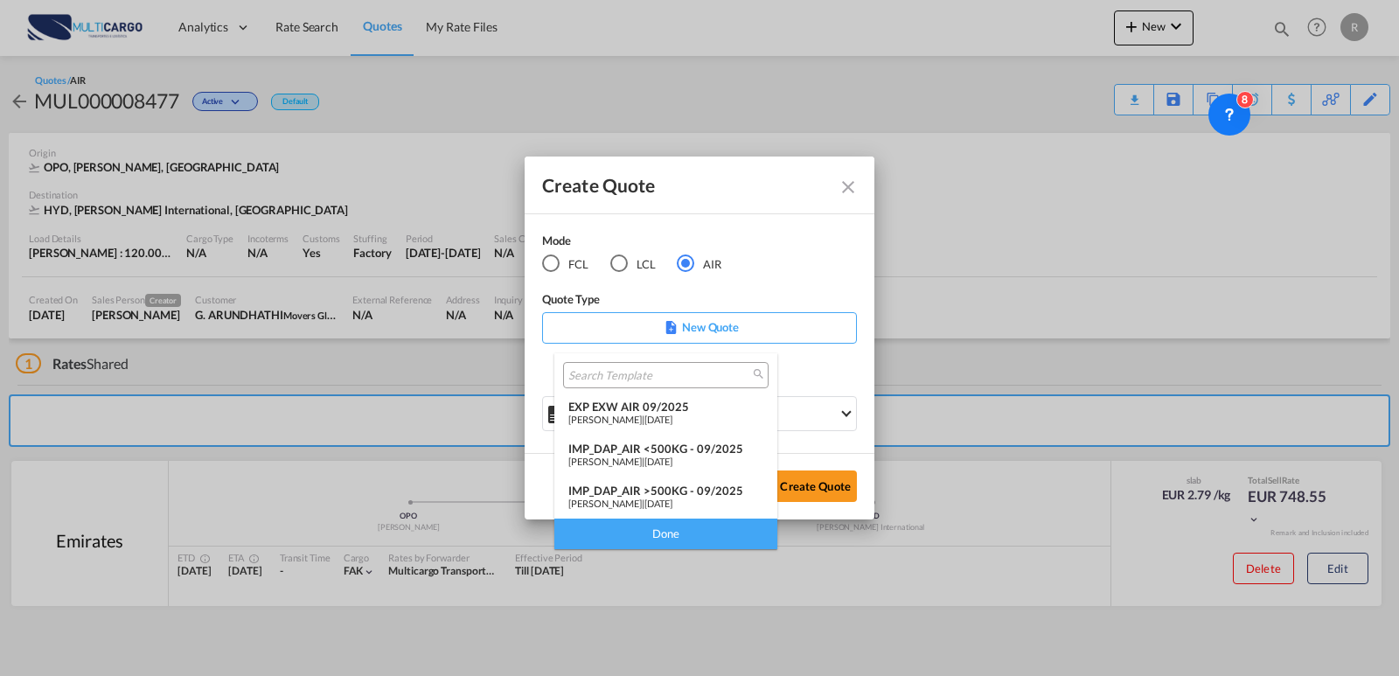
click at [629, 411] on div "EXP EXW AIR 09/2025" at bounding box center [665, 407] width 195 height 14
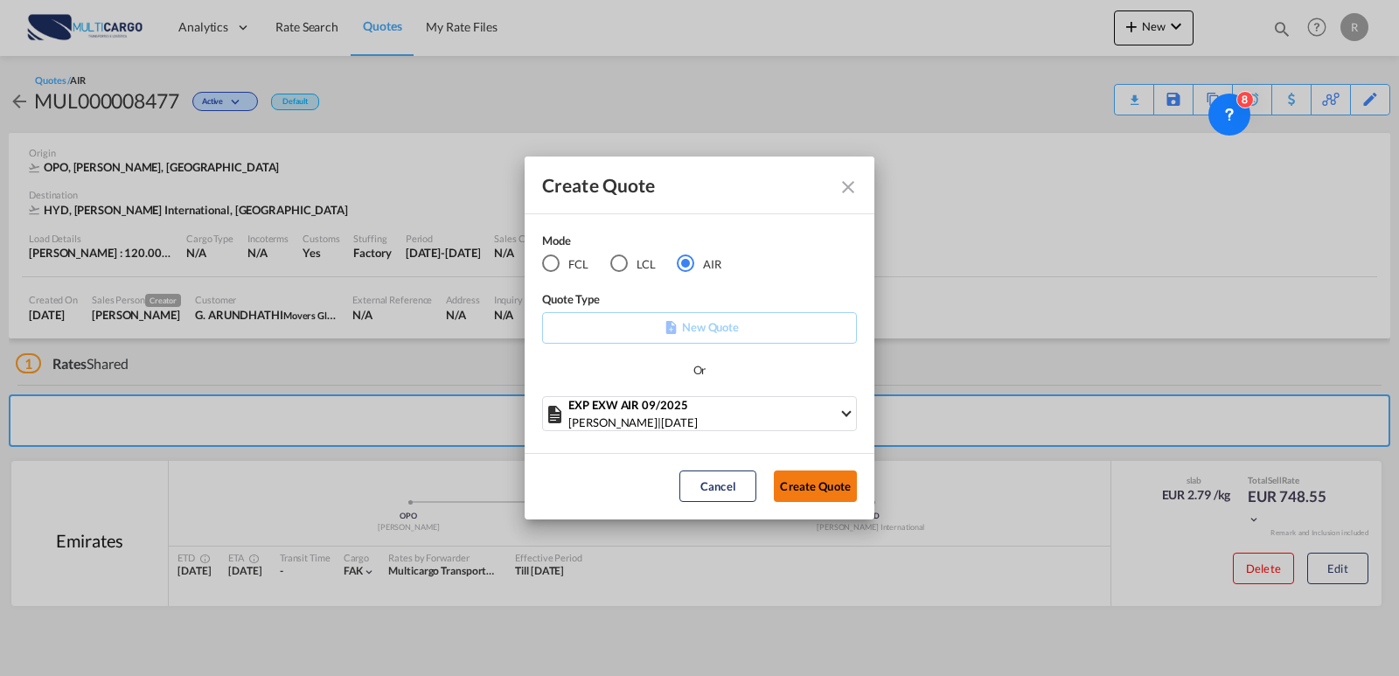
click at [815, 499] on button "Create Quote" at bounding box center [815, 485] width 83 height 31
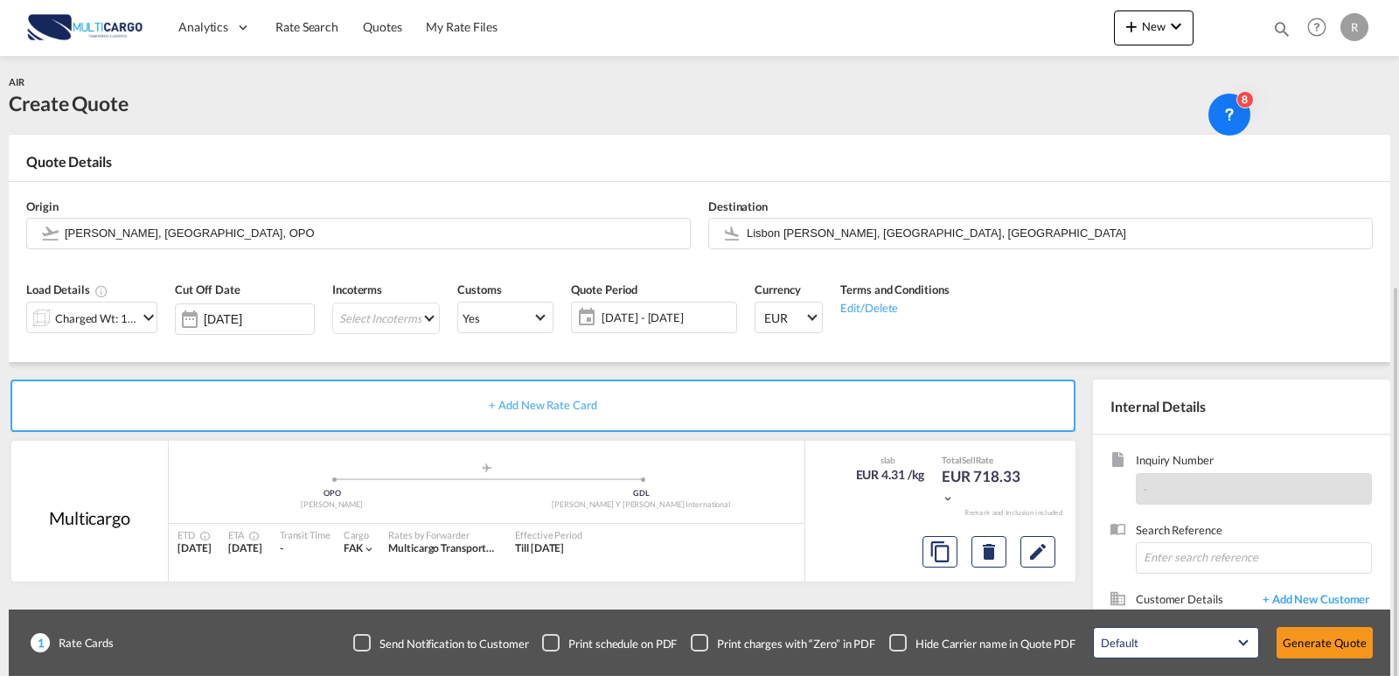
scroll to position [157, 0]
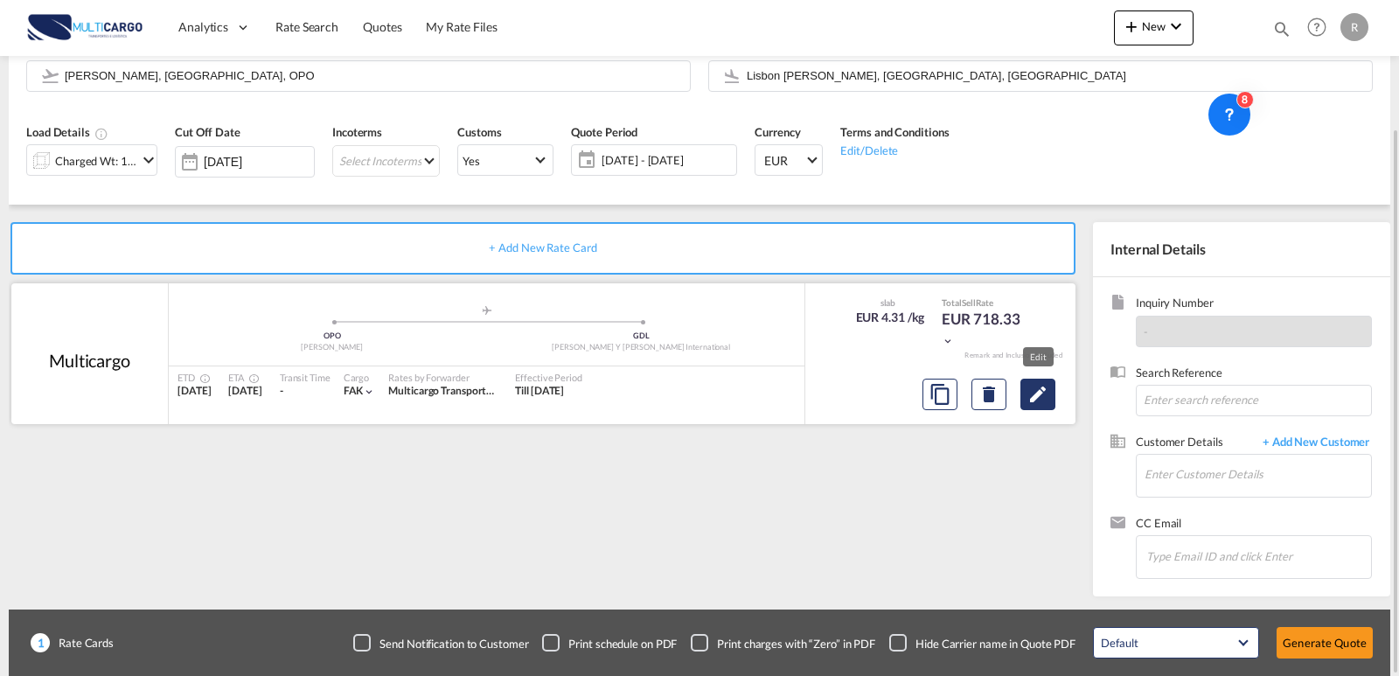
click at [1034, 397] on md-icon "Edit" at bounding box center [1037, 394] width 21 height 21
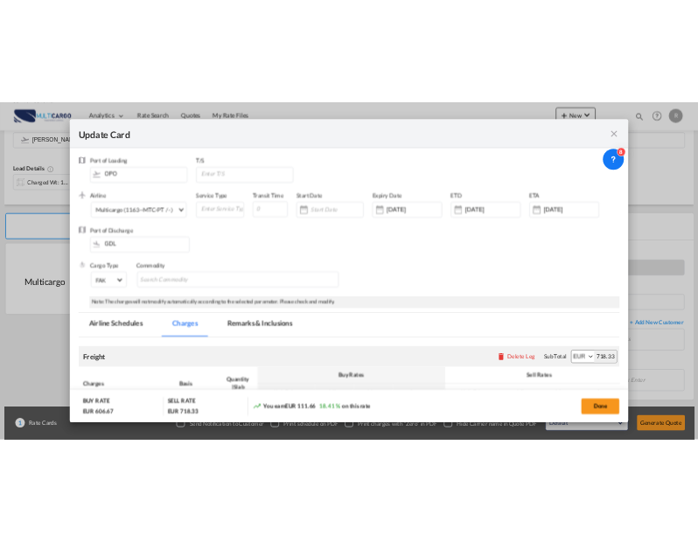
scroll to position [425, 0]
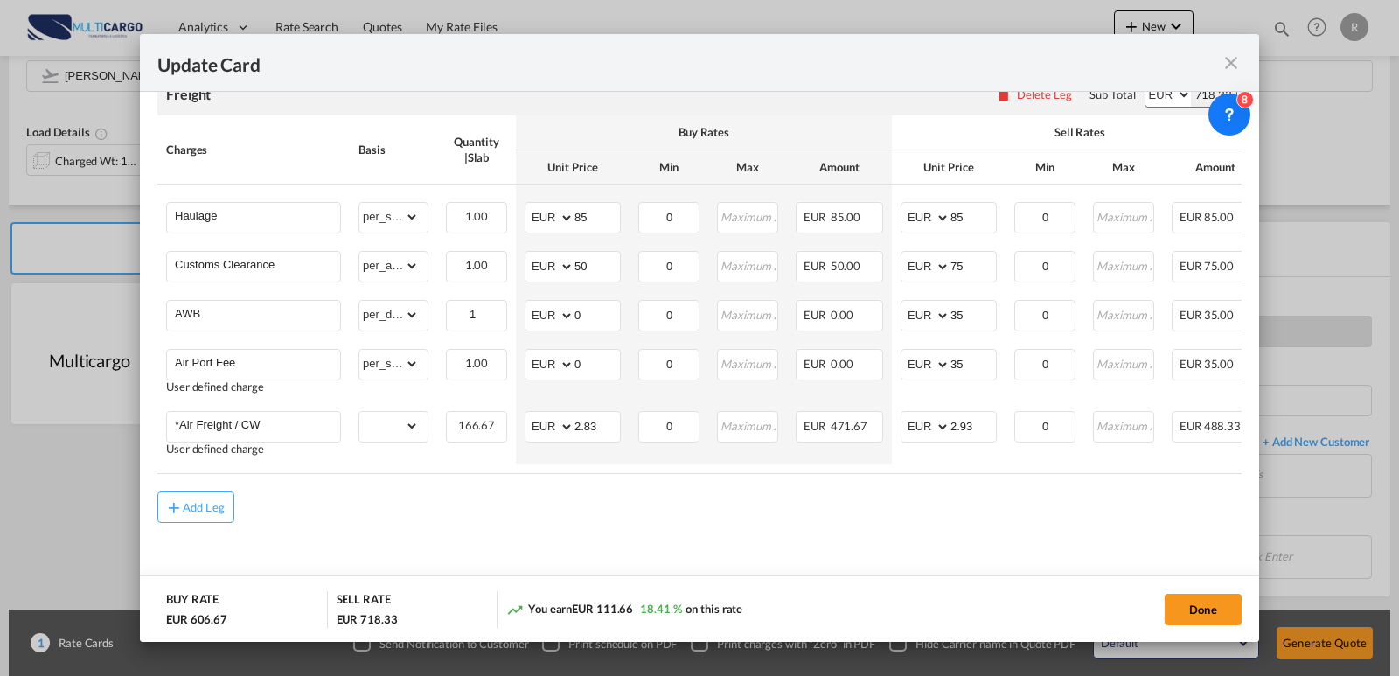
click at [1232, 60] on md-icon "icon-close fg-AAA8AD m-0 pointer" at bounding box center [1230, 62] width 21 height 21
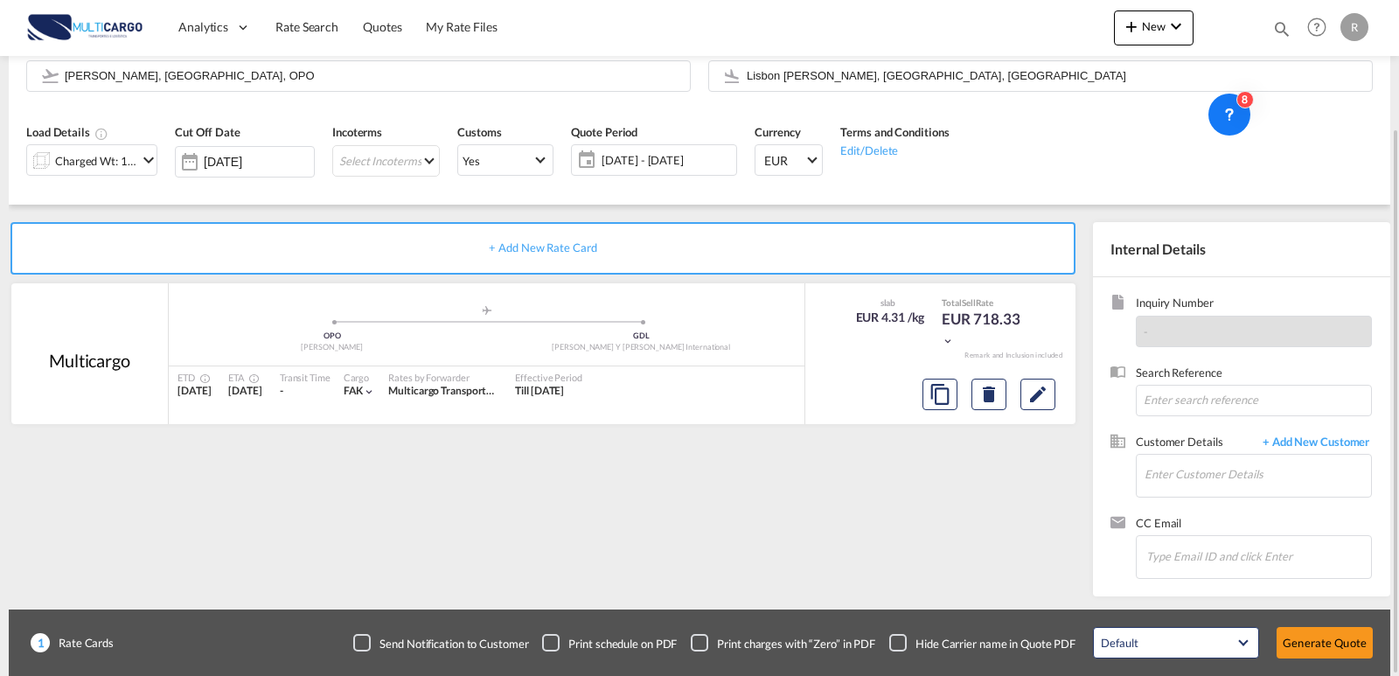
click at [136, 159] on div "Charged Wt: 166.67 KG" at bounding box center [96, 161] width 82 height 24
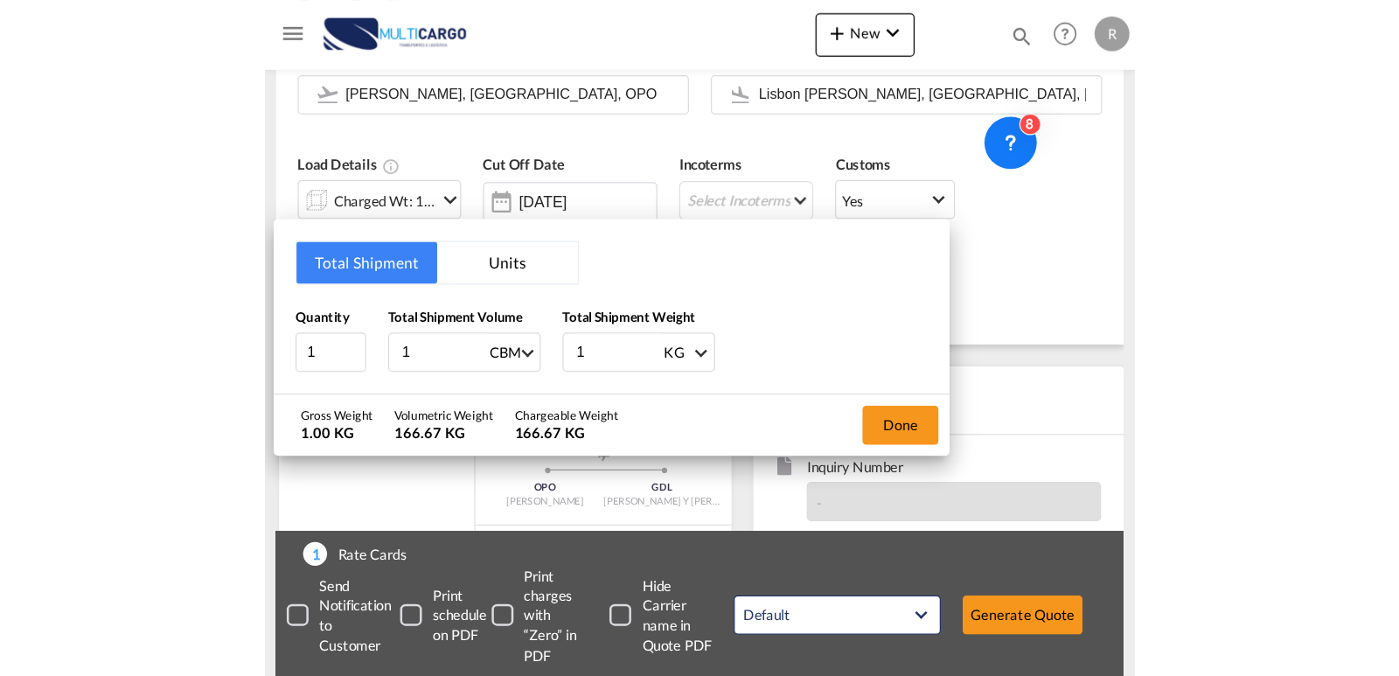
scroll to position [157, 0]
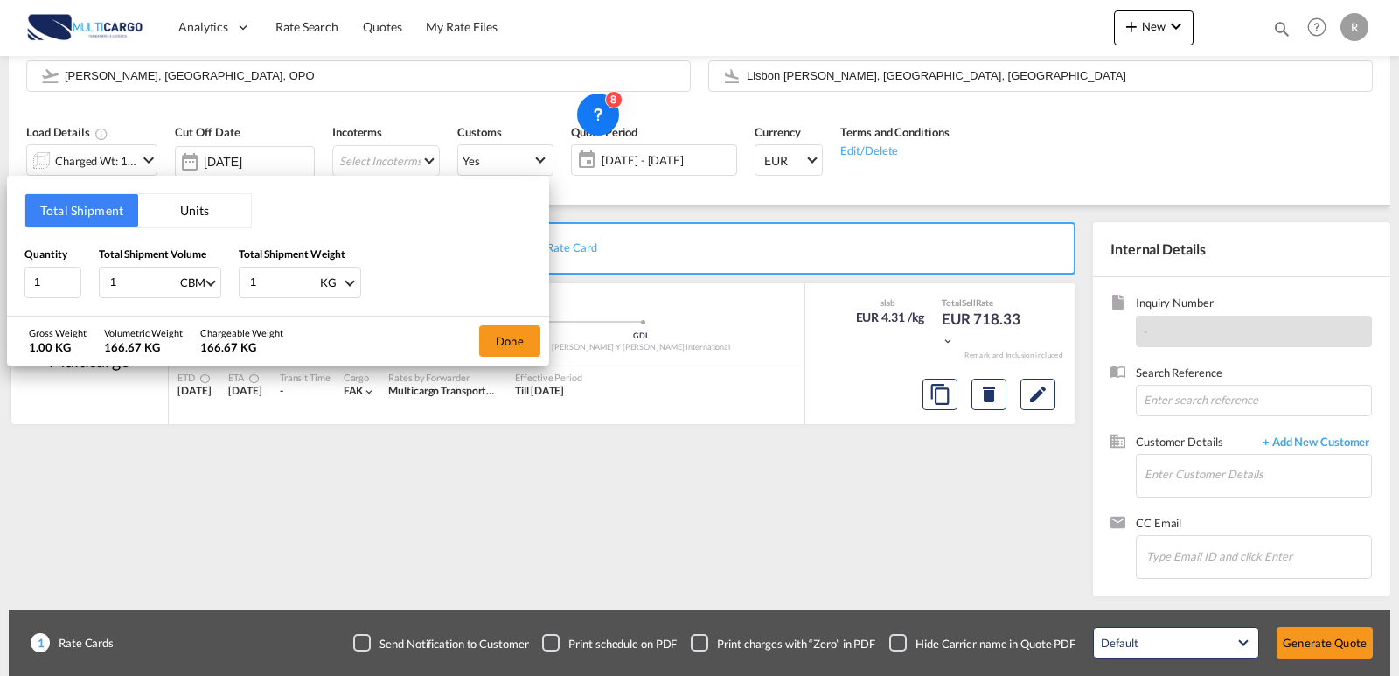
drag, startPoint x: 270, startPoint y: 282, endPoint x: 226, endPoint y: 282, distance: 44.6
click at [226, 282] on div "Quantity 1 Total Shipment Volume 1 CBM CBM CFT KG LB Total Shipment Weight 1 KG…" at bounding box center [277, 272] width 507 height 52
type input "104"
drag, startPoint x: 144, startPoint y: 287, endPoint x: 9, endPoint y: 272, distance: 136.3
click at [33, 276] on div "Quantity 1 Total Shipment Volume 1 CBM CBM CFT KG LB Total Shipment Weight 104 …" at bounding box center [277, 272] width 507 height 52
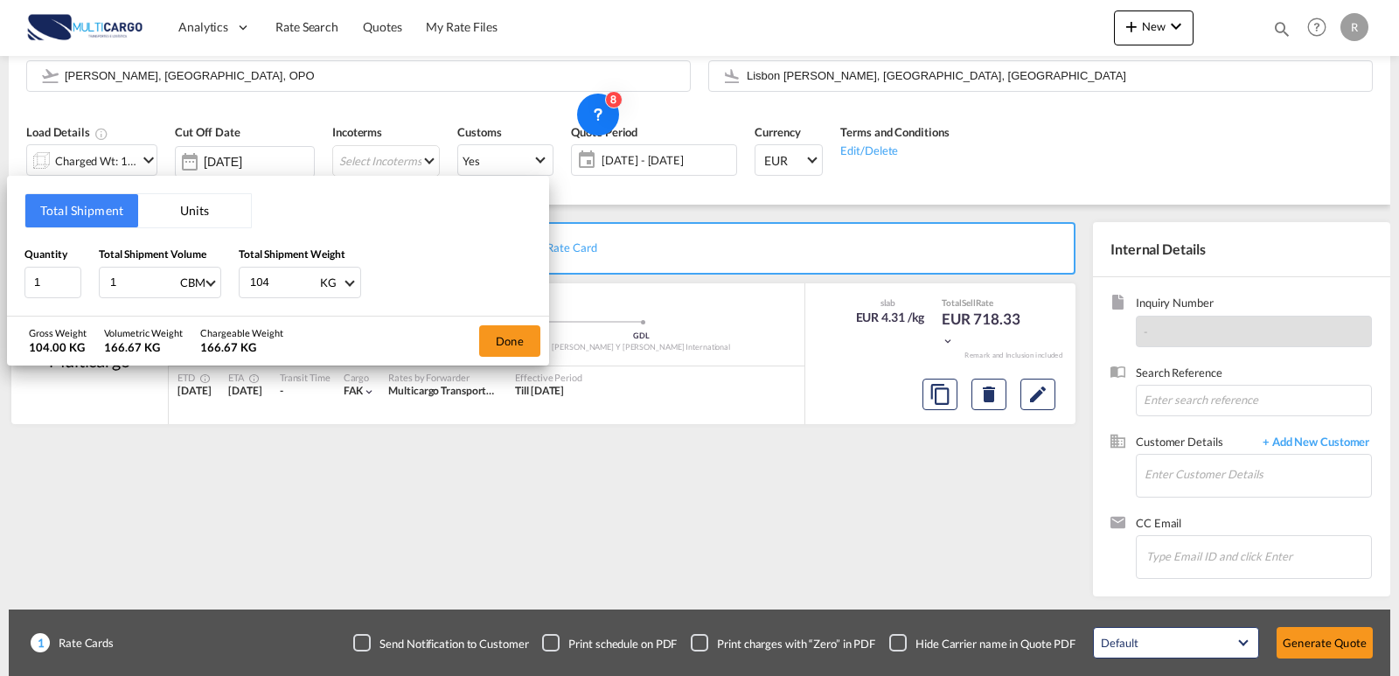
type input "0"
type input "0.49"
click at [511, 348] on button "Done" at bounding box center [509, 340] width 61 height 31
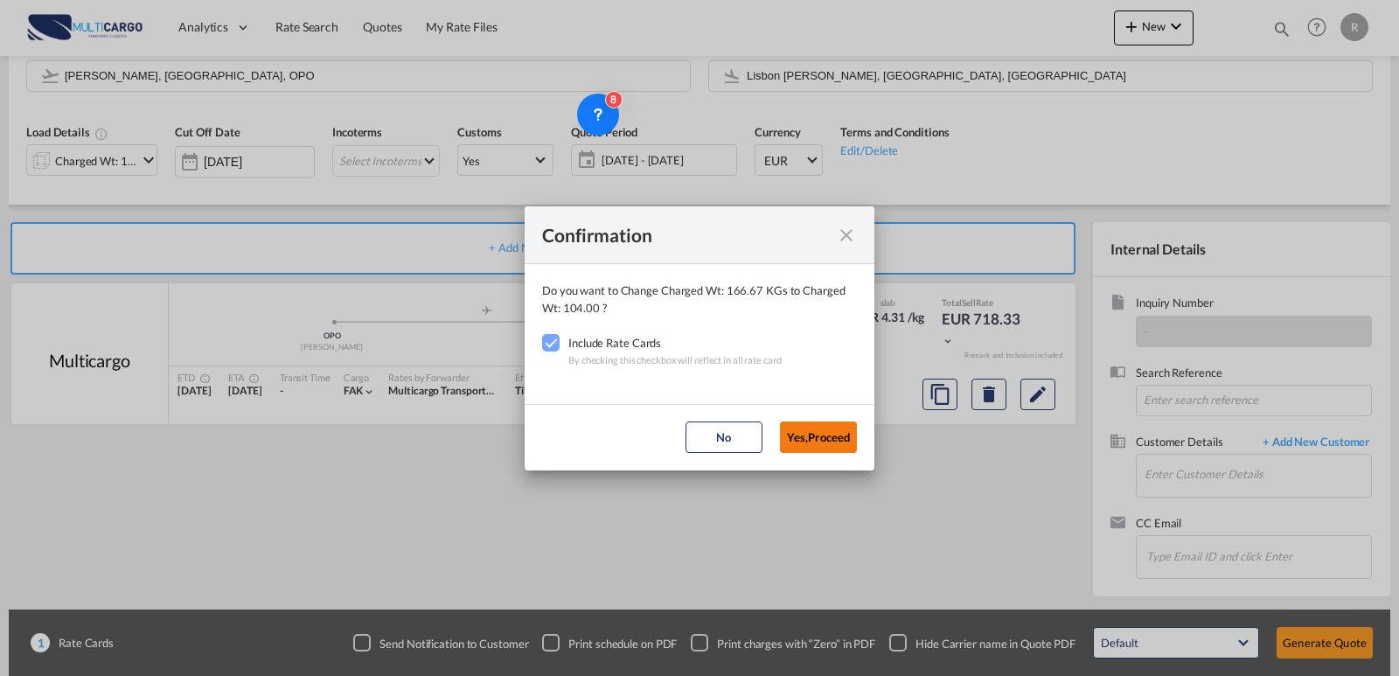
click at [824, 434] on button "Yes,Proceed" at bounding box center [818, 436] width 77 height 31
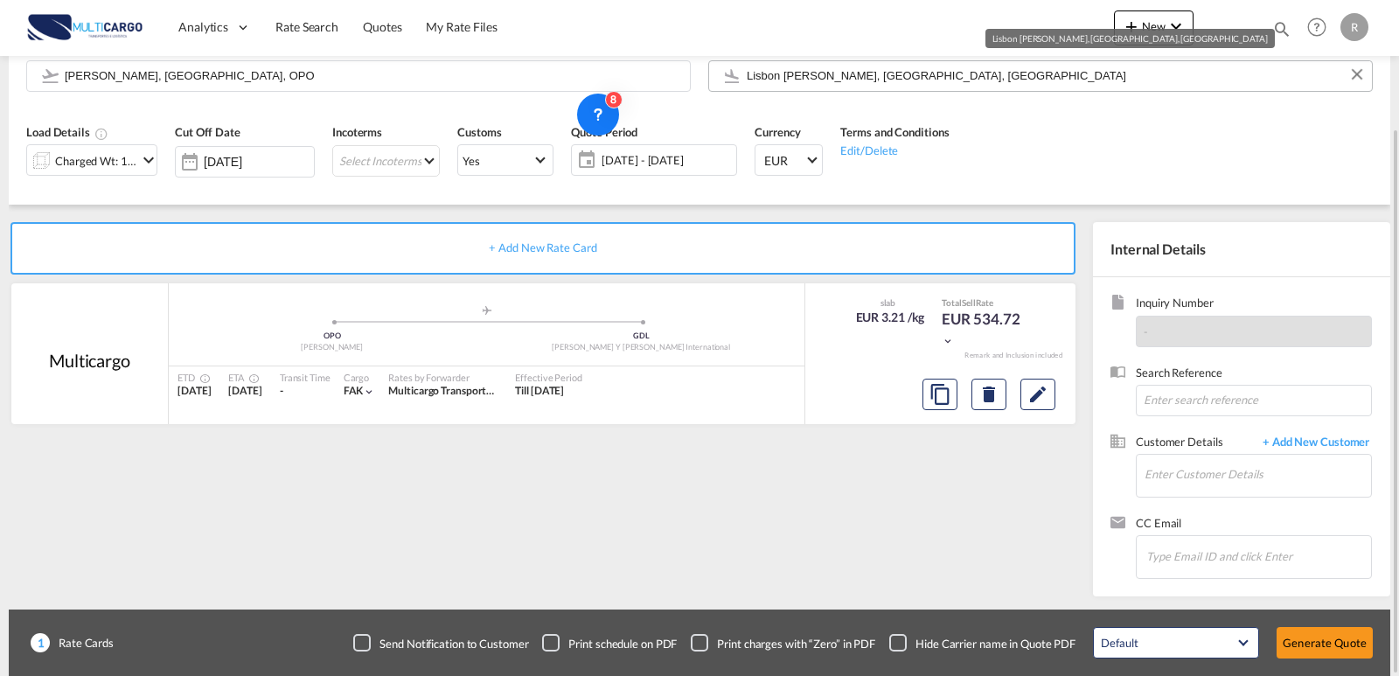
click at [968, 78] on input "Lisbon [PERSON_NAME], [GEOGRAPHIC_DATA], [GEOGRAPHIC_DATA]" at bounding box center [1055, 75] width 616 height 31
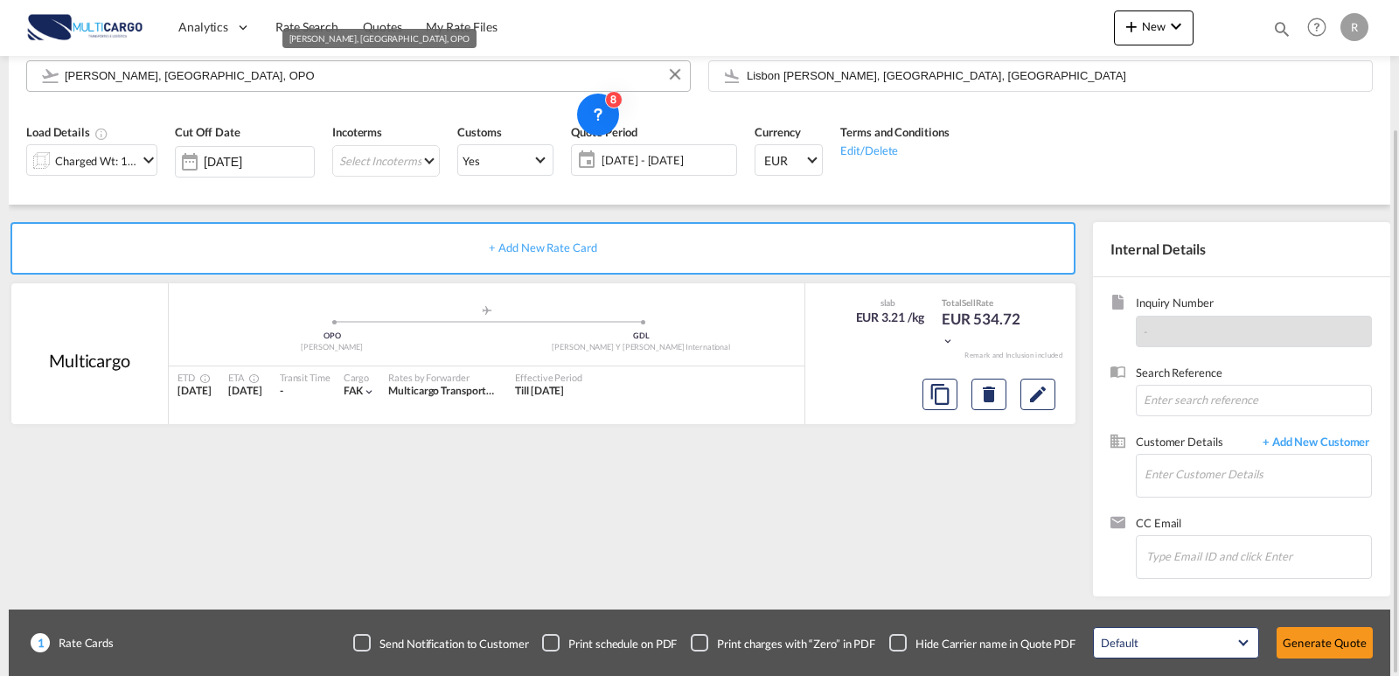
click at [386, 69] on input "[PERSON_NAME], [GEOGRAPHIC_DATA], OPO" at bounding box center [373, 75] width 616 height 31
click at [805, 87] on input "Lisbon [PERSON_NAME], [GEOGRAPHIC_DATA], [GEOGRAPHIC_DATA]" at bounding box center [1055, 75] width 616 height 31
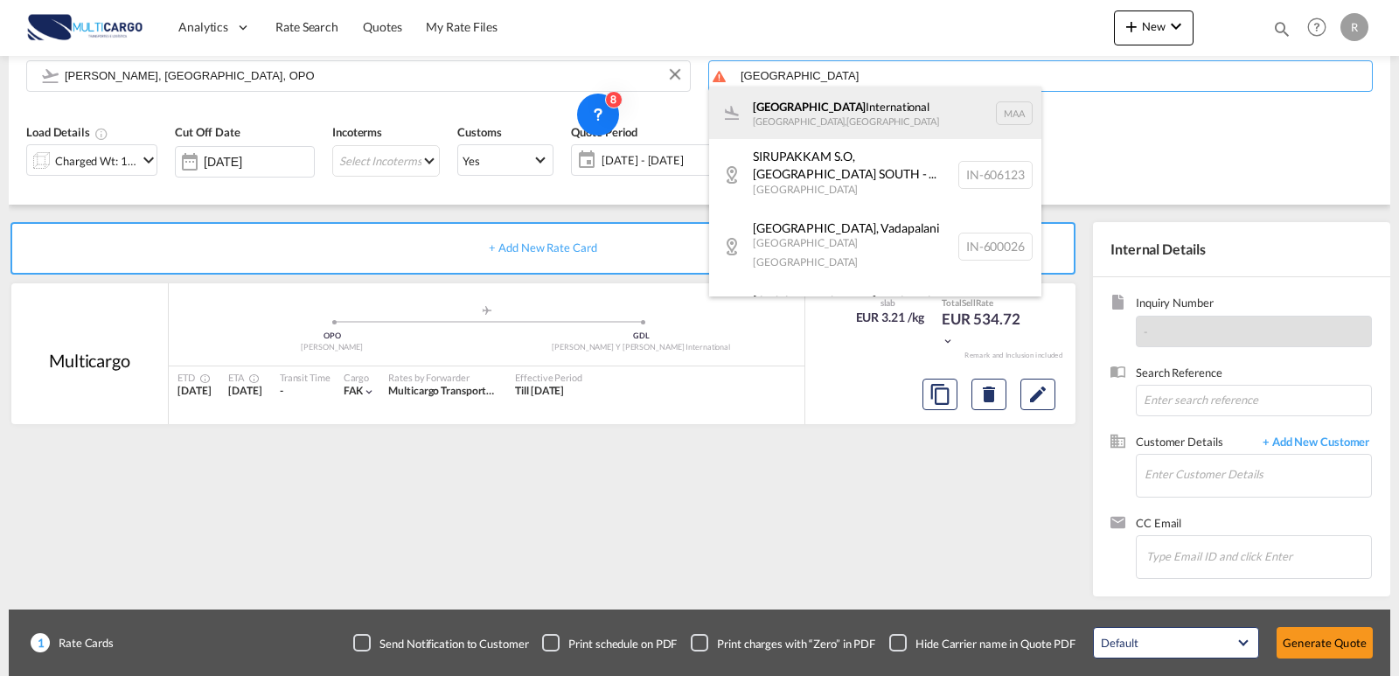
click at [911, 115] on div "[GEOGRAPHIC_DATA] International [GEOGRAPHIC_DATA] , [GEOGRAPHIC_DATA] MAA" at bounding box center [875, 113] width 332 height 52
type input "[GEOGRAPHIC_DATA], [GEOGRAPHIC_DATA], MAA"
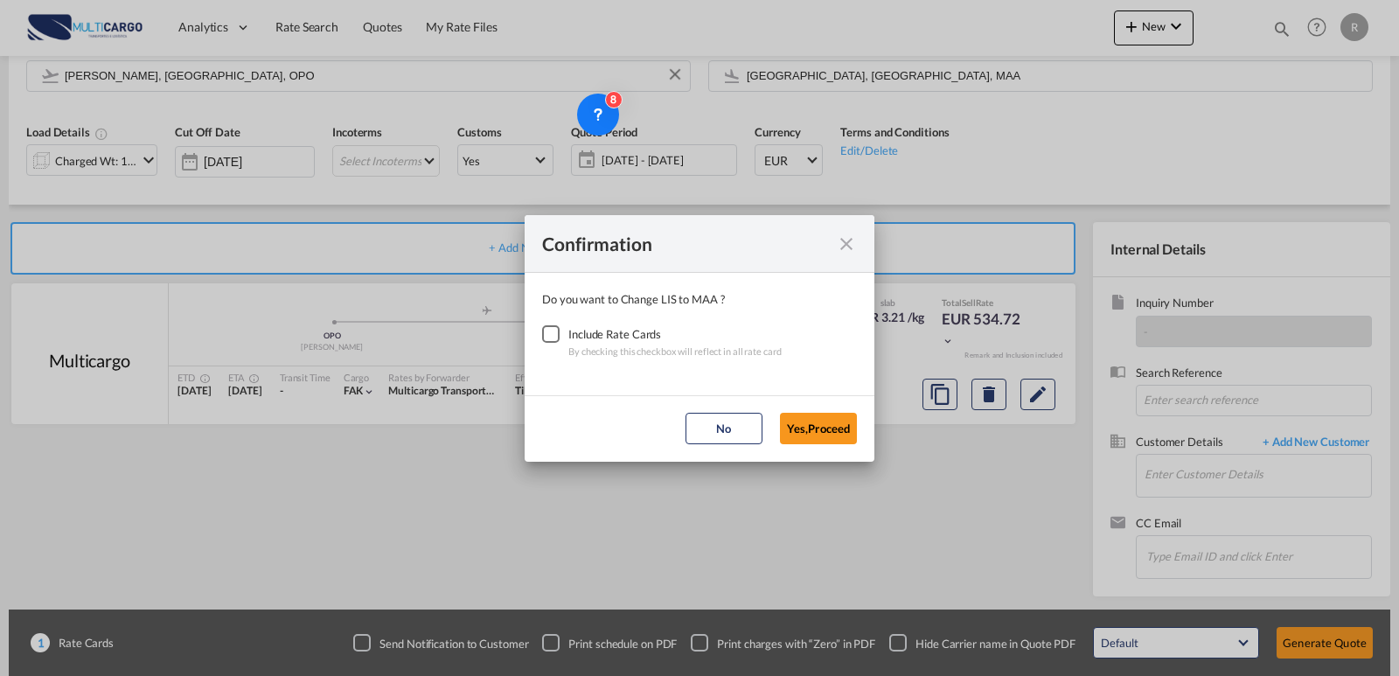
click at [546, 334] on div "Checkbox No Ink" at bounding box center [550, 333] width 17 height 17
click at [832, 418] on button "Yes,Proceed" at bounding box center [818, 428] width 77 height 31
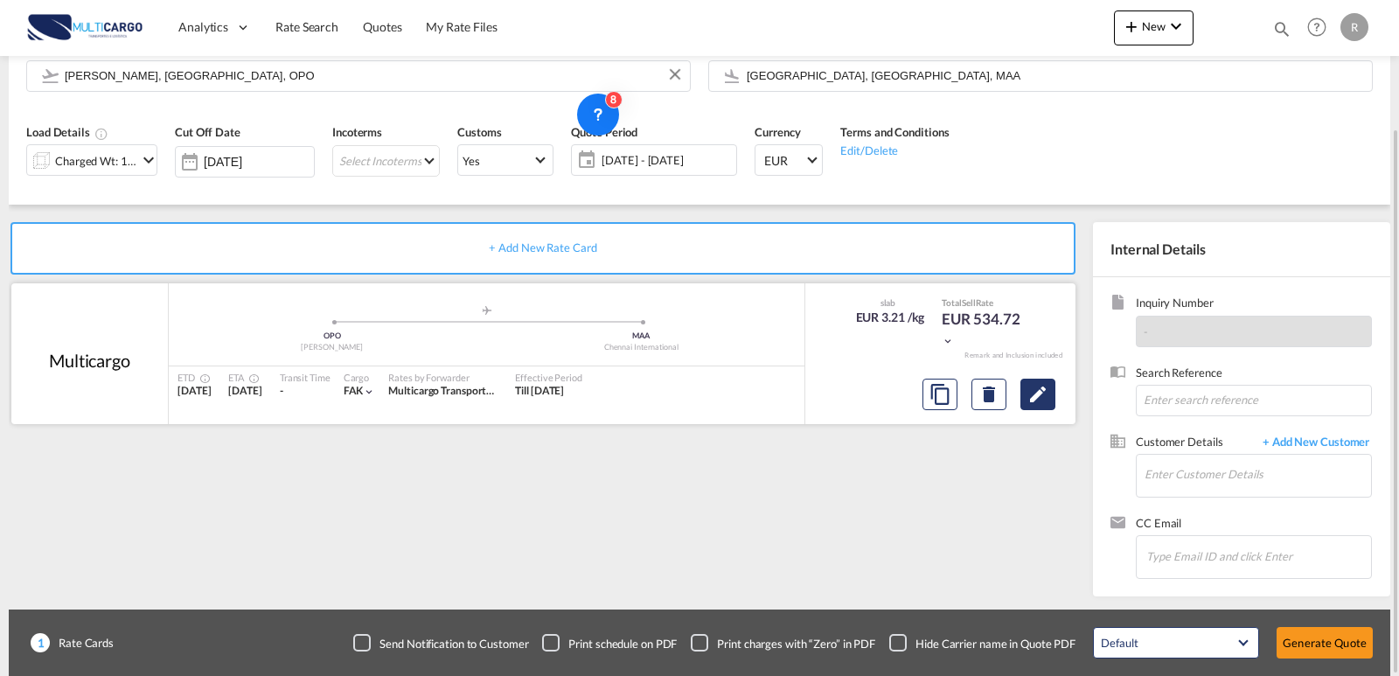
click at [1043, 395] on md-icon "Edit" at bounding box center [1037, 394] width 21 height 21
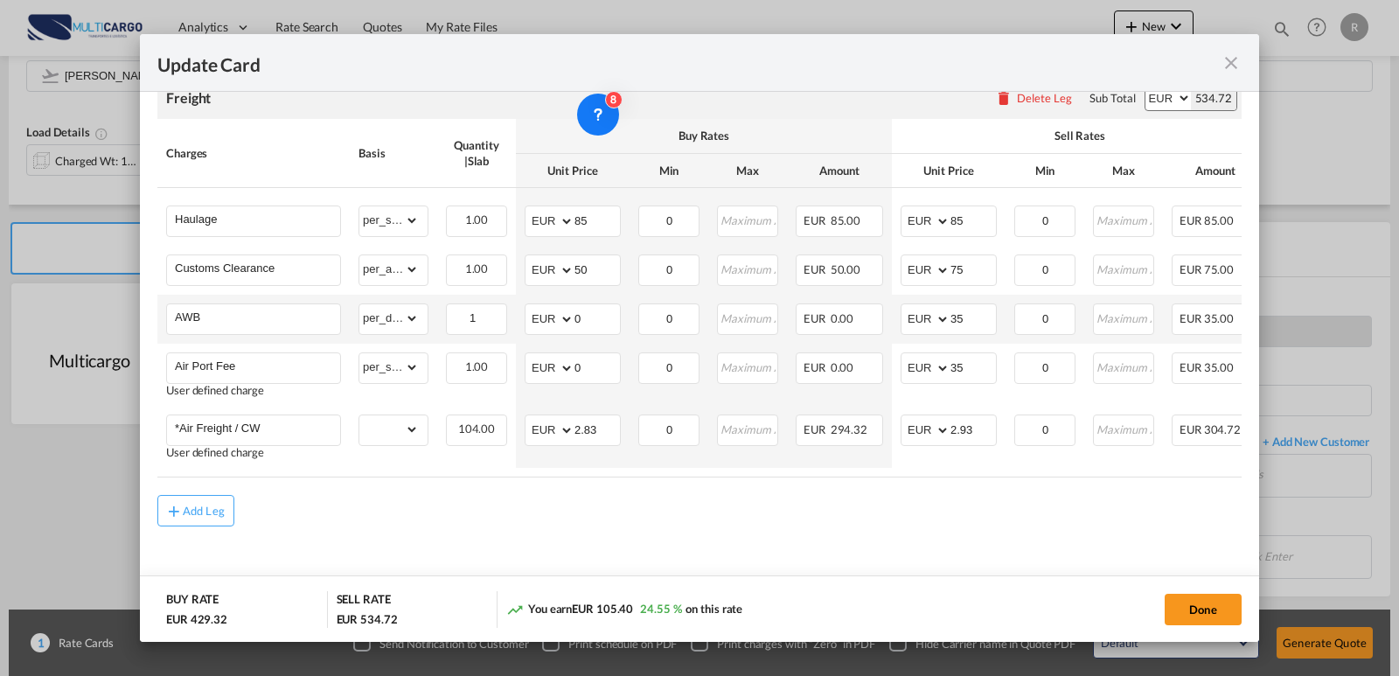
scroll to position [425, 0]
drag, startPoint x: 604, startPoint y: 421, endPoint x: 566, endPoint y: 414, distance: 38.2
click at [566, 414] on md-input-container "AED AFN ALL AMD ANG AOA ARS AUD AWG AZN BAM BBD BDT BGN BHD BIF BMD BND [PERSON…" at bounding box center [573, 426] width 96 height 31
type input "0.95"
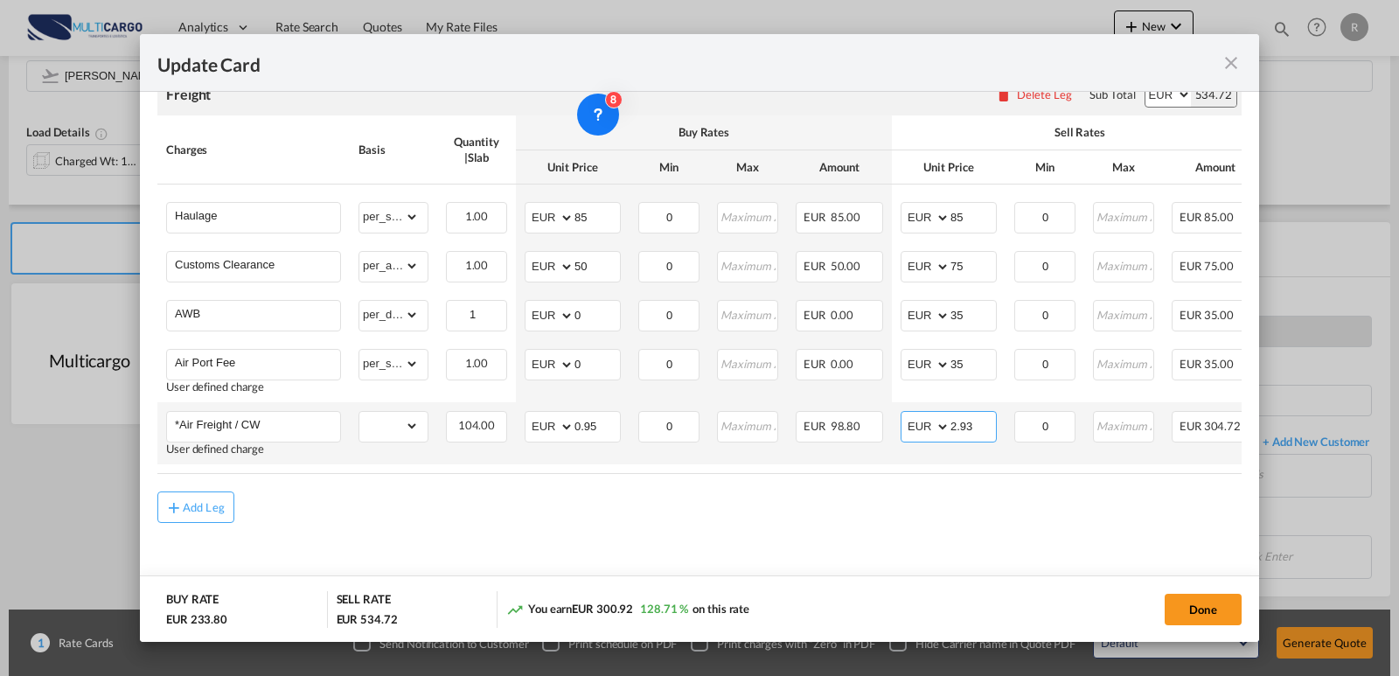
drag, startPoint x: 919, startPoint y: 424, endPoint x: 958, endPoint y: 422, distance: 39.4
click at [918, 424] on md-input-container "AED AFN ALL AMD ANG AOA ARS AUD AWG AZN BAM BBD BDT BGN BHD BIF BMD BND [PERSON…" at bounding box center [948, 426] width 96 height 31
type input "1.2"
click at [947, 495] on div "Add Leg" at bounding box center [699, 506] width 1084 height 31
click at [1227, 603] on button "Done" at bounding box center [1202, 609] width 77 height 31
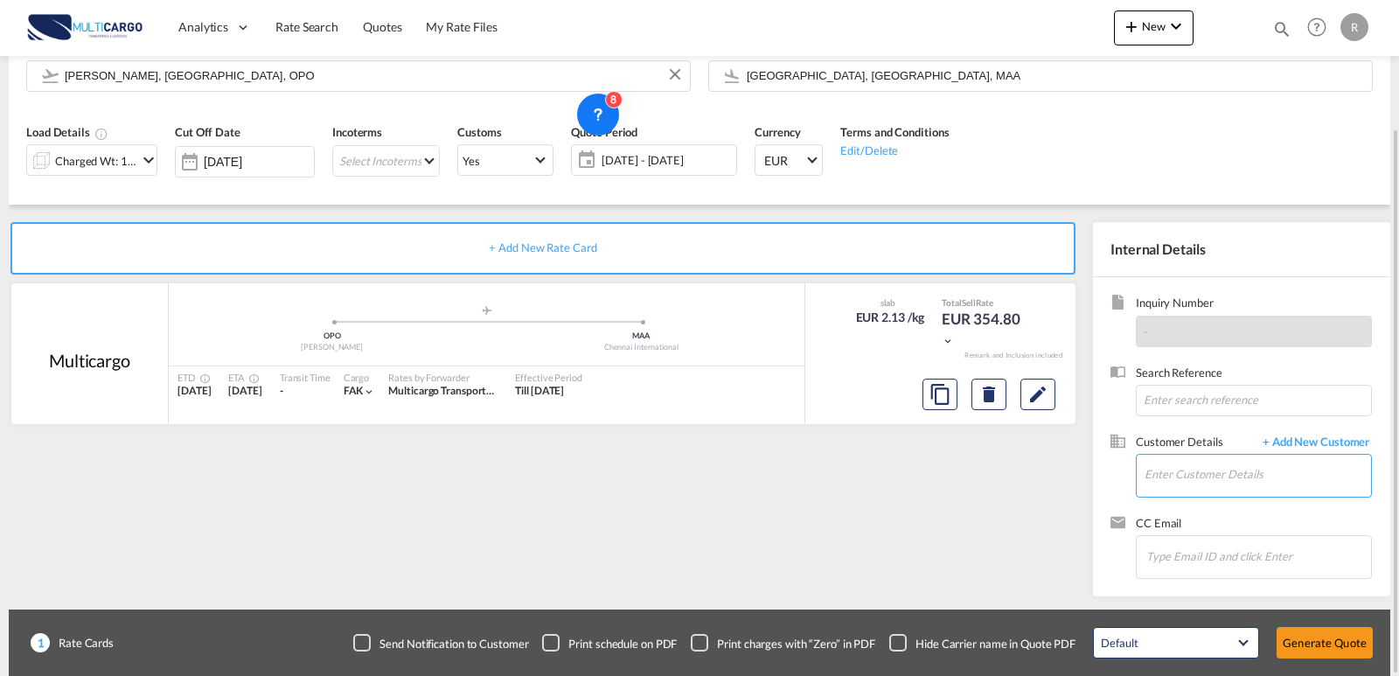
click at [1175, 475] on input "Enter Customer Details" at bounding box center [1257, 474] width 226 height 39
click at [1227, 482] on input "rajesh" at bounding box center [1257, 474] width 226 height 39
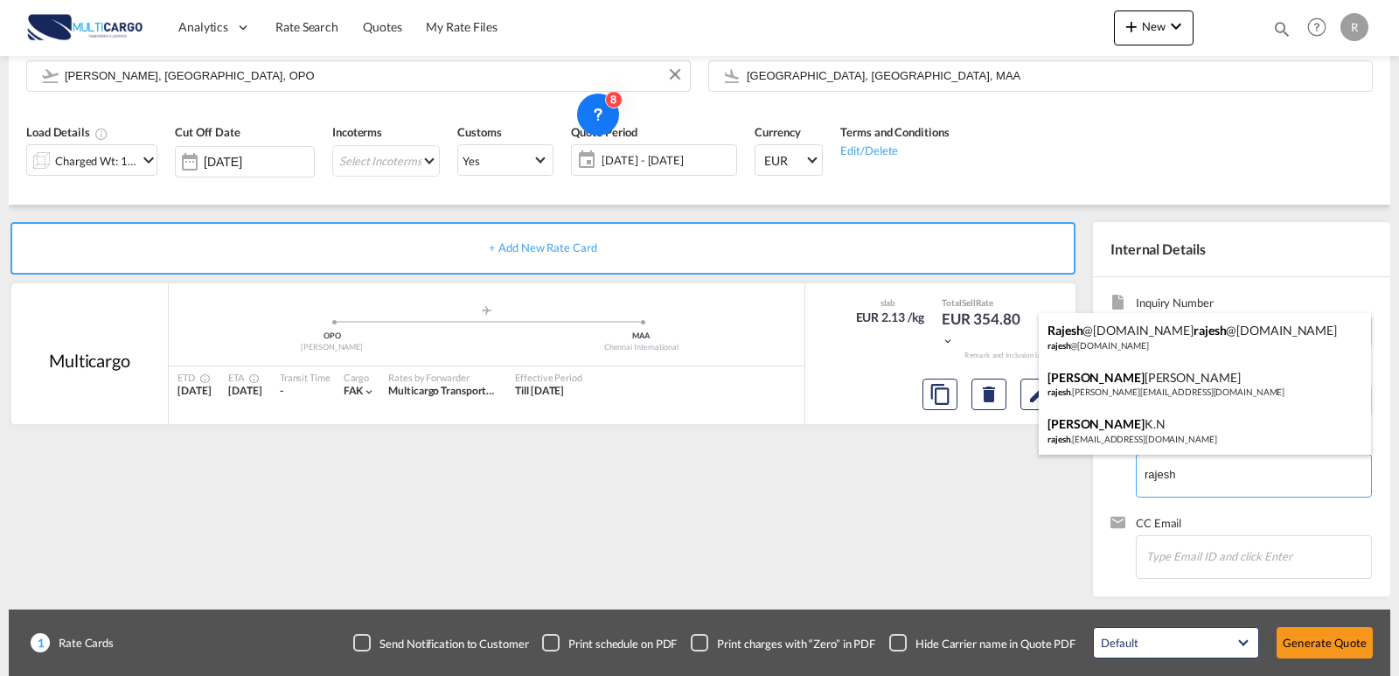
type input "rajesh"
drag, startPoint x: 1204, startPoint y: 470, endPoint x: 1075, endPoint y: 490, distance: 130.1
click at [1045, 490] on body "Analytics Reports Dashboard Rate Search Quotes My Rate Files Analytics" at bounding box center [699, 338] width 1399 height 676
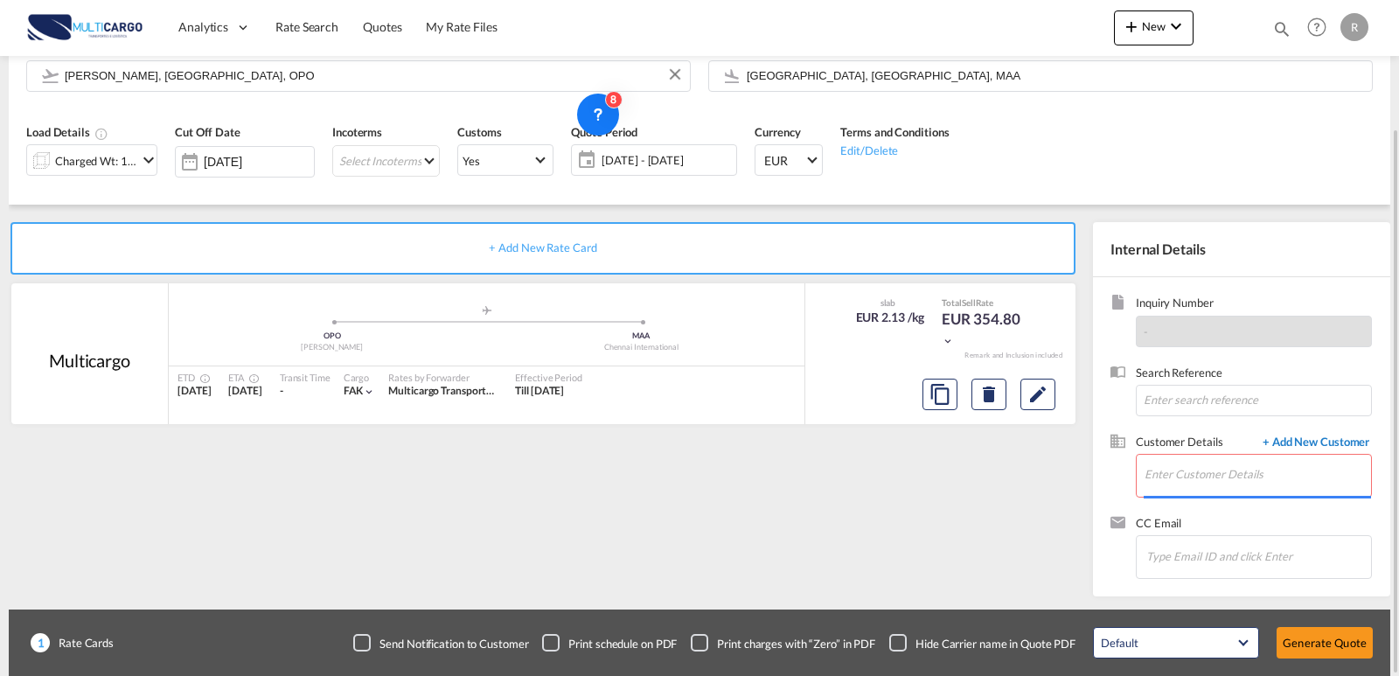
click at [1258, 447] on span "+ Add New Customer" at bounding box center [1313, 444] width 118 height 20
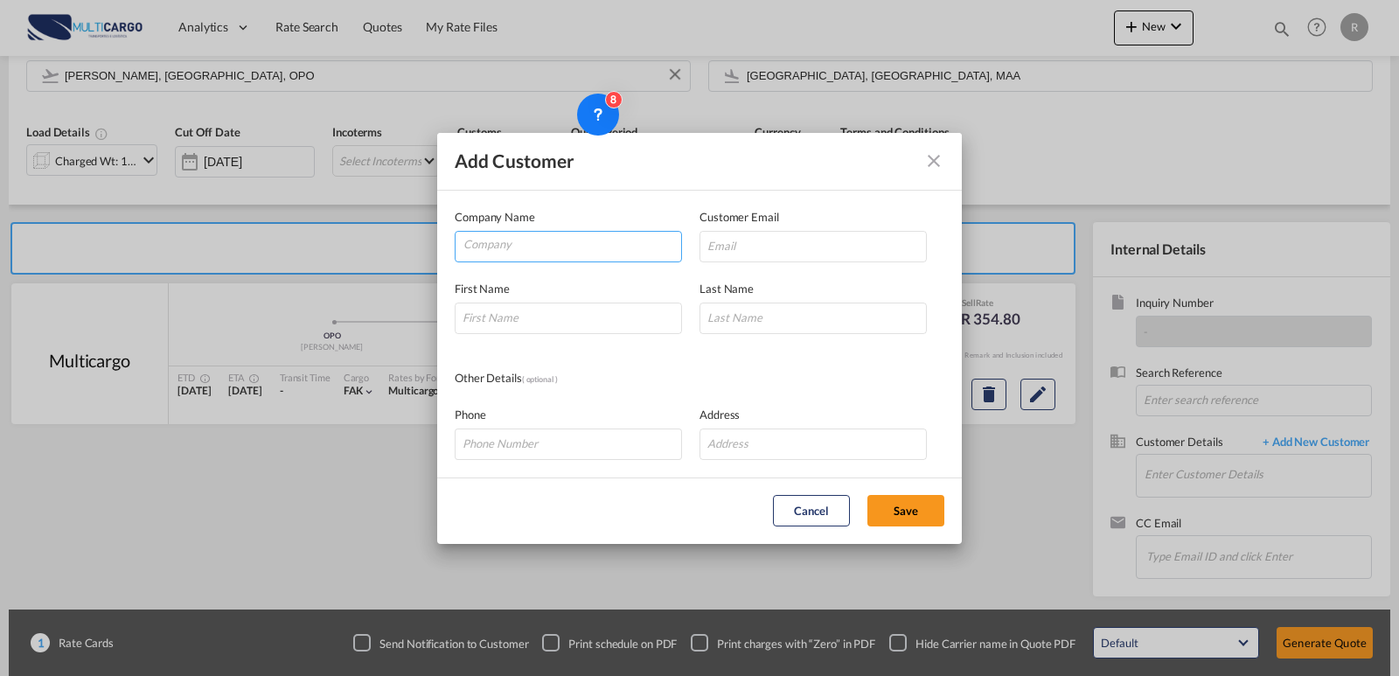
click at [566, 244] on input "Company" at bounding box center [572, 245] width 218 height 26
drag, startPoint x: 541, startPoint y: 256, endPoint x: 549, endPoint y: 293, distance: 37.5
click at [541, 256] on input "Company" at bounding box center [572, 245] width 218 height 26
paste input "Freight Forwarding-[GEOGRAPHIC_DATA]"
type input "Freight Forwarding-[GEOGRAPHIC_DATA]"
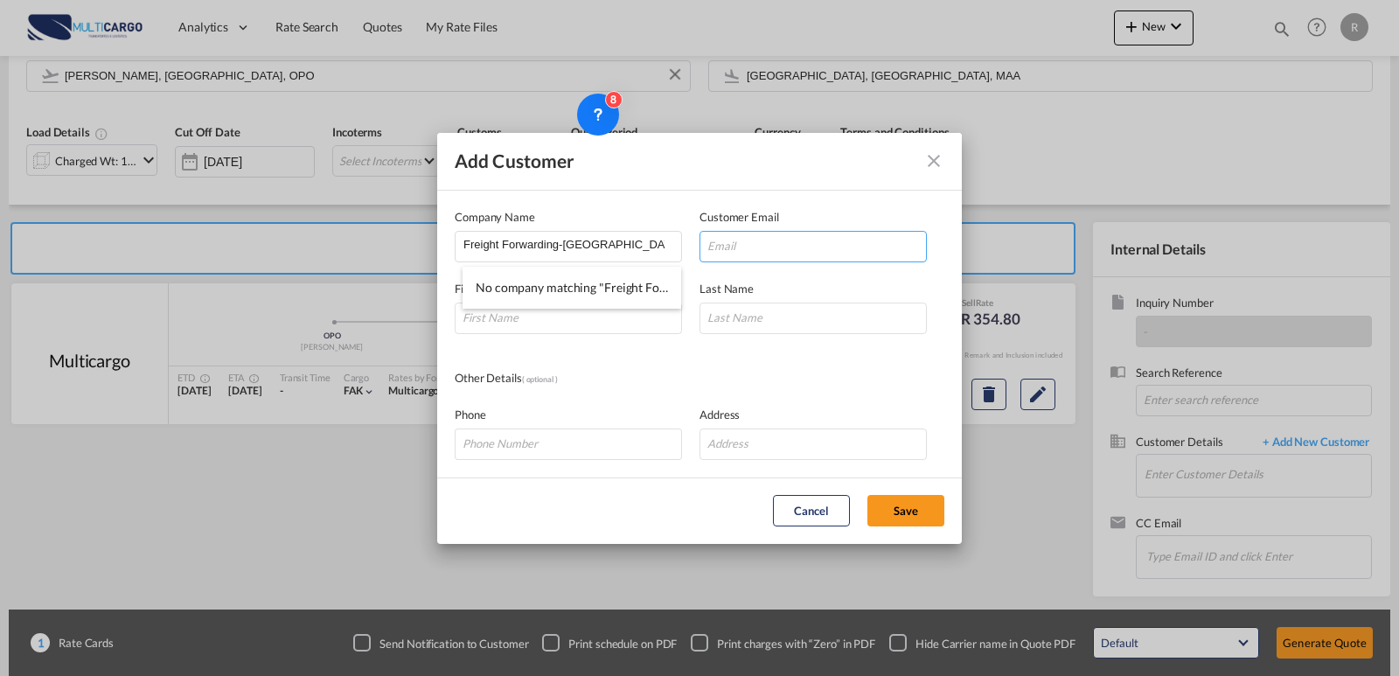
drag, startPoint x: 722, startPoint y: 249, endPoint x: 52, endPoint y: 427, distance: 693.6
click at [722, 249] on input "Add Customer Company ..." at bounding box center [812, 246] width 227 height 31
click at [728, 247] on input "Add Customer Company ..." at bounding box center [812, 246] width 227 height 31
paste input "[EMAIL_ADDRESS][DOMAIN_NAME]"
type input "[EMAIL_ADDRESS][DOMAIN_NAME]"
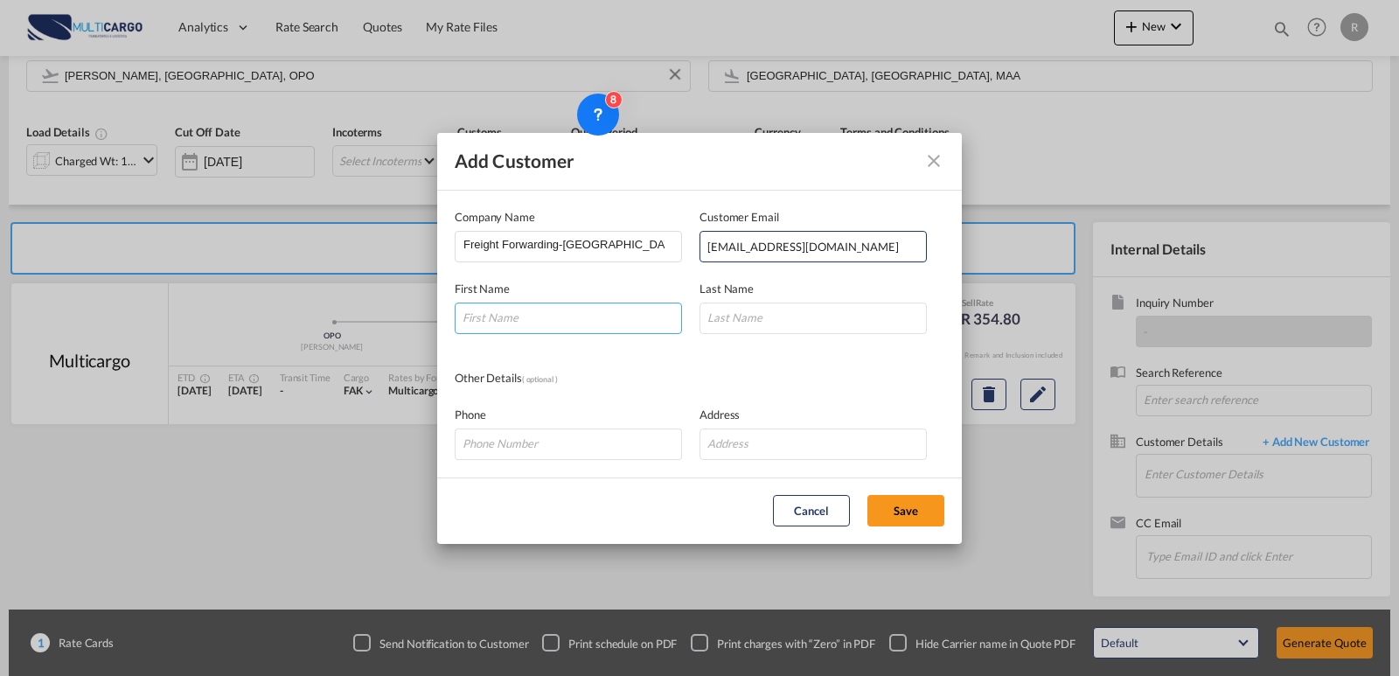
click at [619, 323] on input "Add Customer Company ..." at bounding box center [568, 317] width 227 height 31
type input "[PERSON_NAME]"
click at [727, 320] on input "Add Customer Company ..." at bounding box center [812, 317] width 227 height 31
type input "[PERSON_NAME]"
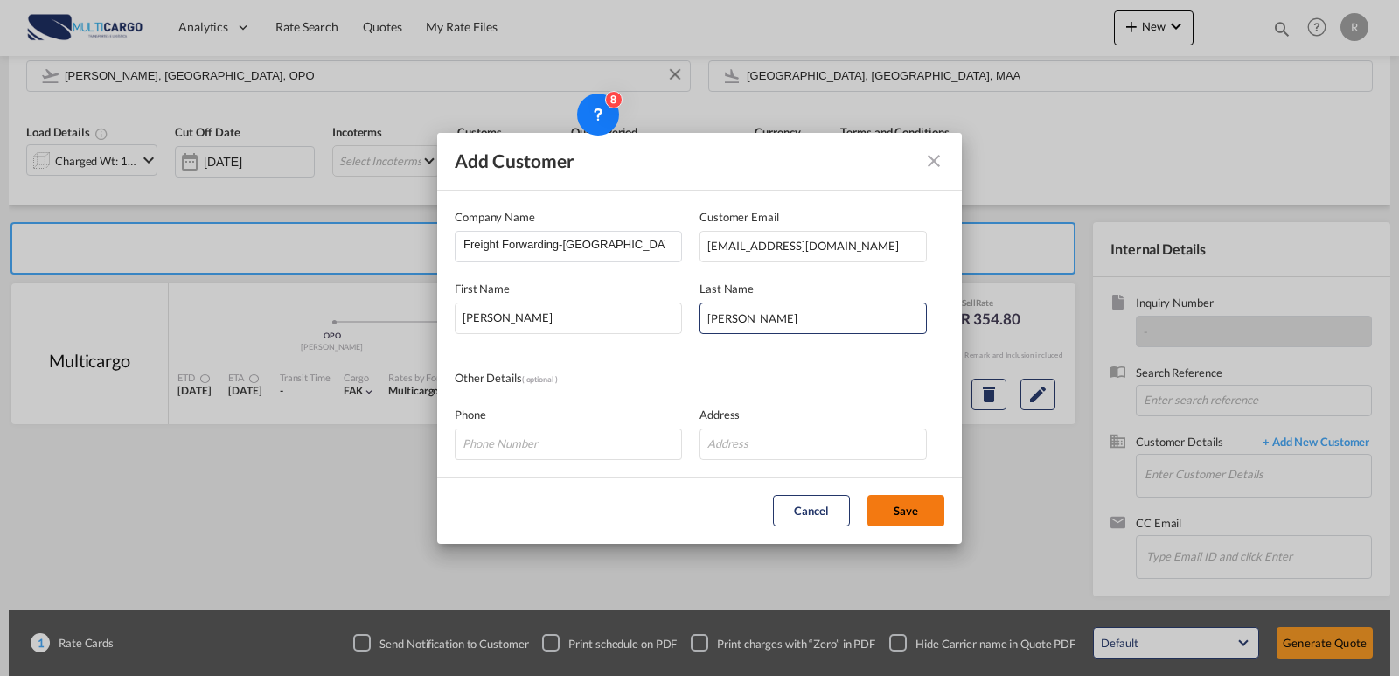
click at [894, 506] on button "Save" at bounding box center [905, 510] width 77 height 31
type input "Freight Forwarding-[GEOGRAPHIC_DATA], [PERSON_NAME] [PERSON_NAME], [PERSON_NAME…"
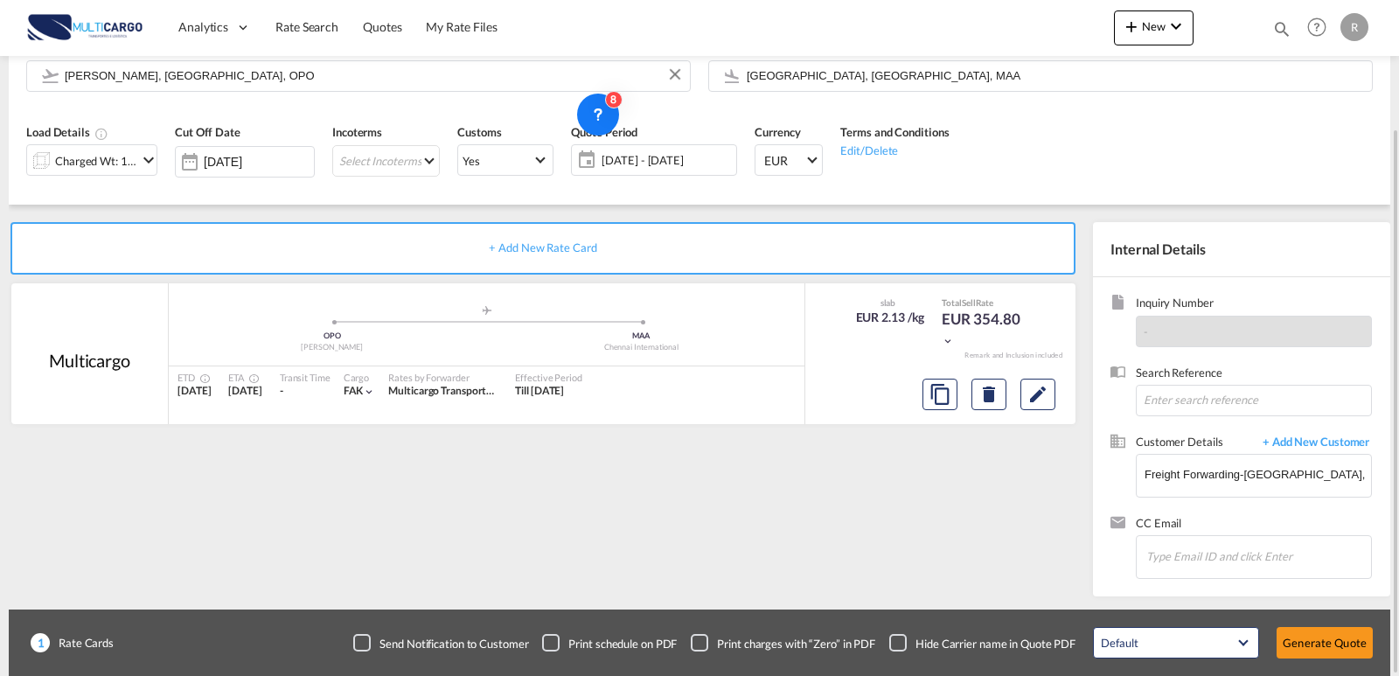
click at [956, 559] on div "+ Add New Rate Card Multicargo added by you .a{fill:#aaa8ad;} .a{fill:#aaa8ad;}…" at bounding box center [546, 404] width 1075 height 365
click at [1041, 397] on md-icon "Edit" at bounding box center [1037, 394] width 21 height 21
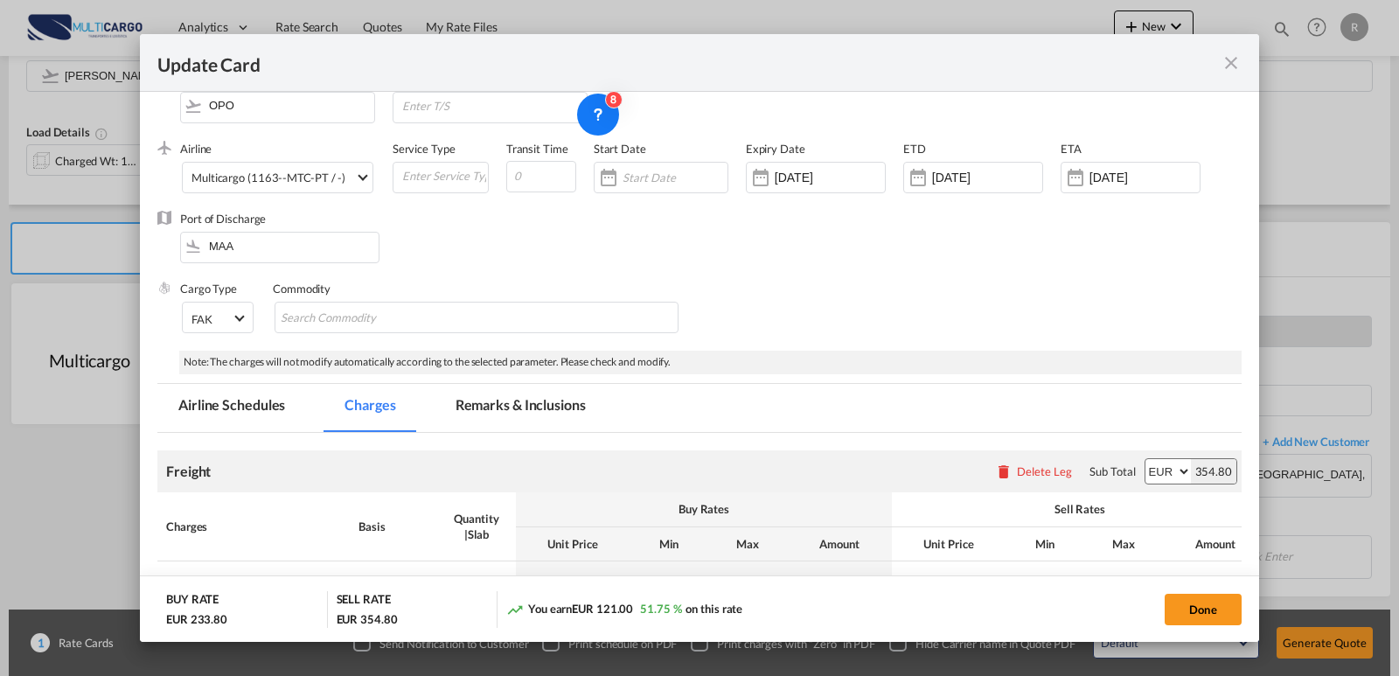
scroll to position [0, 0]
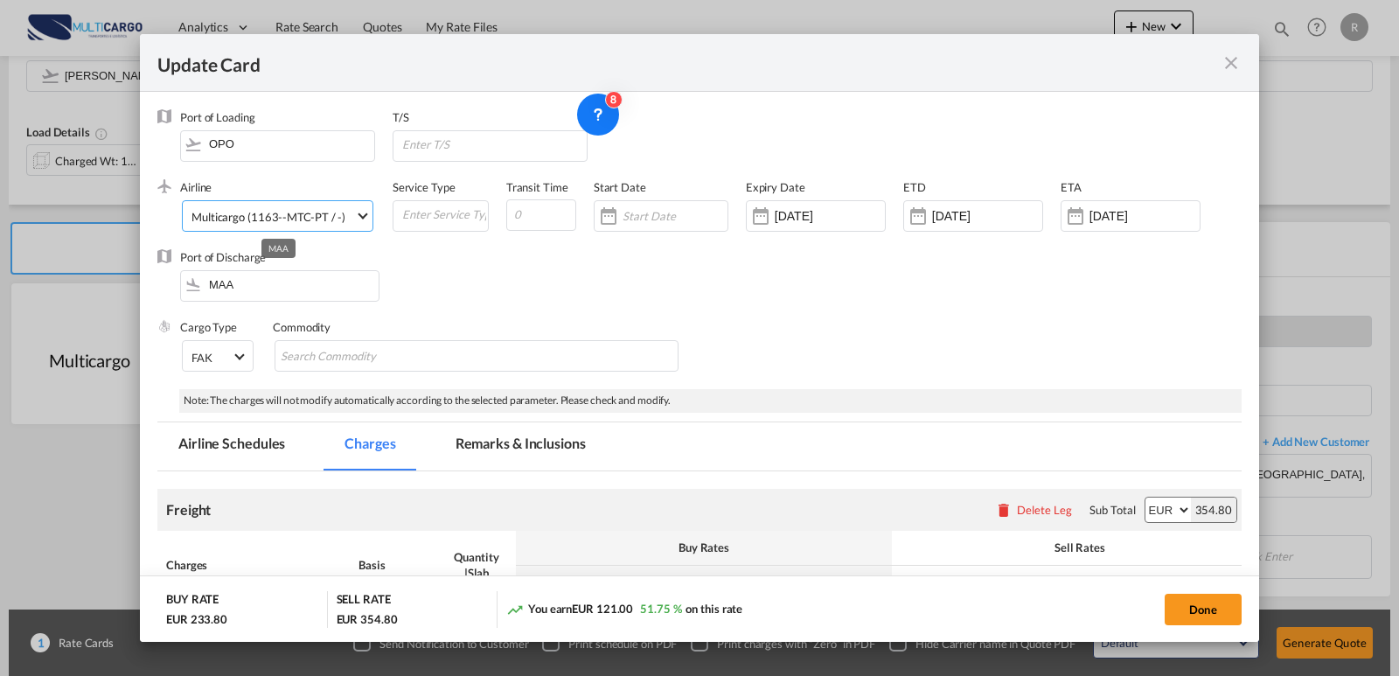
click at [266, 220] on div "Multicargo (1163--MTC-PT / -)" at bounding box center [268, 217] width 154 height 14
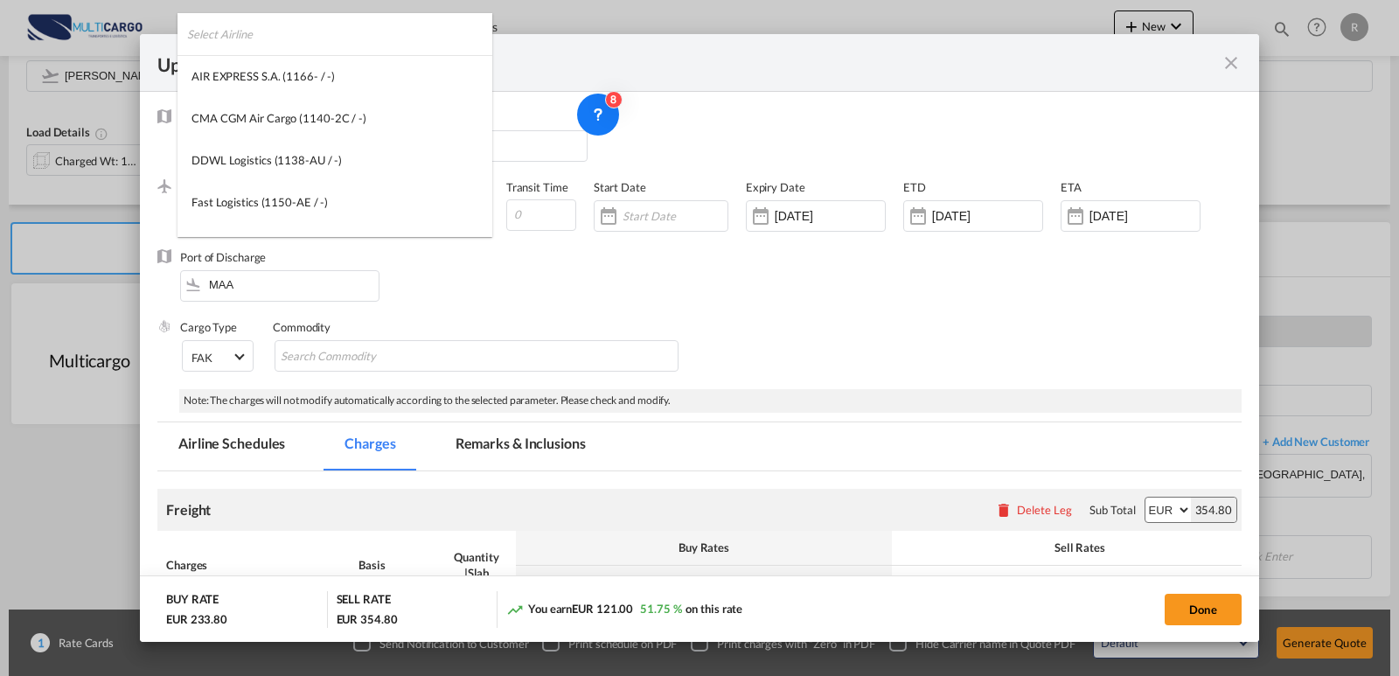
click at [268, 41] on input "search" at bounding box center [339, 34] width 305 height 42
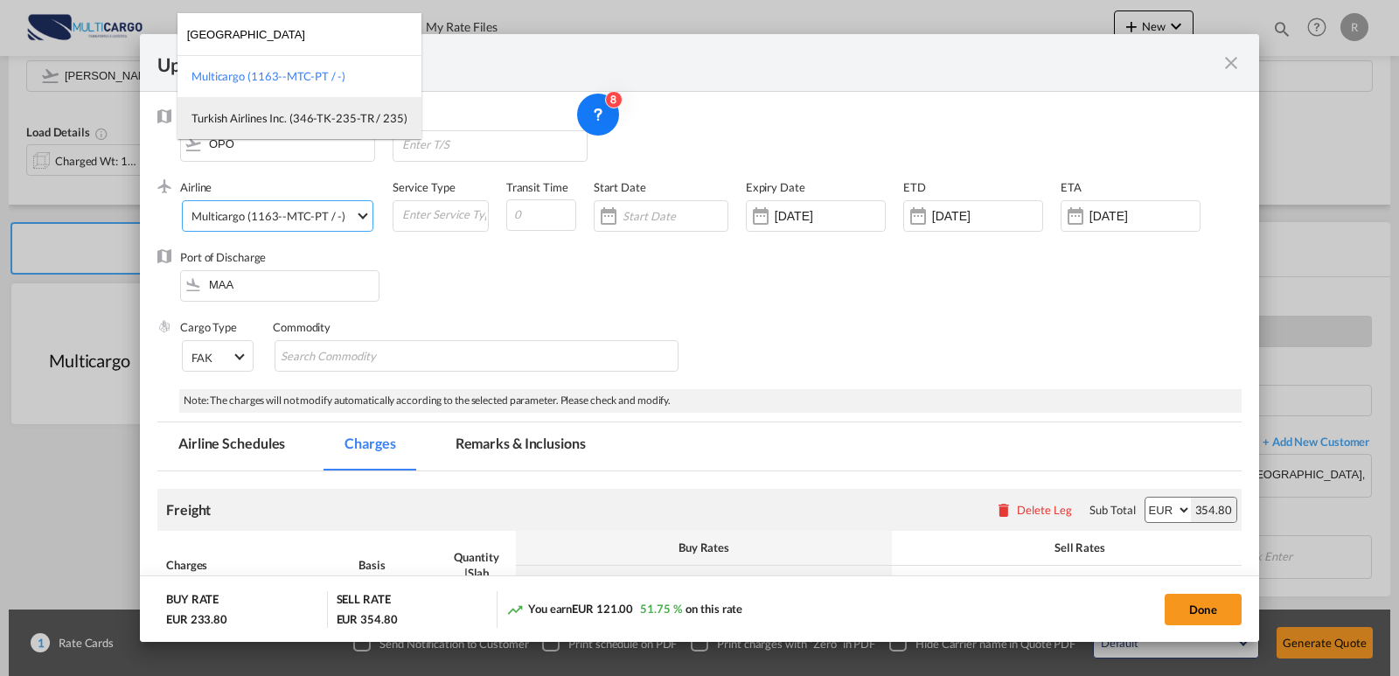
type input "[GEOGRAPHIC_DATA]"
click at [349, 112] on div "Turkish Airlines Inc. (346-TK-235-TR / 235)" at bounding box center [299, 118] width 216 height 16
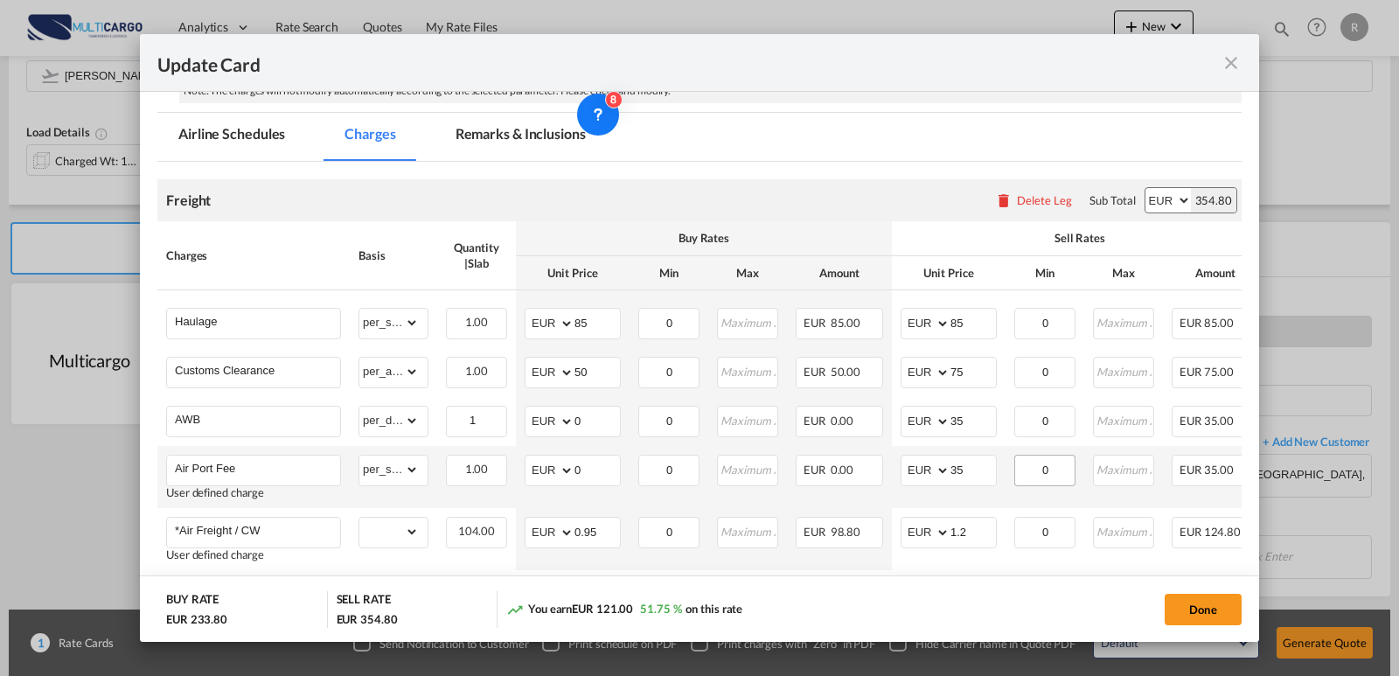
scroll to position [425, 0]
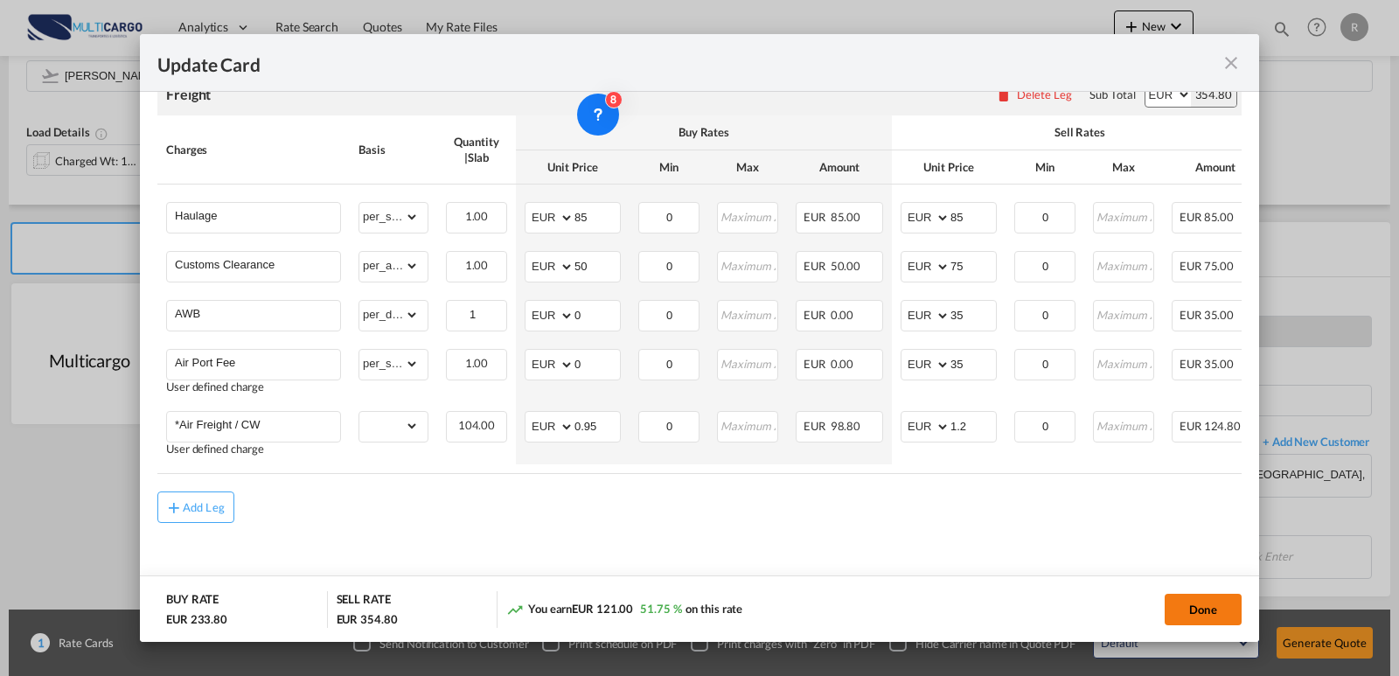
click at [1191, 606] on button "Done" at bounding box center [1202, 609] width 77 height 31
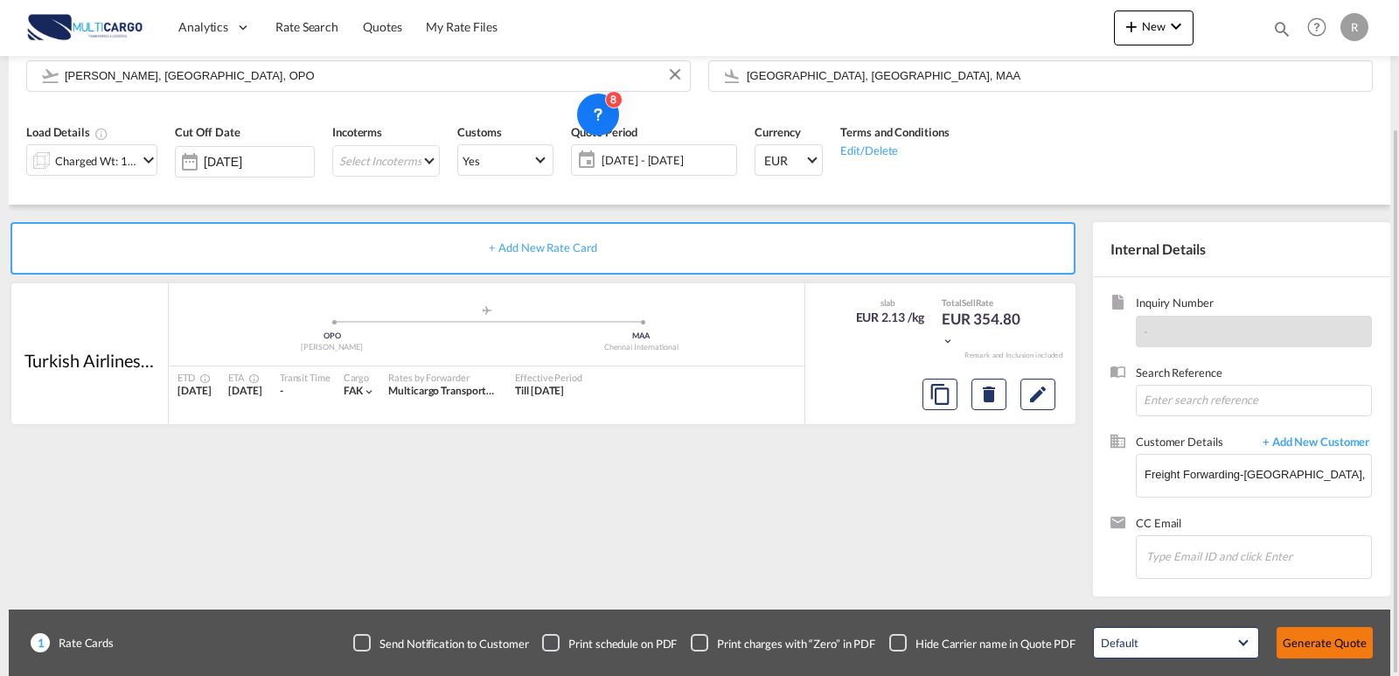
click at [1258, 643] on button "Generate Quote" at bounding box center [1324, 642] width 96 height 31
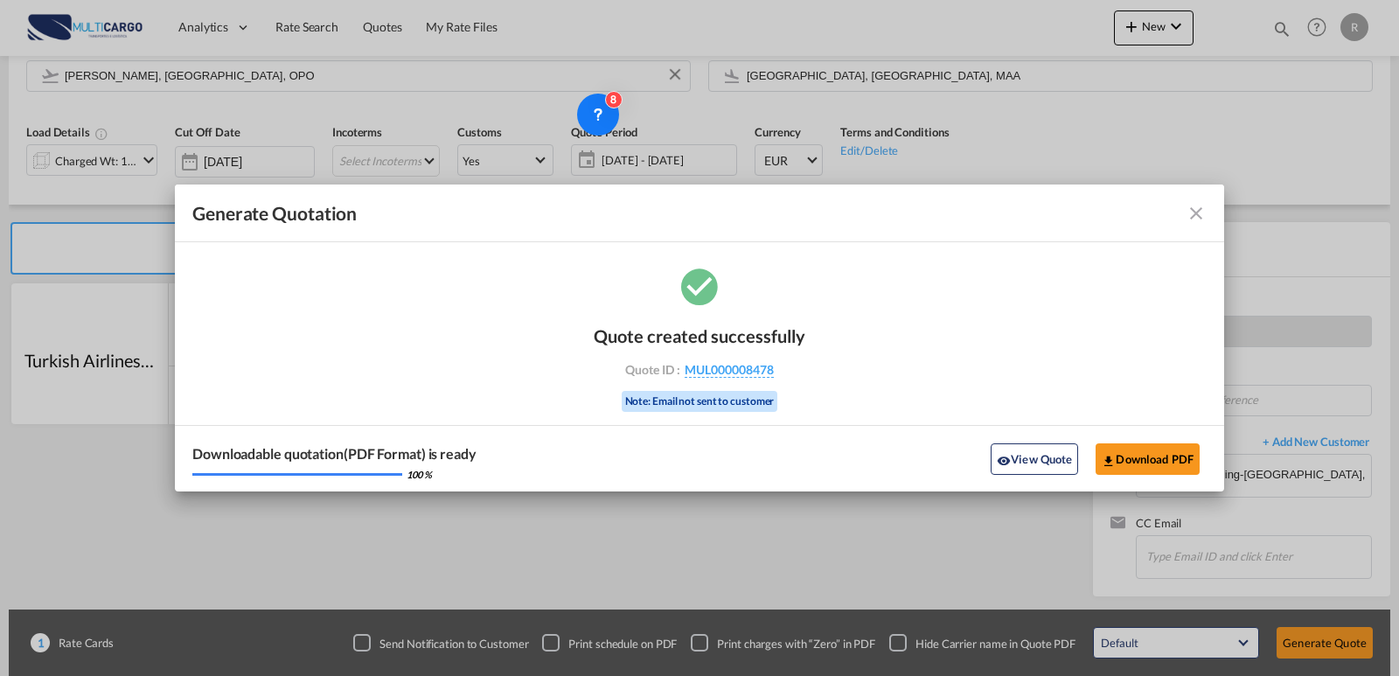
drag, startPoint x: 696, startPoint y: 370, endPoint x: 643, endPoint y: 404, distance: 62.6
click at [696, 370] on span "MUL000008478" at bounding box center [728, 370] width 89 height 16
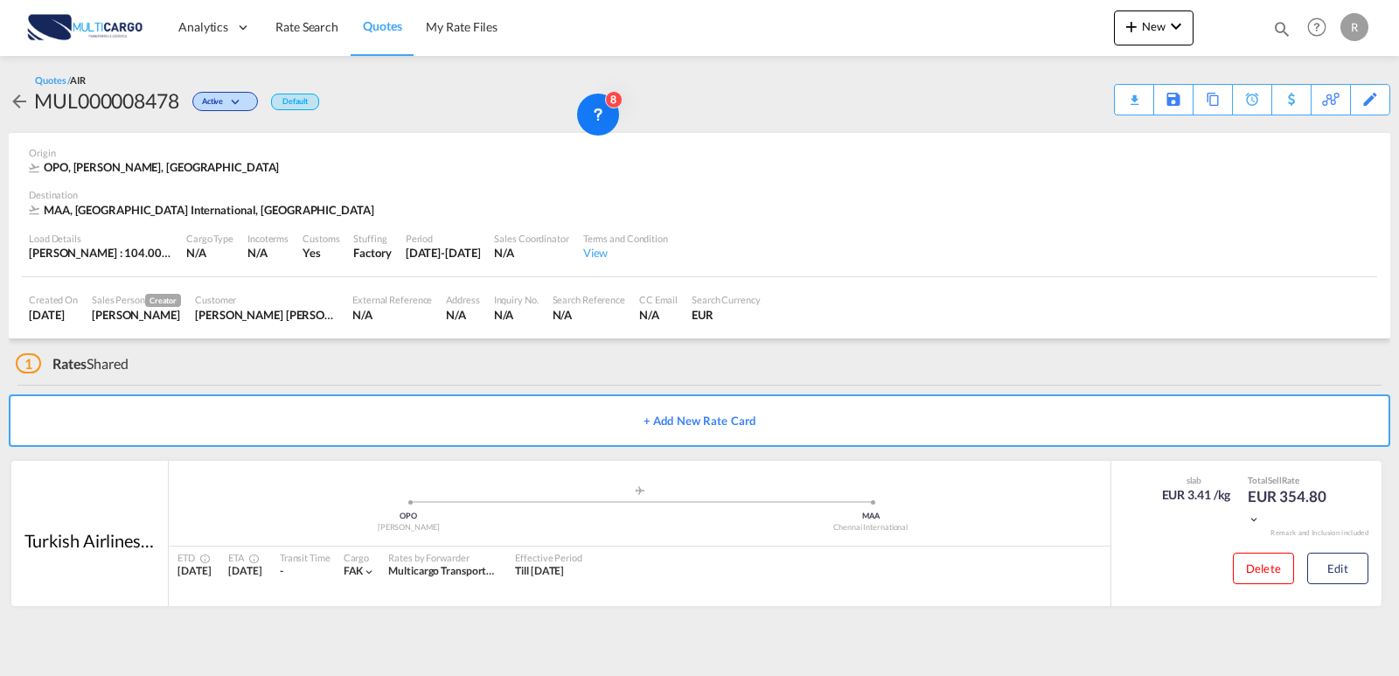
click at [142, 102] on div "MUL000008478" at bounding box center [106, 101] width 145 height 28
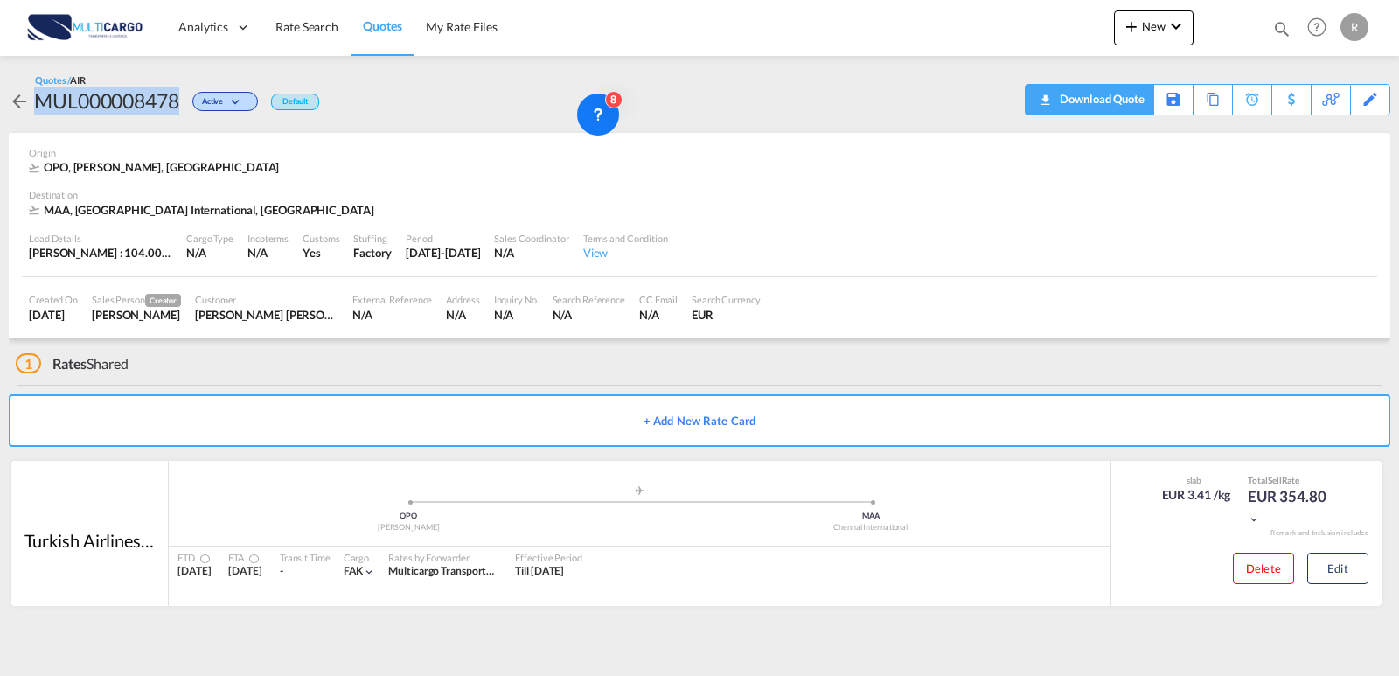
click at [1055, 100] on div "Download Quote" at bounding box center [1099, 99] width 89 height 28
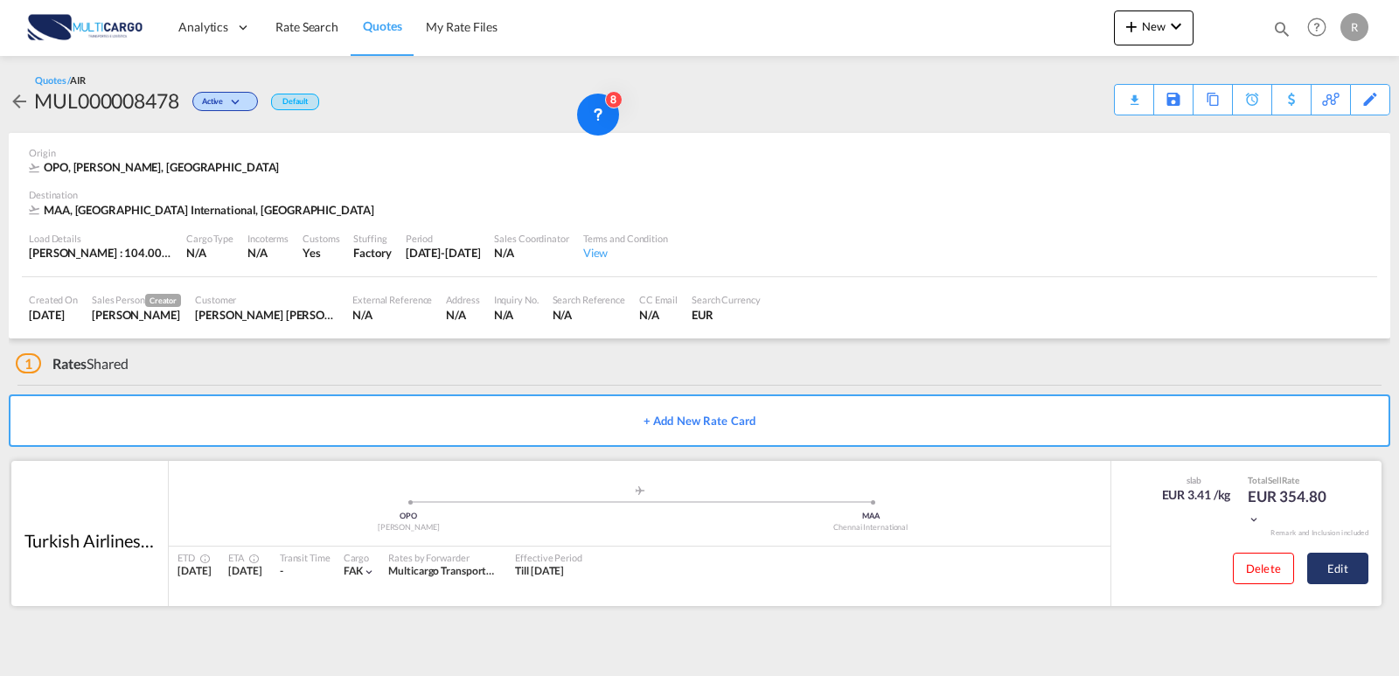
click at [1258, 560] on button "Edit" at bounding box center [1337, 567] width 61 height 31
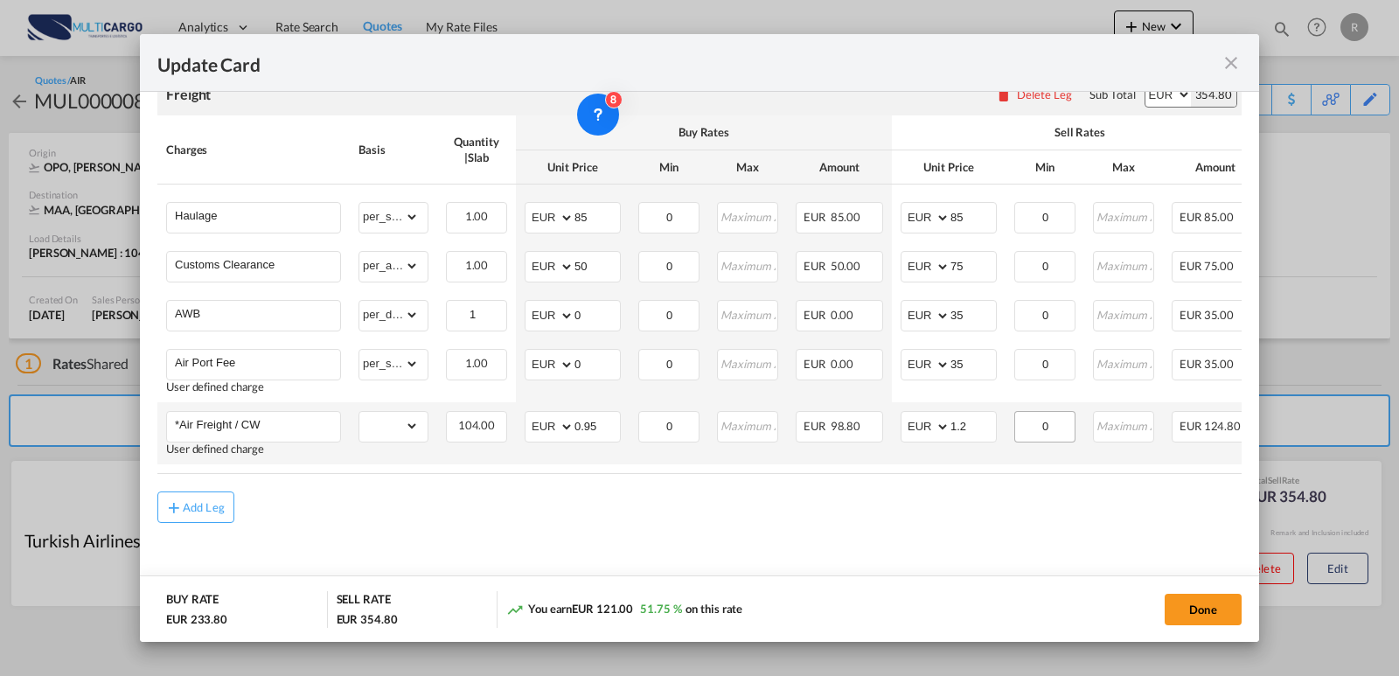
scroll to position [425, 0]
click at [1237, 68] on md-icon "icon-close fg-AAA8AD m-0 pointer" at bounding box center [1230, 62] width 21 height 21
